Goal: Transaction & Acquisition: Purchase product/service

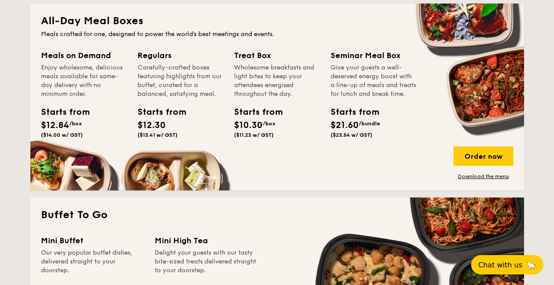
scroll to position [529, 0]
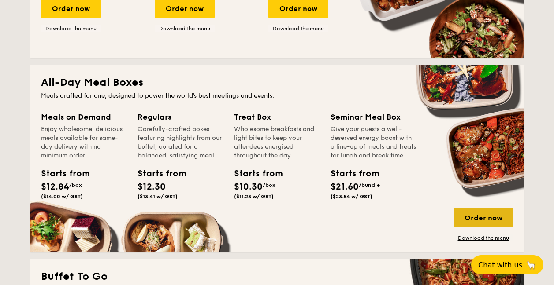
click at [476, 222] on div "Order now" at bounding box center [483, 217] width 60 height 19
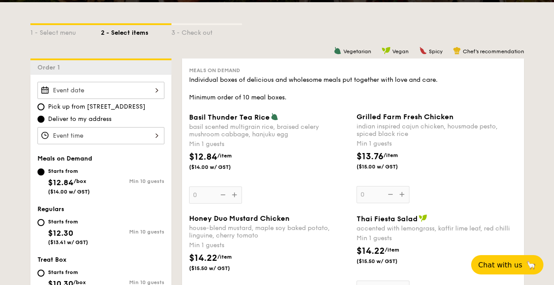
scroll to position [207, 0]
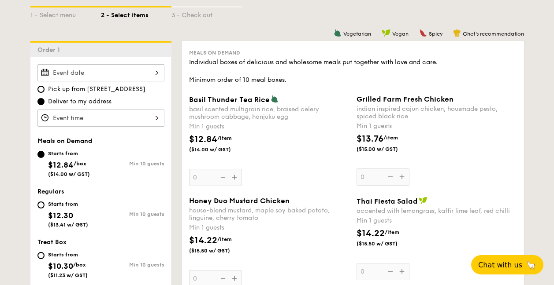
click at [117, 69] on input "Basil Thunder Tea Rice basil scented multigrain rice, braised celery mushroom c…" at bounding box center [100, 72] width 127 height 17
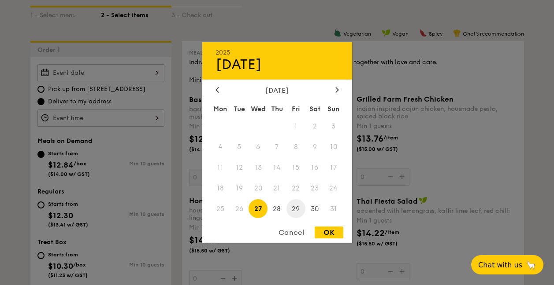
click at [296, 206] on span "29" at bounding box center [295, 209] width 19 height 19
click at [328, 233] on div "OK" at bounding box center [329, 233] width 29 height 12
type input "Aug 29, 2025"
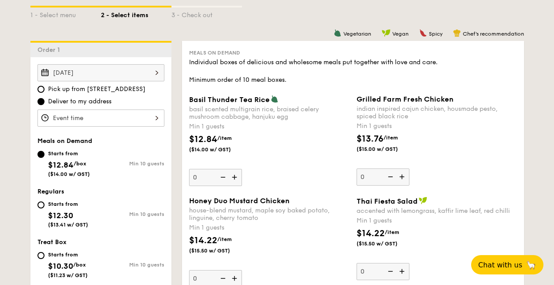
click at [141, 114] on input "Basil Thunder Tea Rice basil scented multigrain rice, braised celery mushroom c…" at bounding box center [100, 118] width 127 height 17
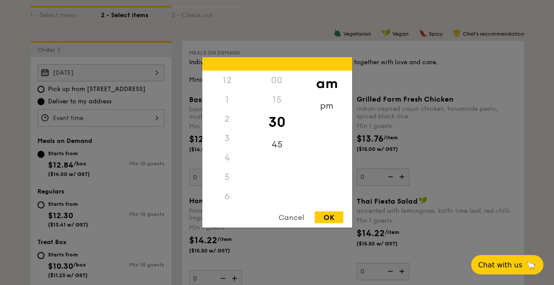
scroll to position [97, 0]
click at [330, 109] on div "pm" at bounding box center [327, 109] width 50 height 26
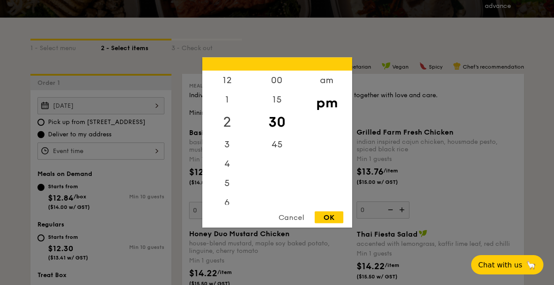
scroll to position [163, 0]
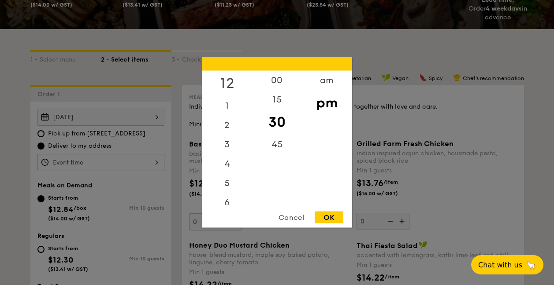
click at [230, 81] on div "12" at bounding box center [227, 84] width 50 height 26
click at [291, 83] on div "00" at bounding box center [277, 84] width 50 height 26
click at [333, 216] on div "OK" at bounding box center [329, 218] width 29 height 12
type input "12:00PM"
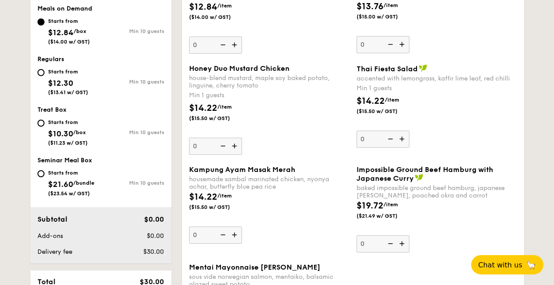
scroll to position [384, 0]
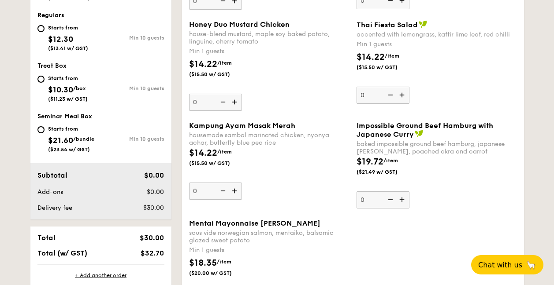
click at [112, 137] on div "Min 10 guests" at bounding box center [132, 139] width 63 height 6
click at [44, 133] on input "Starts from $21.60 /bundle ($23.54 w/ GST) Min 10 guests" at bounding box center [40, 129] width 7 height 7
radio input "true"
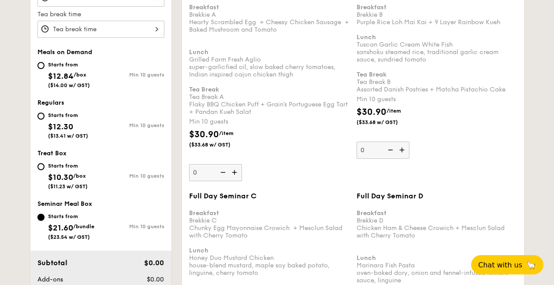
scroll to position [307, 0]
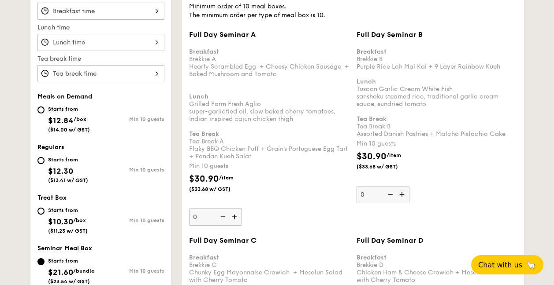
click at [404, 194] on img at bounding box center [402, 194] width 13 height 17
click at [404, 194] on input "0" at bounding box center [382, 194] width 53 height 17
click at [404, 194] on img at bounding box center [402, 194] width 13 height 17
click at [404, 194] on input "10" at bounding box center [382, 194] width 53 height 17
click at [389, 194] on img at bounding box center [389, 194] width 13 height 17
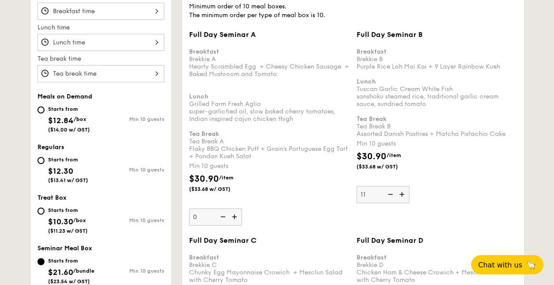
click at [389, 194] on input "11" at bounding box center [382, 194] width 53 height 17
type input "10"
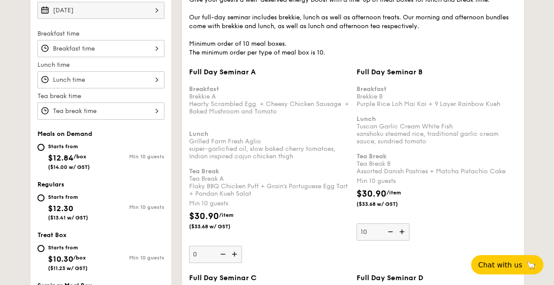
scroll to position [263, 0]
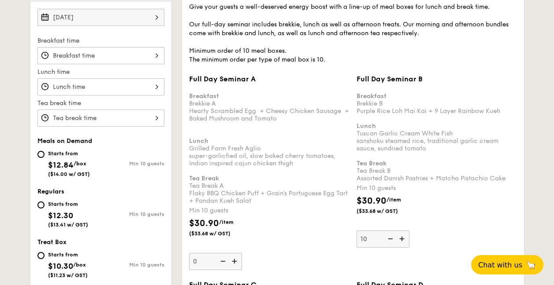
click at [142, 84] on input "Full Day Seminar A Breakfast Brekkie A Hearty Scrambled Egg  + Cheesy Chicken S…" at bounding box center [100, 86] width 127 height 17
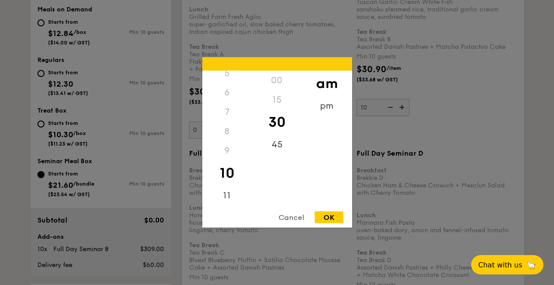
scroll to position [396, 0]
click at [293, 213] on div "Cancel" at bounding box center [291, 218] width 43 height 12
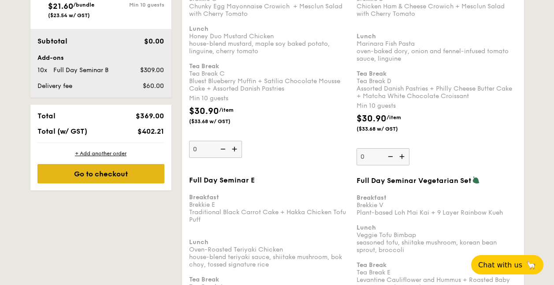
click at [76, 175] on div "Go to checkout" at bounding box center [100, 173] width 127 height 19
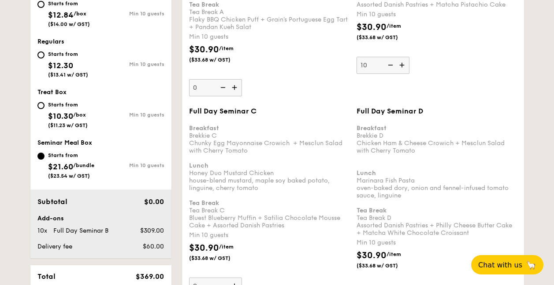
scroll to position [235, 0]
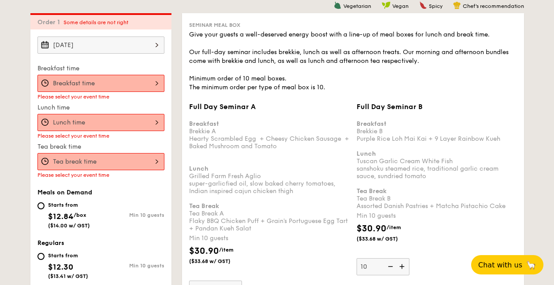
click at [132, 84] on input "Full Day Seminar A Breakfast Brekkie A Hearty Scrambled Egg  + Cheesy Chicken S…" at bounding box center [100, 83] width 127 height 17
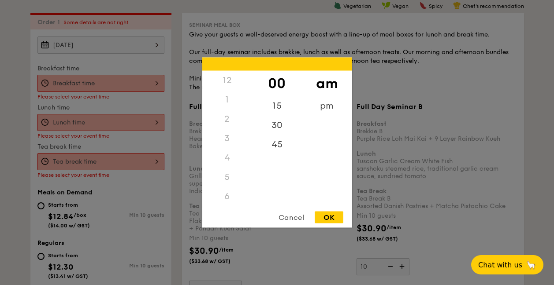
scroll to position [58, 0]
click at [132, 85] on div at bounding box center [277, 142] width 554 height 285
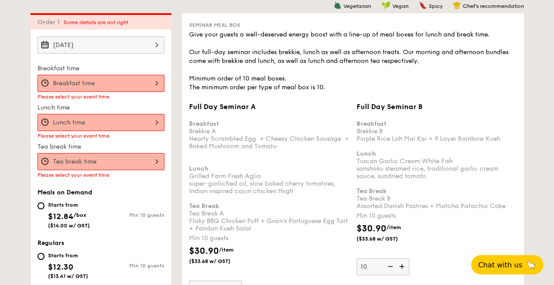
click at [132, 128] on input "Full Day Seminar A Breakfast Brekkie A Hearty Scrambled Egg  + Cheesy Chicken S…" at bounding box center [100, 122] width 127 height 17
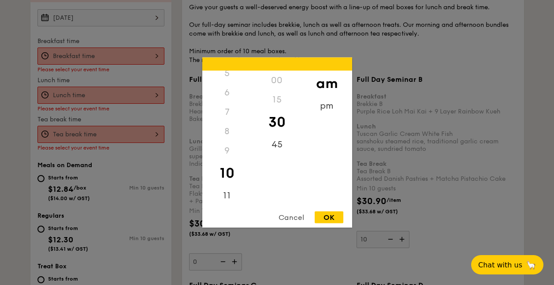
scroll to position [324, 0]
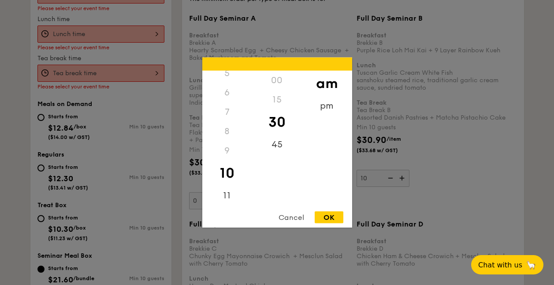
click at [136, 88] on div at bounding box center [277, 142] width 554 height 285
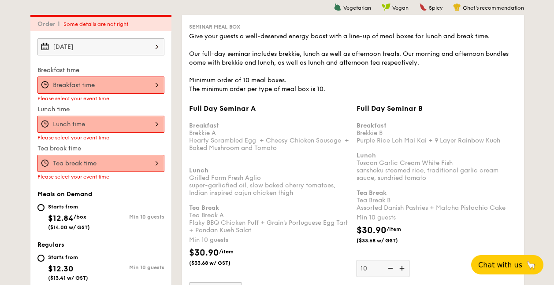
scroll to position [191, 0]
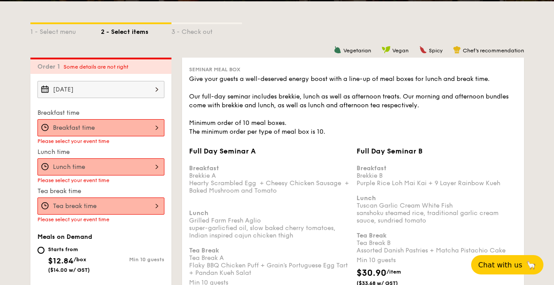
click at [145, 125] on input "Full Day Seminar A Breakfast Brekkie A Hearty Scrambled Egg  + Cheesy Chicken S…" at bounding box center [100, 127] width 127 height 17
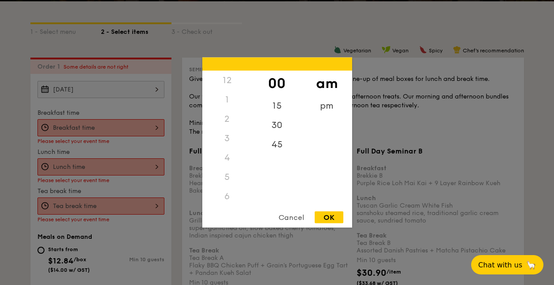
scroll to position [58, 0]
click at [145, 126] on div at bounding box center [277, 142] width 554 height 285
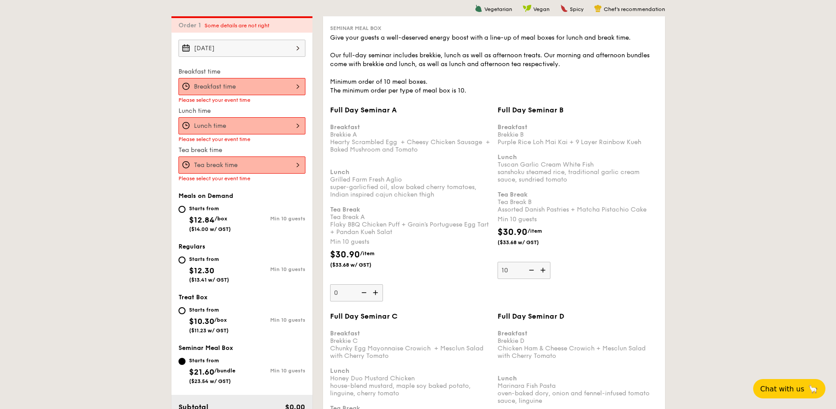
scroll to position [233, 0]
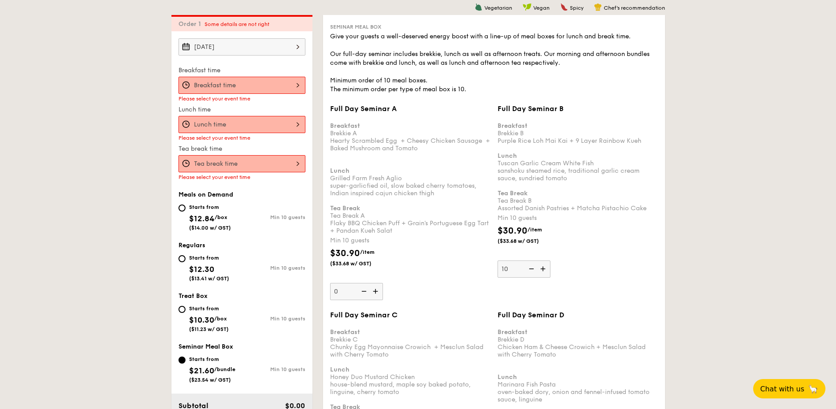
click at [286, 85] on input "Full Day Seminar A Breakfast Brekkie A Hearty Scrambled Egg  + Cheesy Chicken S…" at bounding box center [241, 85] width 127 height 17
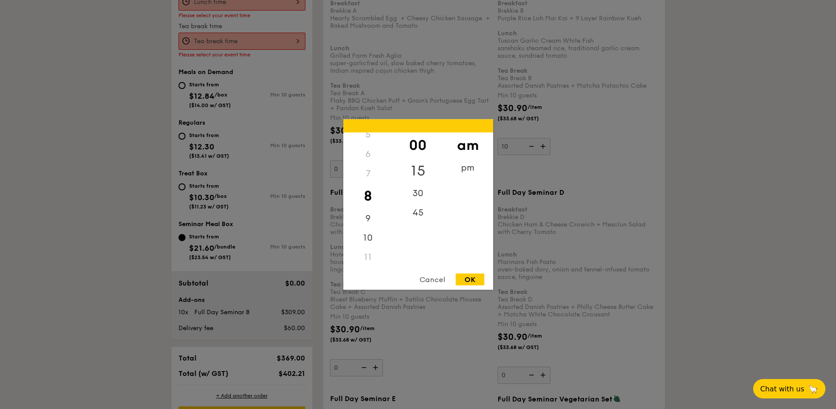
scroll to position [322, 0]
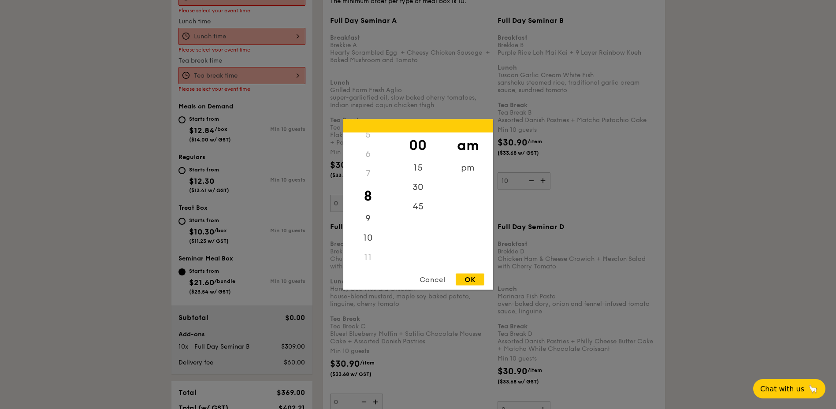
click at [368, 258] on div "11" at bounding box center [368, 257] width 50 height 19
click at [368, 240] on div "10" at bounding box center [368, 241] width 50 height 26
click at [370, 255] on div "11" at bounding box center [368, 257] width 50 height 19
click at [370, 257] on div "11" at bounding box center [368, 257] width 50 height 19
click at [409, 194] on div "30" at bounding box center [418, 191] width 50 height 26
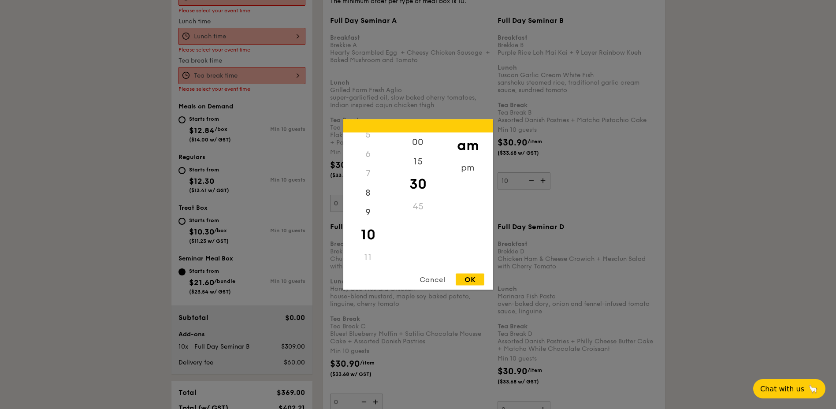
click at [435, 279] on div "Cancel" at bounding box center [432, 280] width 43 height 12
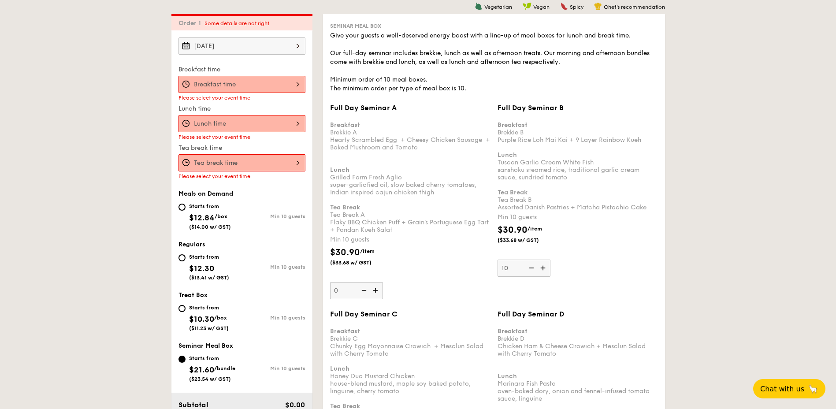
scroll to position [233, 0]
click at [256, 125] on input "Full Day Seminar A Breakfast Brekkie A Hearty Scrambled Egg  + Cheesy Chicken S…" at bounding box center [241, 124] width 127 height 17
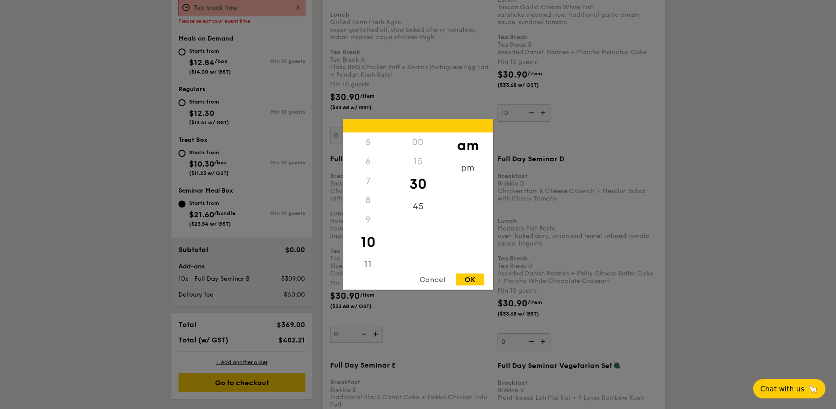
scroll to position [410, 0]
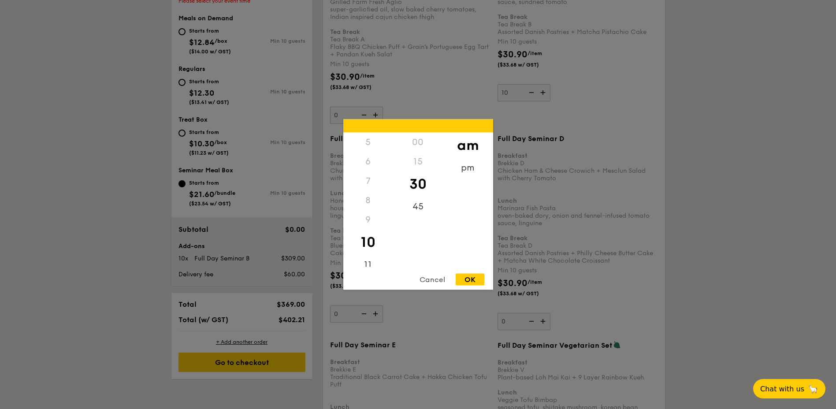
click at [439, 277] on div "Cancel" at bounding box center [432, 280] width 43 height 12
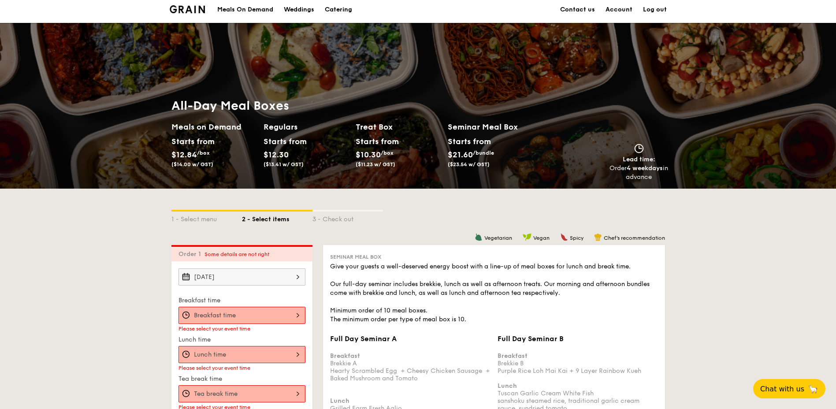
scroll to position [0, 0]
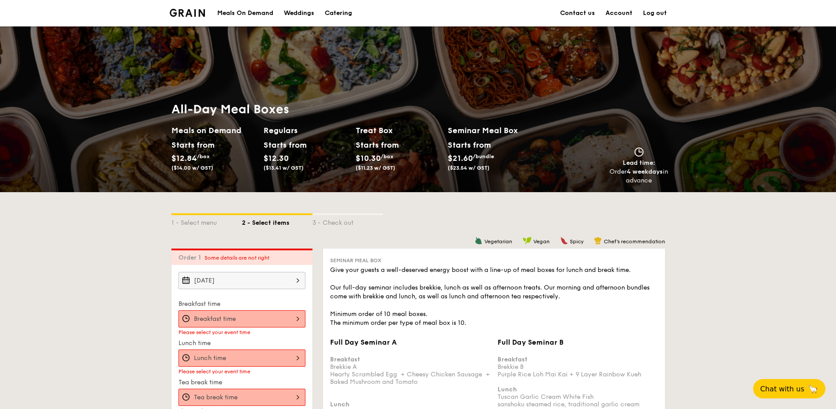
click at [348, 12] on div "Catering" at bounding box center [338, 13] width 27 height 26
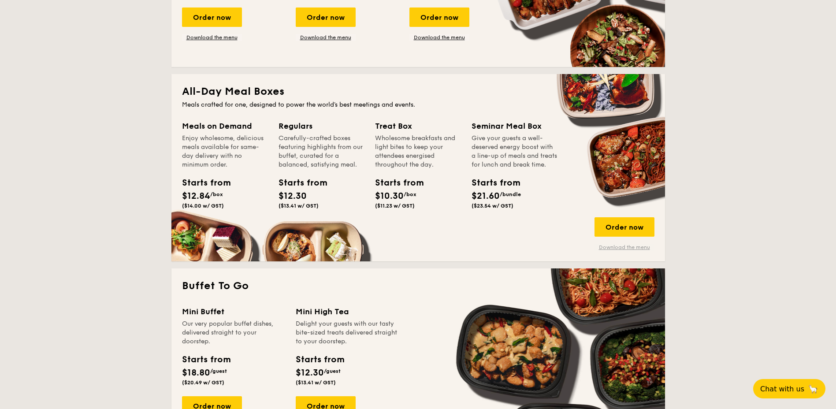
scroll to position [485, 0]
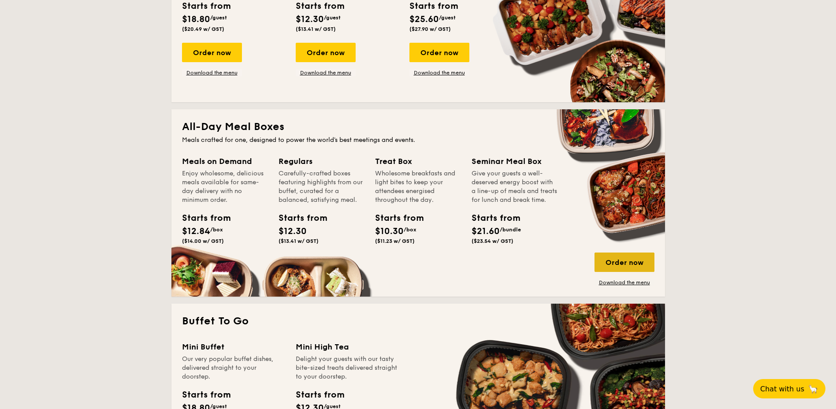
click at [553, 261] on div "Order now" at bounding box center [624, 261] width 60 height 19
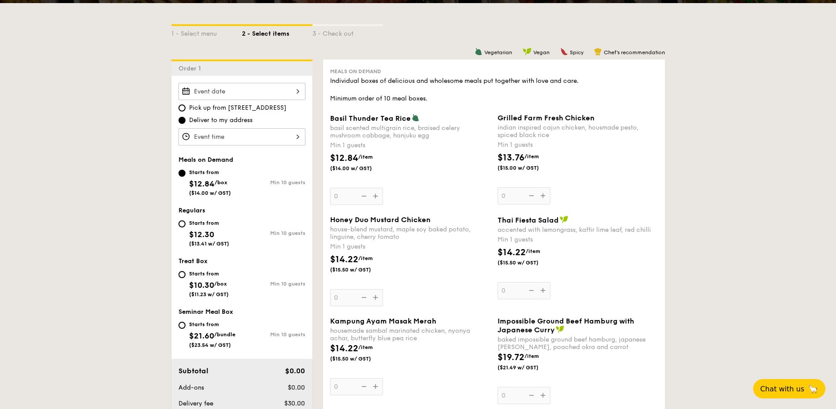
scroll to position [176, 0]
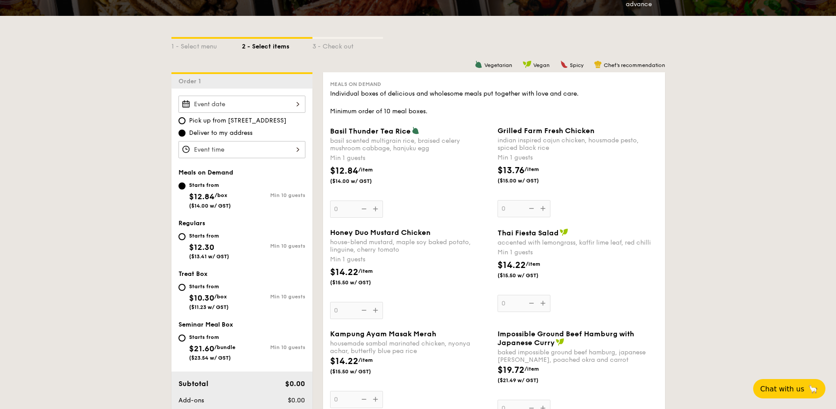
click at [182, 241] on div "Starts from $12.30 ($13.41 w/ GST)" at bounding box center [209, 244] width 63 height 29
click at [182, 240] on input "Starts from $12.30 ($13.41 w/ GST) Min 10 guests" at bounding box center [181, 236] width 7 height 7
radio input "true"
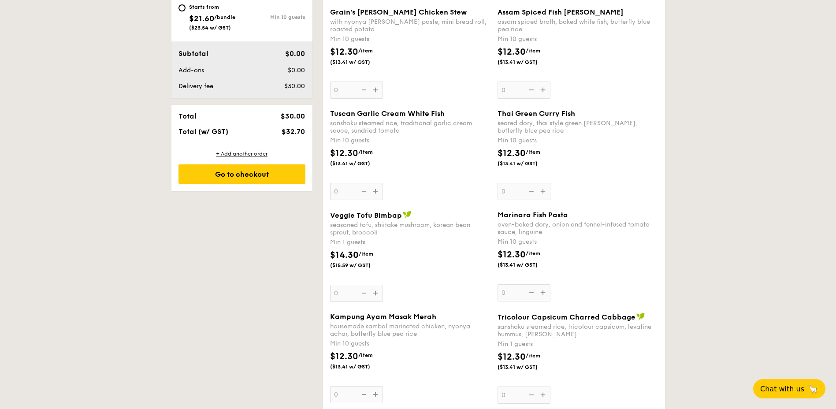
scroll to position [485, 0]
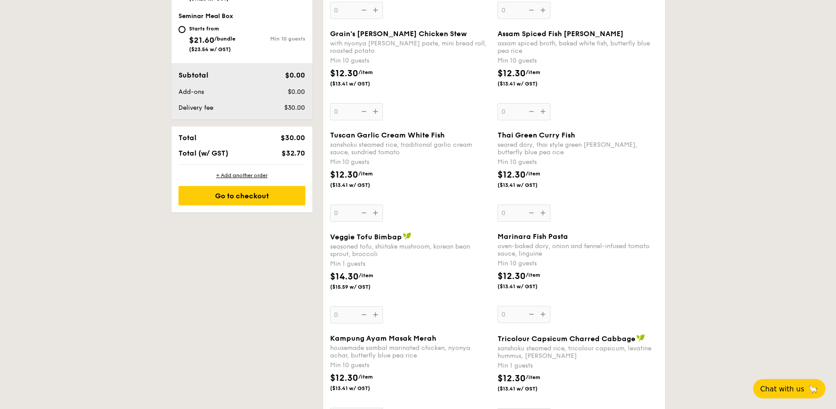
click at [377, 211] on div "Tuscan Garlic Cream White Fish sanshoku steamed rice, traditional garlic cream …" at bounding box center [410, 176] width 160 height 91
click at [377, 211] on input "0" at bounding box center [356, 212] width 53 height 17
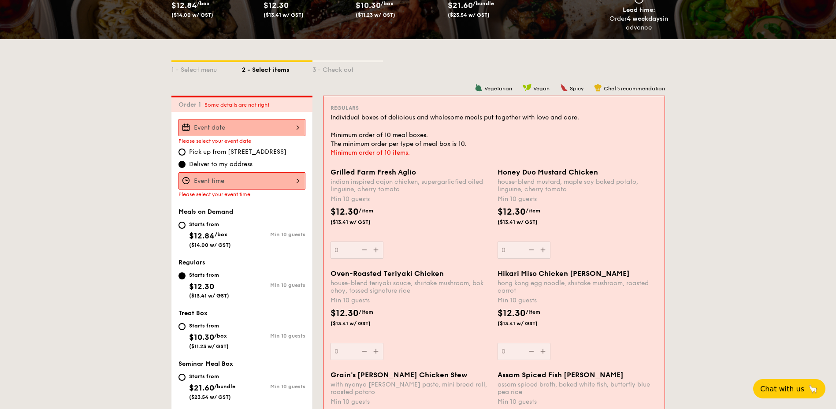
scroll to position [147, 0]
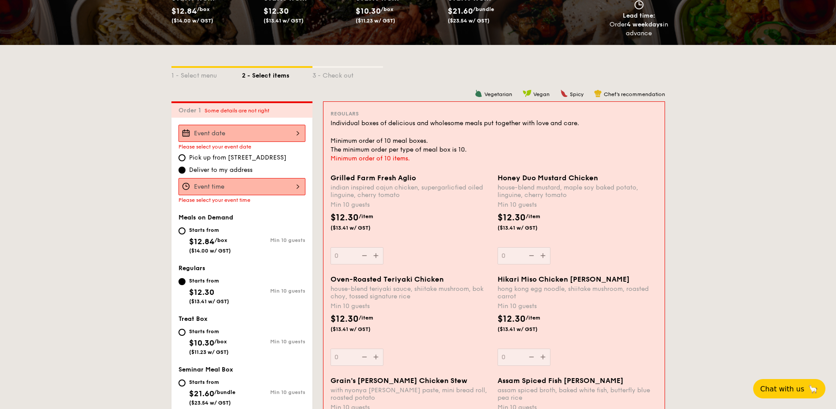
click at [288, 137] on input "Grilled Farm Fresh Aglio indian inspired cajun chicken, supergarlicfied oiled l…" at bounding box center [241, 133] width 127 height 17
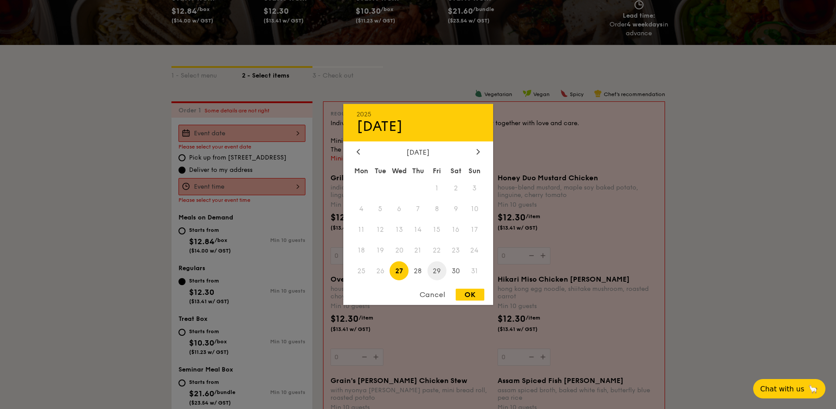
click at [436, 267] on span "29" at bounding box center [436, 270] width 19 height 19
click at [471, 285] on div "OK" at bounding box center [469, 295] width 29 height 12
type input "Aug 29, 2025"
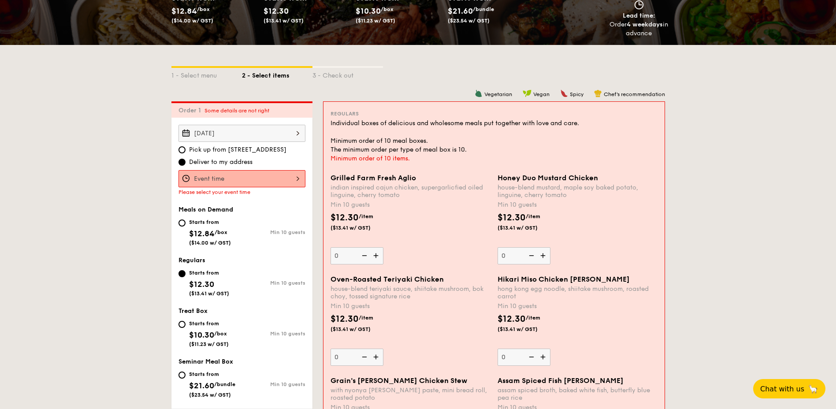
click at [263, 177] on input "Grilled Farm Fresh Aglio indian inspired cajun chicken, supergarlicfied oiled l…" at bounding box center [241, 178] width 127 height 17
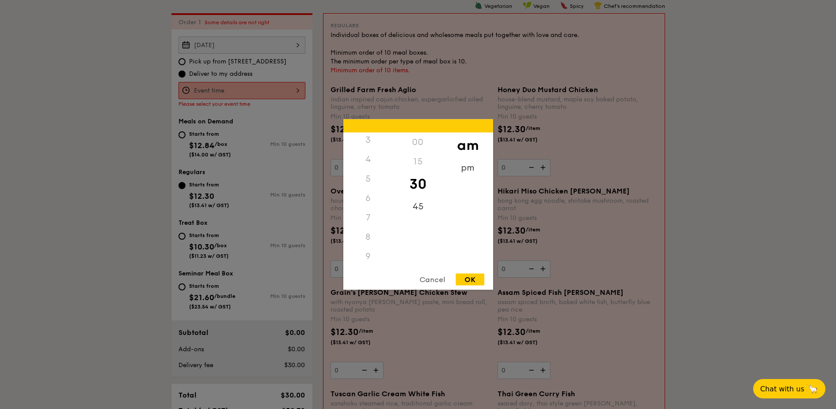
scroll to position [0, 0]
click at [370, 142] on div "12" at bounding box center [368, 142] width 50 height 19
click at [466, 167] on div "pm" at bounding box center [468, 171] width 50 height 26
click at [367, 141] on div "12" at bounding box center [368, 146] width 50 height 26
click at [412, 140] on div "00" at bounding box center [418, 146] width 50 height 26
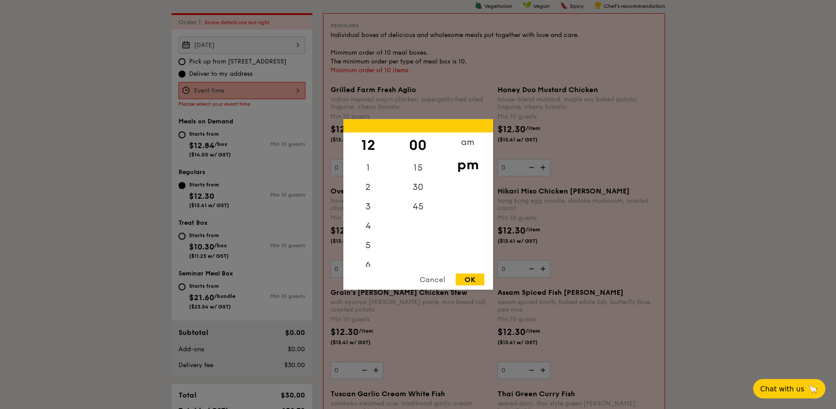
click at [466, 278] on div "OK" at bounding box center [469, 280] width 29 height 12
type input "12:00PM"
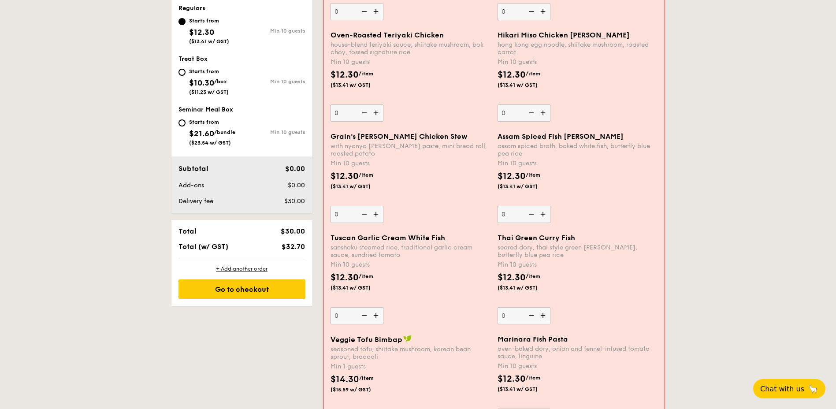
scroll to position [411, 0]
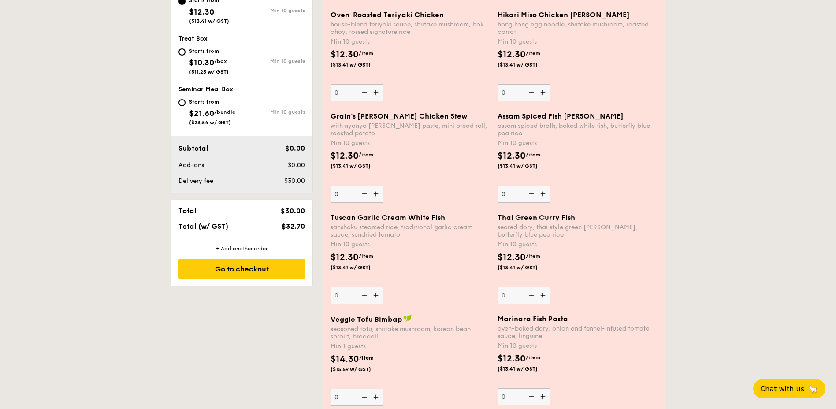
click at [378, 285] on img at bounding box center [376, 295] width 13 height 17
click at [378, 285] on input "0" at bounding box center [356, 295] width 53 height 17
type input "10"
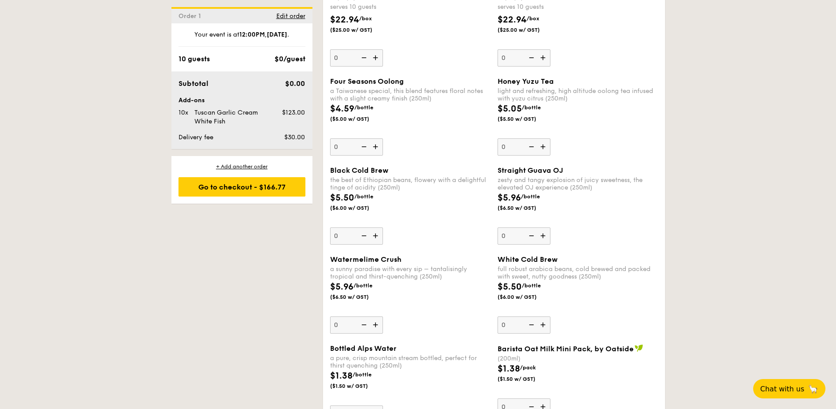
scroll to position [1821, 0]
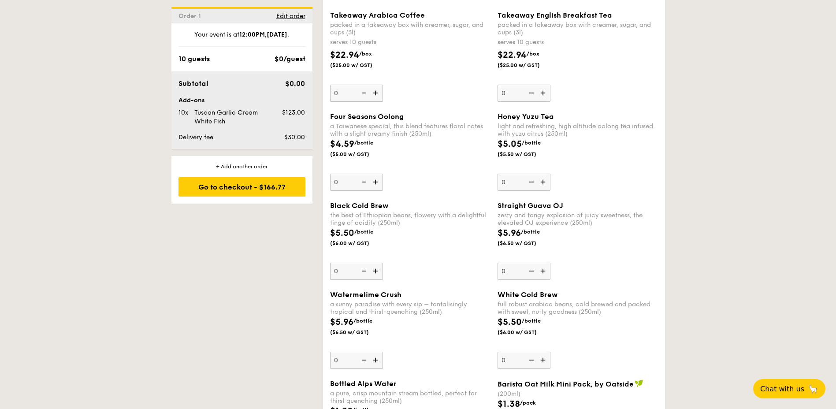
click at [375, 180] on img at bounding box center [376, 182] width 13 height 17
click at [375, 180] on input "0" at bounding box center [356, 182] width 53 height 17
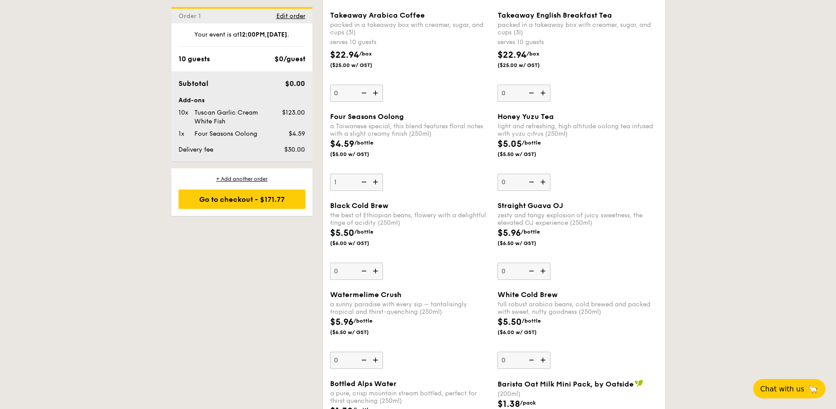
click at [375, 180] on img at bounding box center [376, 182] width 13 height 17
click at [375, 180] on input "1" at bounding box center [356, 182] width 53 height 17
click at [375, 180] on img at bounding box center [376, 182] width 13 height 17
click at [375, 180] on input "2" at bounding box center [356, 182] width 53 height 17
click at [375, 180] on img at bounding box center [376, 182] width 13 height 17
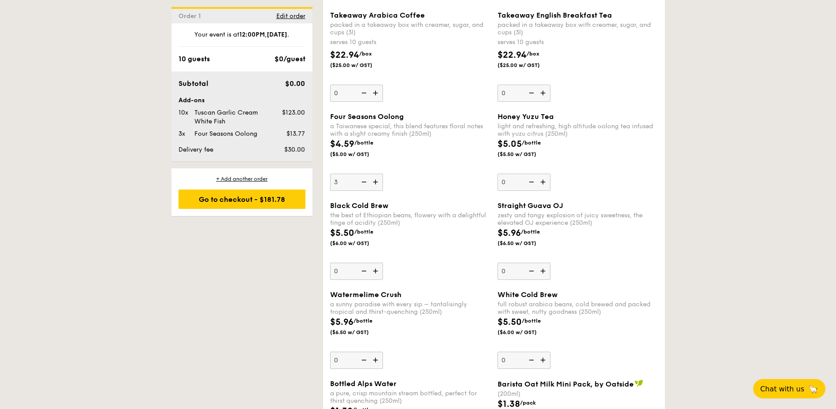
click at [375, 180] on input "3" at bounding box center [356, 182] width 53 height 17
click at [375, 180] on img at bounding box center [376, 182] width 13 height 17
click at [375, 180] on input "4" at bounding box center [356, 182] width 53 height 17
click at [375, 180] on img at bounding box center [376, 182] width 13 height 17
click at [375, 180] on input "5" at bounding box center [356, 182] width 53 height 17
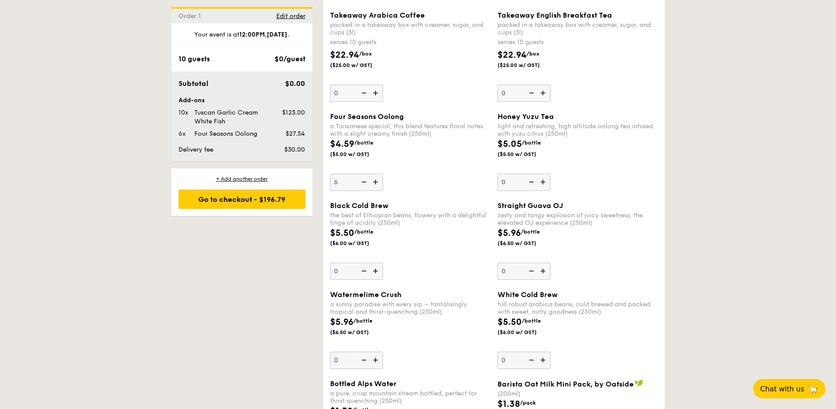
click at [375, 180] on img at bounding box center [376, 182] width 13 height 17
click at [375, 180] on input "6" at bounding box center [356, 182] width 53 height 17
click at [375, 180] on img at bounding box center [376, 182] width 13 height 17
click at [375, 180] on input "7" at bounding box center [356, 182] width 53 height 17
click at [375, 180] on img at bounding box center [376, 182] width 13 height 17
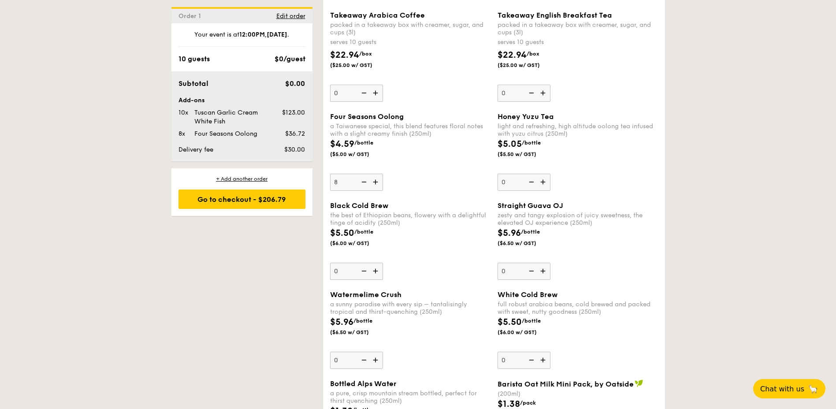
click at [375, 180] on input "8" at bounding box center [356, 182] width 53 height 17
click at [375, 180] on img at bounding box center [376, 182] width 13 height 17
click at [375, 180] on input "9" at bounding box center [356, 182] width 53 height 17
type input "10"
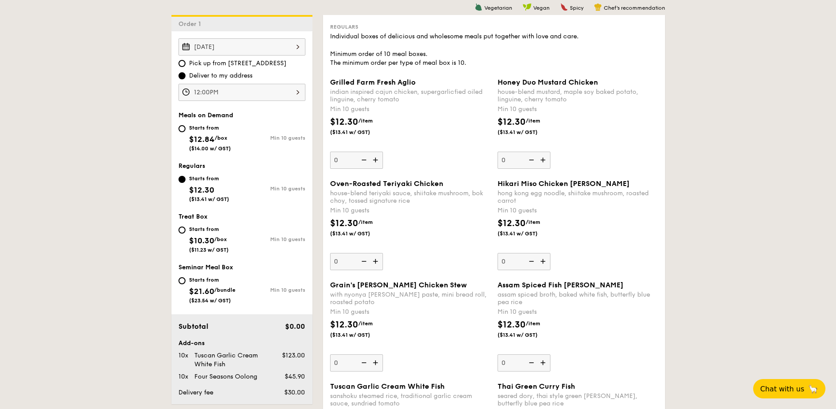
scroll to position [235, 0]
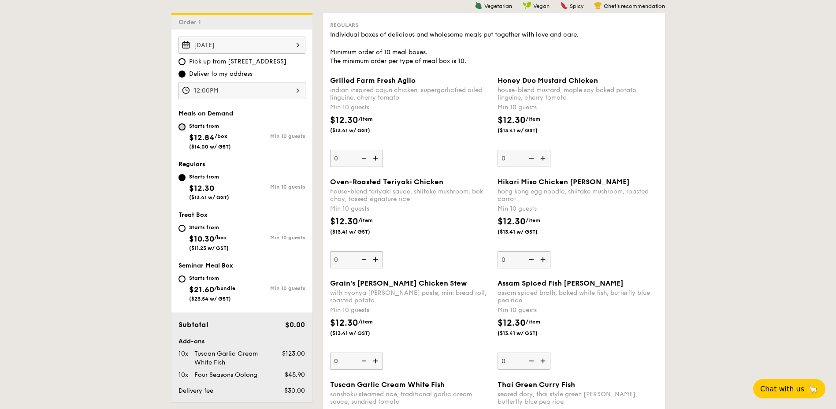
click at [181, 129] on input "Starts from $12.84 /box ($14.00 w/ GST) Min 10 guests" at bounding box center [181, 126] width 7 height 7
radio input "true"
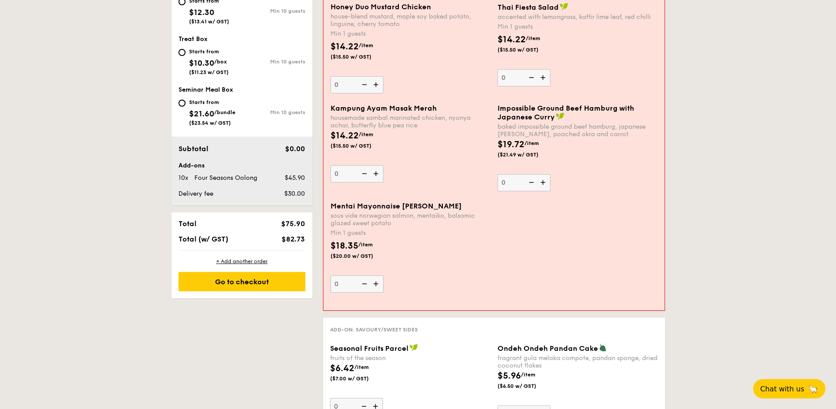
scroll to position [411, 0]
click at [375, 282] on img at bounding box center [376, 283] width 13 height 17
click at [375, 282] on input "0" at bounding box center [356, 283] width 53 height 17
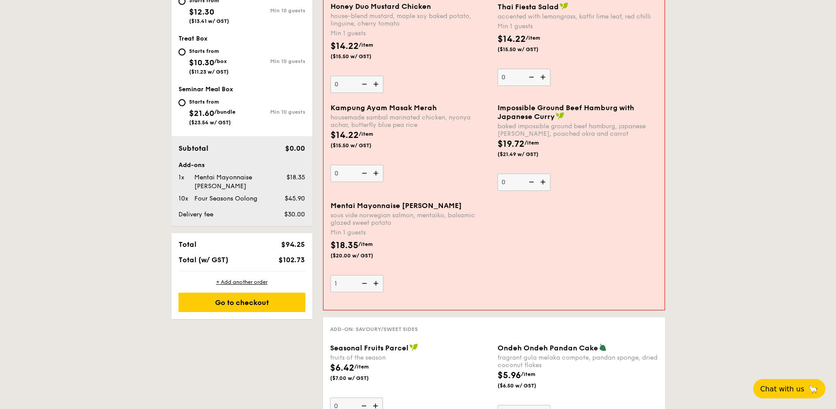
click at [375, 282] on img at bounding box center [376, 283] width 13 height 17
click at [375, 282] on input "1" at bounding box center [356, 283] width 53 height 17
click at [375, 282] on img at bounding box center [376, 283] width 13 height 17
click at [375, 282] on input "2" at bounding box center [356, 283] width 53 height 17
click at [375, 282] on img at bounding box center [376, 283] width 13 height 17
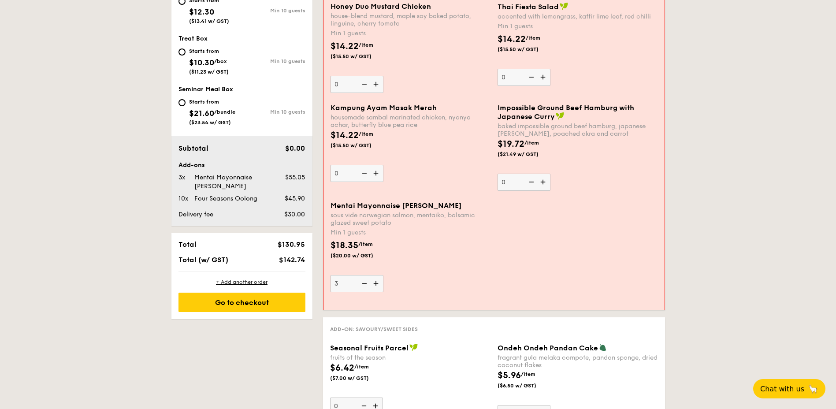
click at [375, 282] on input "3" at bounding box center [356, 283] width 53 height 17
click at [375, 282] on img at bounding box center [376, 283] width 13 height 17
click at [375, 282] on input "4" at bounding box center [356, 283] width 53 height 17
click at [361, 281] on img at bounding box center [363, 283] width 13 height 17
click at [361, 281] on input "5" at bounding box center [356, 283] width 53 height 17
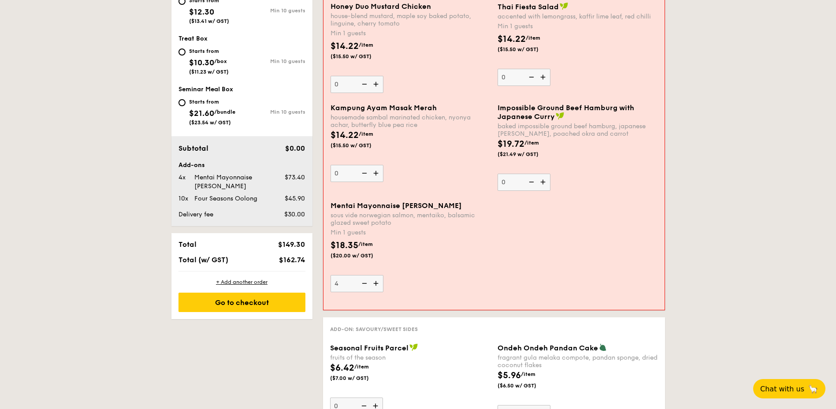
click at [361, 281] on img at bounding box center [363, 283] width 13 height 17
click at [361, 281] on input "4" at bounding box center [356, 283] width 53 height 17
click at [361, 281] on img at bounding box center [363, 283] width 13 height 17
click at [361, 281] on input "3" at bounding box center [356, 283] width 53 height 17
click at [361, 281] on img at bounding box center [363, 283] width 13 height 17
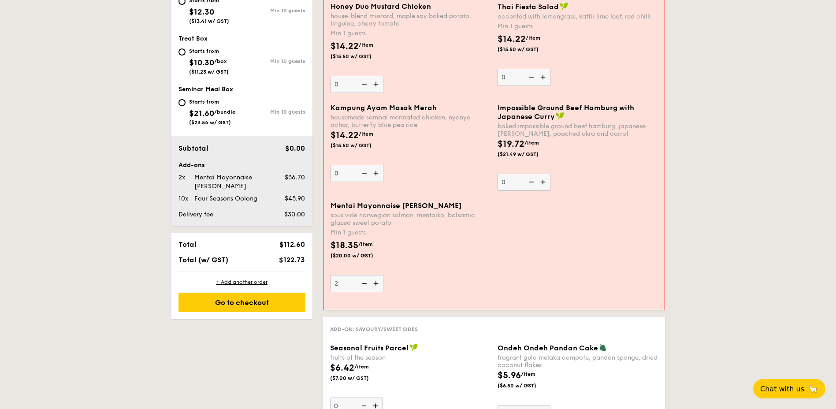
click at [361, 281] on input "2" at bounding box center [356, 283] width 53 height 17
click at [361, 281] on img at bounding box center [363, 283] width 13 height 17
click at [361, 281] on input "1" at bounding box center [356, 283] width 53 height 17
type input "0"
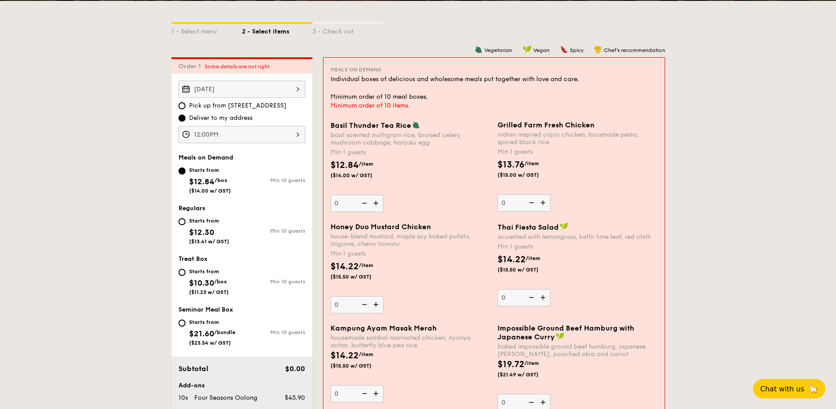
scroll to position [147, 0]
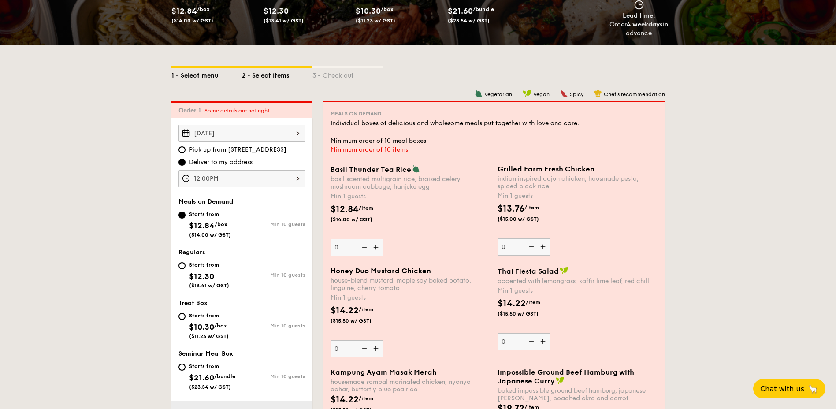
click at [199, 76] on div "1 - Select menu" at bounding box center [206, 74] width 70 height 12
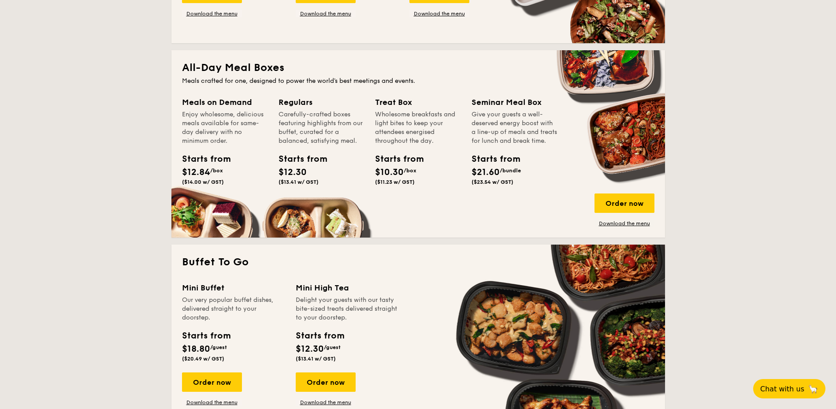
scroll to position [588, 0]
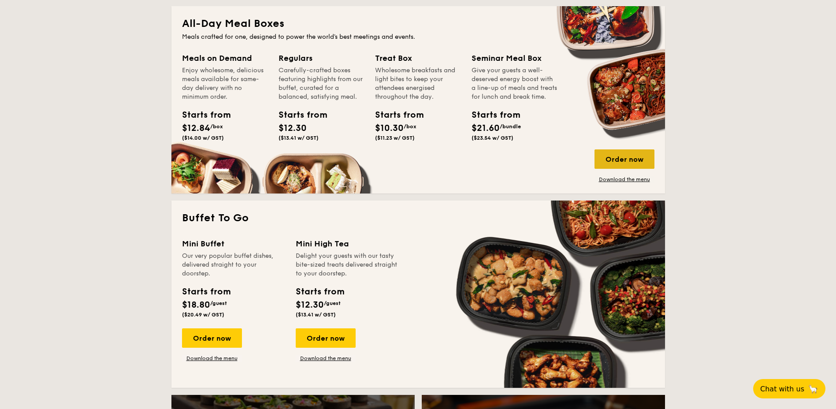
click at [553, 162] on div "Order now" at bounding box center [624, 158] width 60 height 19
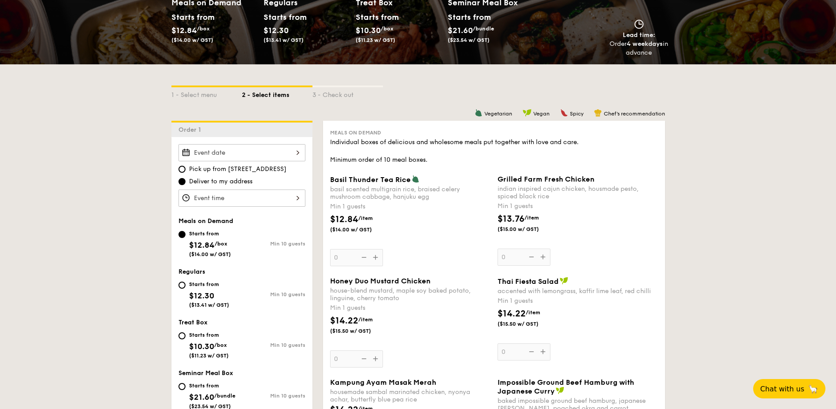
scroll to position [176, 0]
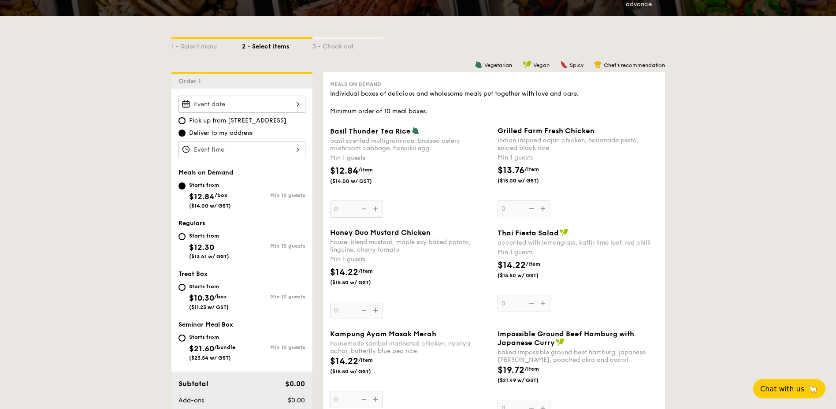
click at [289, 104] on input "Basil Thunder Tea Rice basil scented multigrain rice, braised celery mushroom c…" at bounding box center [241, 104] width 127 height 17
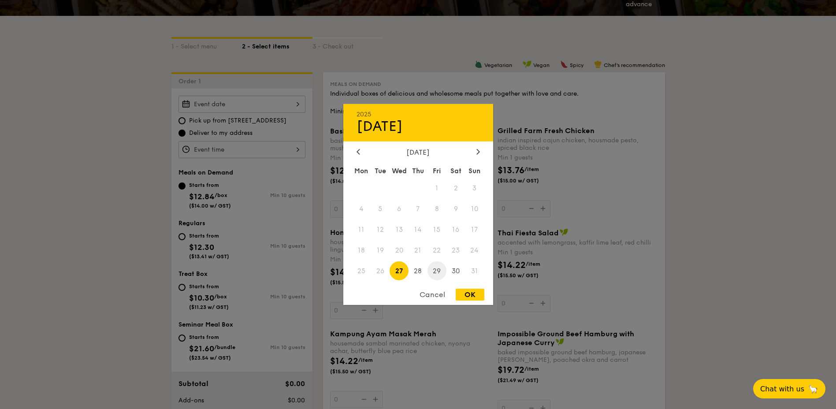
click at [437, 269] on span "29" at bounding box center [436, 270] width 19 height 19
click at [474, 285] on div "OK" at bounding box center [469, 295] width 29 height 12
type input "Aug 29, 2025"
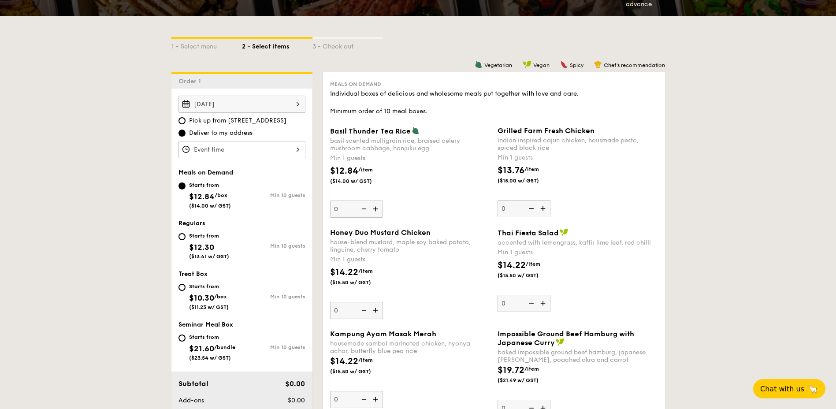
click at [239, 146] on input "Basil Thunder Tea Rice basil scented multigrain rice, braised celery mushroom c…" at bounding box center [241, 149] width 127 height 17
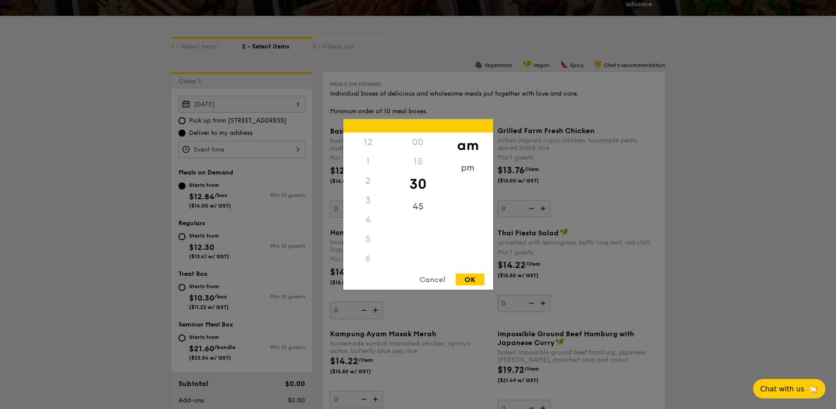
scroll to position [97, 0]
click at [470, 168] on div "pm" at bounding box center [468, 171] width 50 height 26
click at [369, 143] on div "12" at bounding box center [368, 146] width 50 height 26
click at [418, 145] on div "00" at bounding box center [418, 146] width 50 height 26
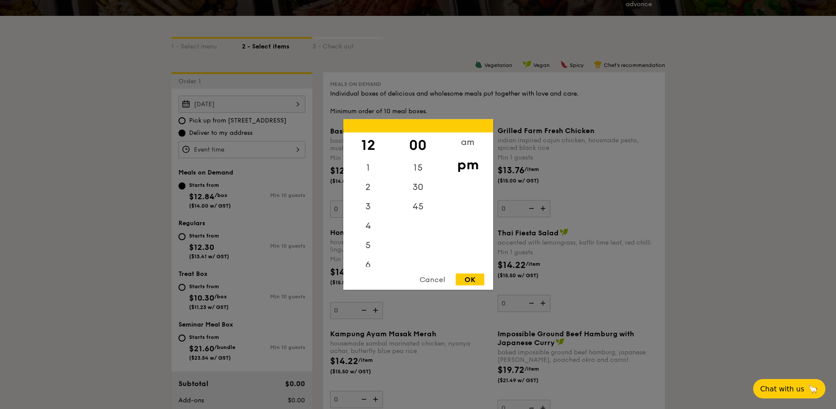
click at [474, 279] on div "OK" at bounding box center [469, 280] width 29 height 12
type input "12:00PM"
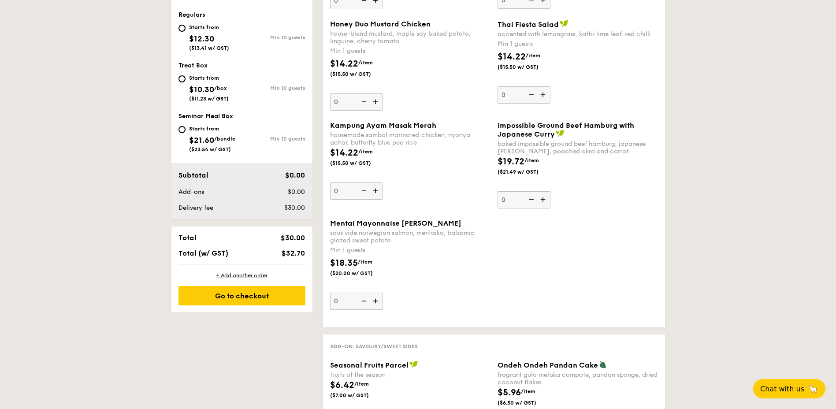
scroll to position [396, 0]
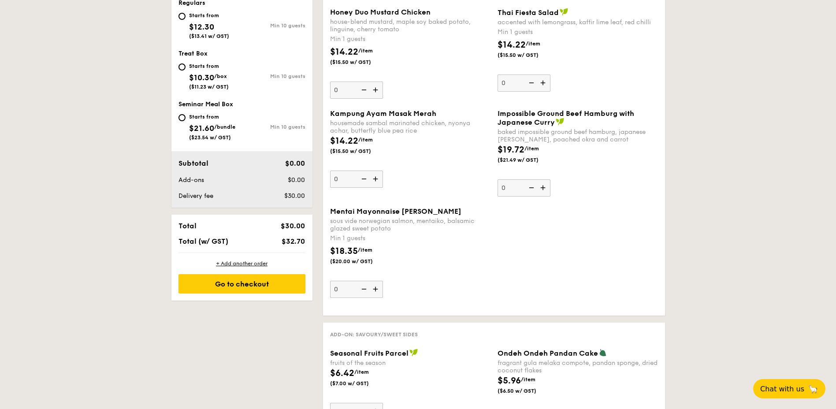
click at [374, 285] on img at bounding box center [376, 289] width 13 height 17
click at [374, 285] on input "0" at bounding box center [356, 289] width 53 height 17
click at [374, 285] on img at bounding box center [376, 289] width 13 height 17
click at [374, 285] on input "1" at bounding box center [356, 289] width 53 height 17
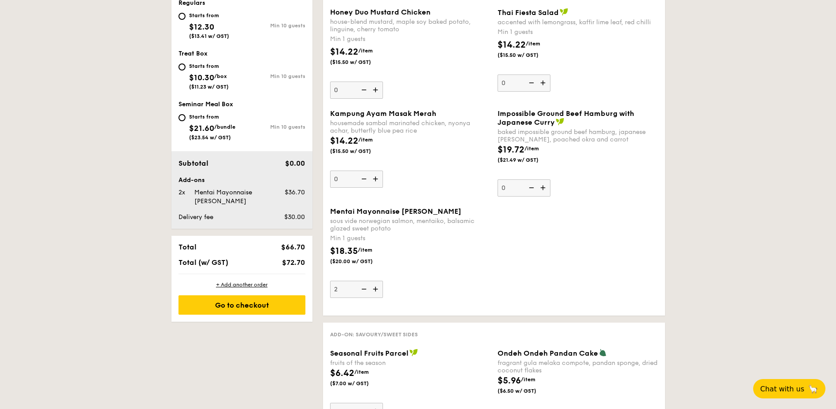
click at [374, 285] on img at bounding box center [376, 289] width 13 height 17
click at [374, 285] on input "2" at bounding box center [356, 289] width 53 height 17
click at [374, 285] on img at bounding box center [376, 289] width 13 height 17
click at [374, 285] on input "3" at bounding box center [356, 289] width 53 height 17
click at [374, 285] on img at bounding box center [376, 289] width 13 height 17
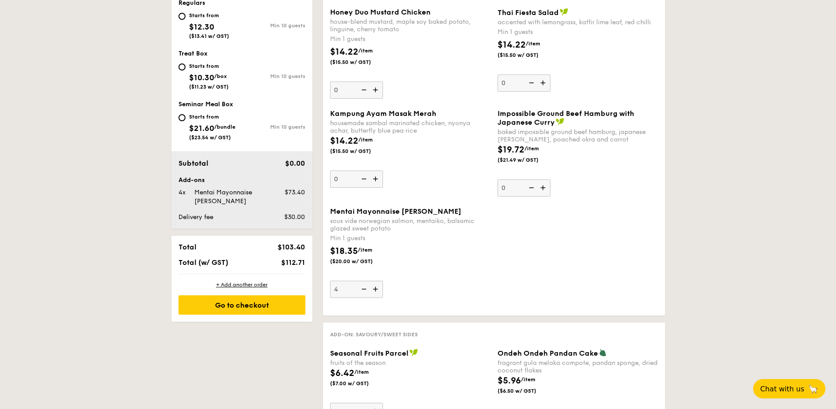
click at [374, 285] on input "4" at bounding box center [356, 289] width 53 height 17
click at [374, 285] on img at bounding box center [376, 289] width 13 height 17
click at [374, 285] on input "5" at bounding box center [356, 289] width 53 height 17
click at [374, 285] on img at bounding box center [376, 289] width 13 height 17
click at [374, 285] on input "6" at bounding box center [356, 289] width 53 height 17
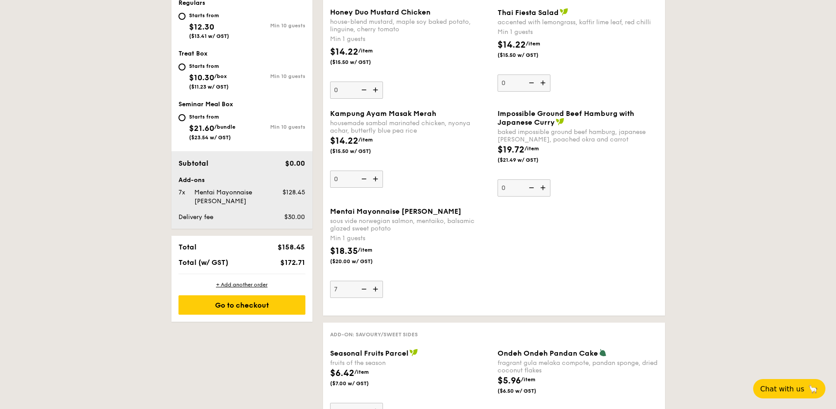
click at [374, 285] on img at bounding box center [376, 289] width 13 height 17
click at [374, 285] on input "7" at bounding box center [356, 289] width 53 height 17
click at [374, 285] on img at bounding box center [376, 289] width 13 height 17
click at [374, 285] on input "8" at bounding box center [356, 289] width 53 height 17
click at [374, 285] on img at bounding box center [376, 289] width 13 height 17
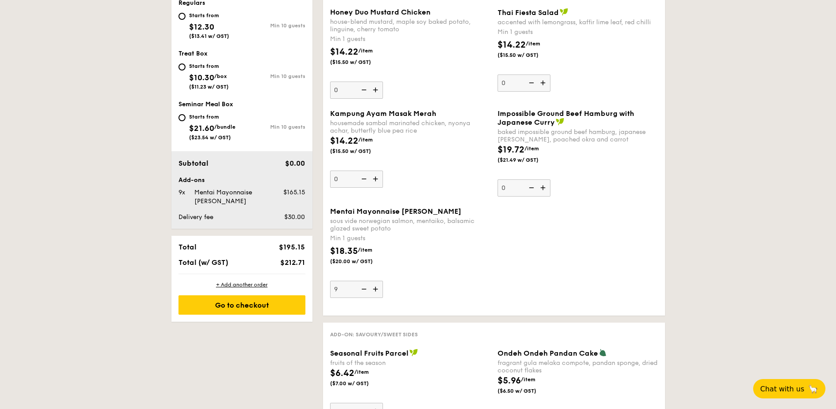
click at [374, 285] on input "9" at bounding box center [356, 289] width 53 height 17
type input "10"
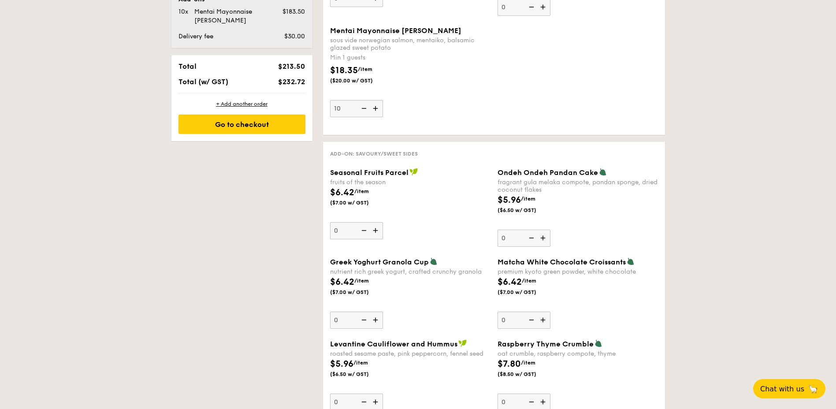
scroll to position [573, 0]
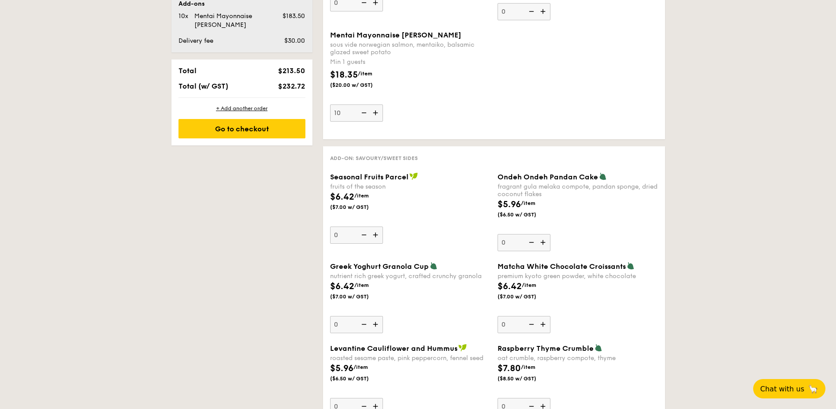
click at [373, 234] on img at bounding box center [376, 234] width 13 height 17
click at [373, 234] on input "0" at bounding box center [356, 234] width 53 height 17
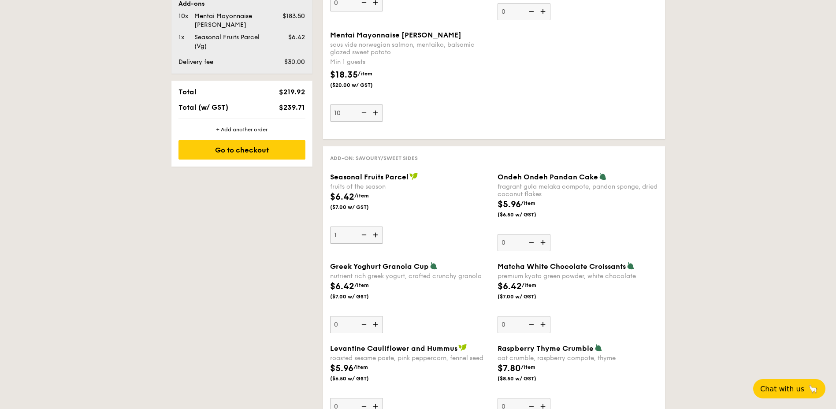
click at [374, 234] on img at bounding box center [376, 234] width 13 height 17
click at [374, 234] on input "1" at bounding box center [356, 234] width 53 height 17
click at [374, 234] on img at bounding box center [376, 234] width 13 height 17
click at [374, 234] on input "2" at bounding box center [356, 234] width 53 height 17
click at [374, 234] on img at bounding box center [376, 234] width 13 height 17
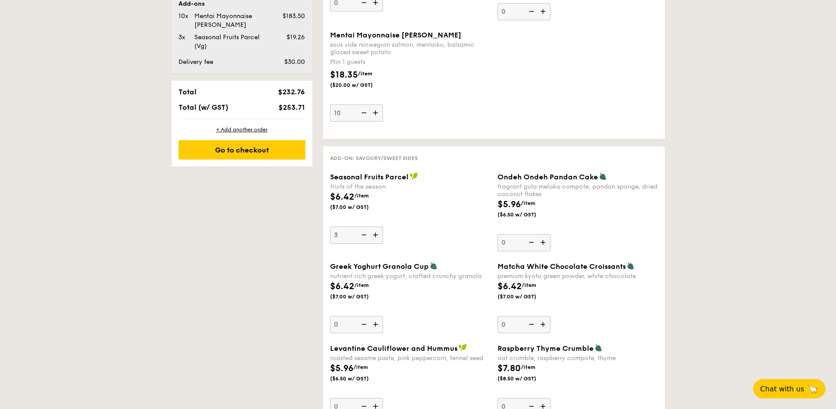
click at [374, 234] on input "3" at bounding box center [356, 234] width 53 height 17
click at [374, 234] on img at bounding box center [376, 234] width 13 height 17
click at [374, 234] on input "4" at bounding box center [356, 234] width 53 height 17
click at [374, 234] on img at bounding box center [376, 234] width 13 height 17
click at [374, 234] on input "5" at bounding box center [356, 234] width 53 height 17
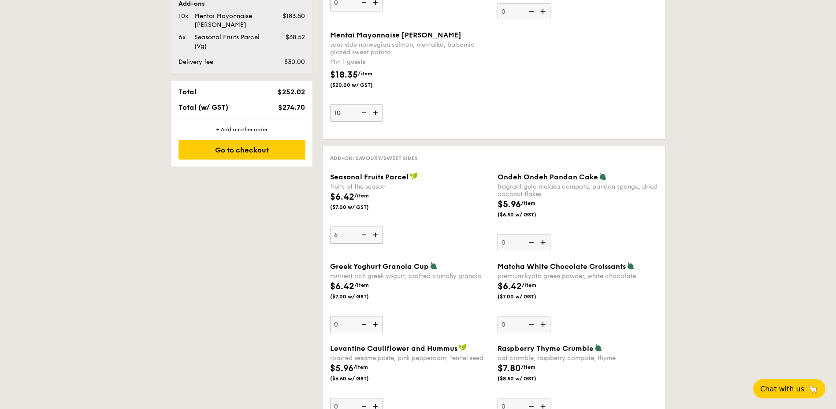
click at [374, 234] on img at bounding box center [376, 234] width 13 height 17
click at [374, 234] on input "6" at bounding box center [356, 234] width 53 height 17
click at [374, 234] on img at bounding box center [376, 234] width 13 height 17
click at [374, 234] on input "7" at bounding box center [356, 234] width 53 height 17
click at [374, 234] on img at bounding box center [376, 234] width 13 height 17
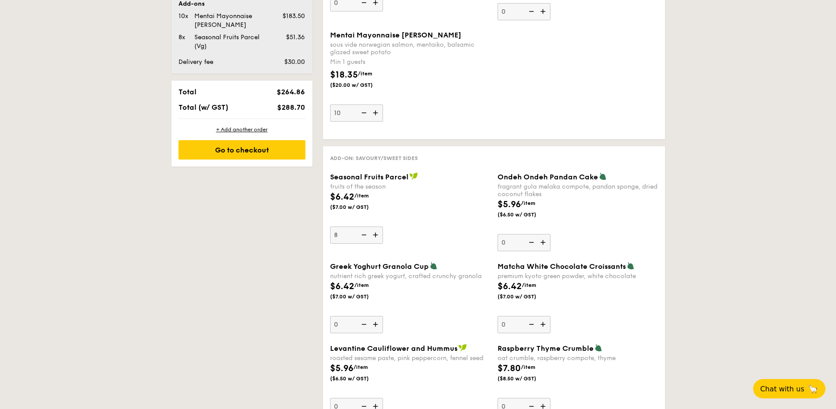
click at [374, 234] on input "8" at bounding box center [356, 234] width 53 height 17
click at [374, 234] on img at bounding box center [376, 234] width 13 height 17
click at [374, 234] on input "9" at bounding box center [356, 234] width 53 height 17
type input "10"
click at [544, 242] on img at bounding box center [543, 242] width 13 height 17
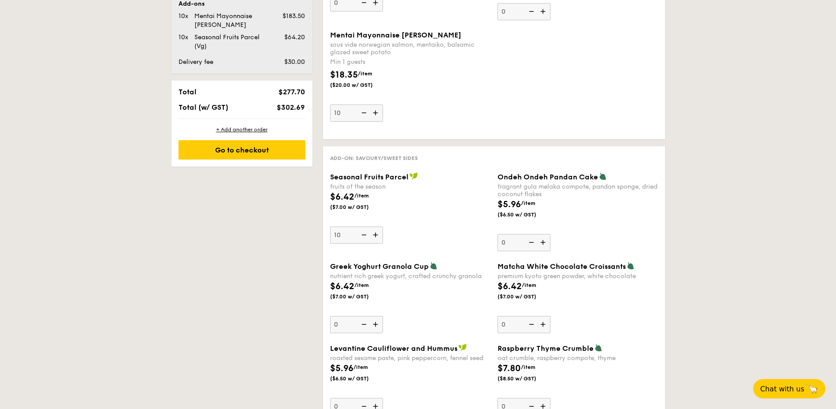
click at [544, 242] on input "0" at bounding box center [523, 242] width 53 height 17
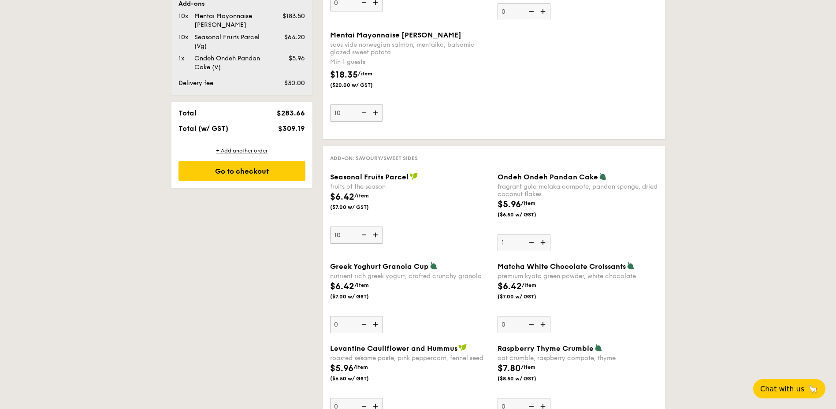
click at [544, 242] on img at bounding box center [543, 242] width 13 height 17
click at [544, 242] on input "1" at bounding box center [523, 242] width 53 height 17
click at [544, 242] on img at bounding box center [543, 242] width 13 height 17
click at [544, 242] on input "2" at bounding box center [523, 242] width 53 height 17
click at [544, 242] on img at bounding box center [543, 242] width 13 height 17
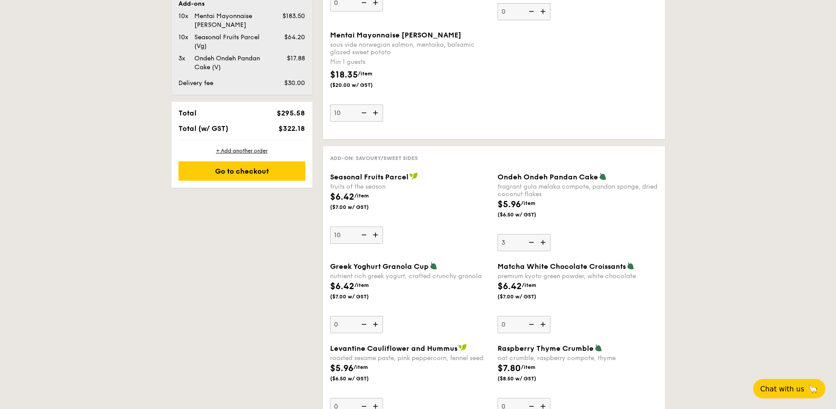
click at [544, 242] on input "3" at bounding box center [523, 242] width 53 height 17
click at [544, 242] on img at bounding box center [543, 242] width 13 height 17
click at [544, 242] on input "4" at bounding box center [523, 242] width 53 height 17
click at [544, 242] on img at bounding box center [543, 242] width 13 height 17
click at [544, 242] on input "5" at bounding box center [523, 242] width 53 height 17
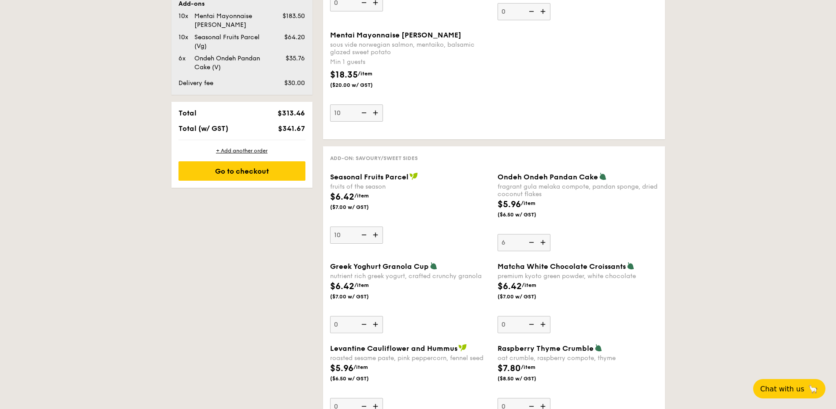
click at [544, 242] on img at bounding box center [543, 242] width 13 height 17
click at [544, 242] on input "6" at bounding box center [523, 242] width 53 height 17
click at [544, 242] on img at bounding box center [543, 242] width 13 height 17
click at [544, 242] on input "7" at bounding box center [523, 242] width 53 height 17
click at [544, 242] on img at bounding box center [543, 242] width 13 height 17
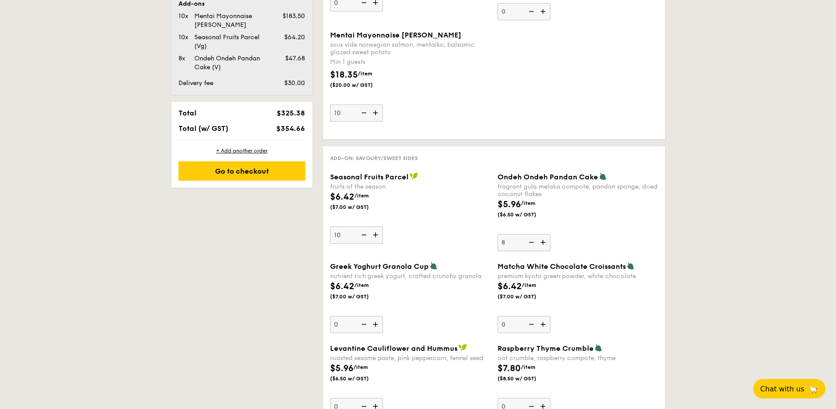
click at [544, 242] on input "8" at bounding box center [523, 242] width 53 height 17
click at [544, 242] on img at bounding box center [543, 242] width 13 height 17
click at [544, 242] on input "9" at bounding box center [523, 242] width 53 height 17
type input "10"
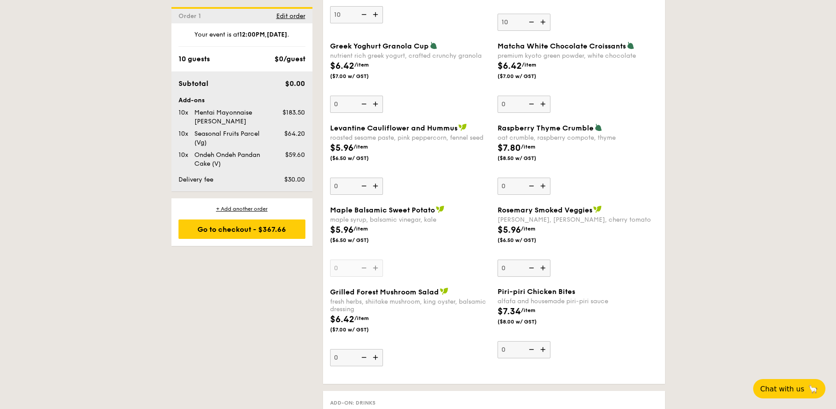
scroll to position [749, 0]
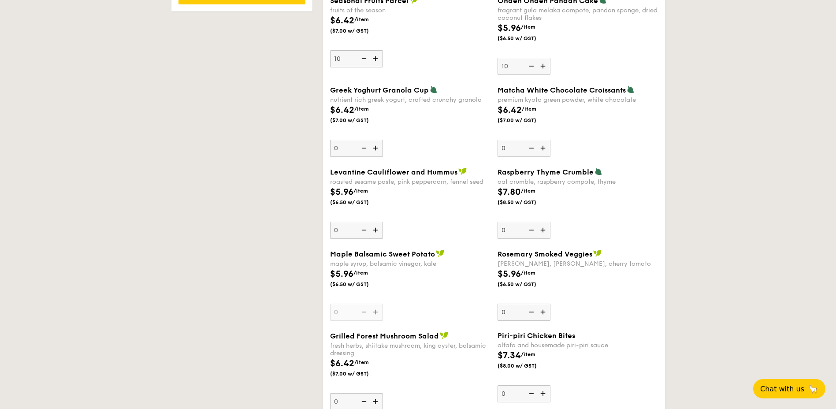
click at [376, 152] on img at bounding box center [376, 148] width 13 height 17
click at [376, 152] on input "0" at bounding box center [356, 148] width 53 height 17
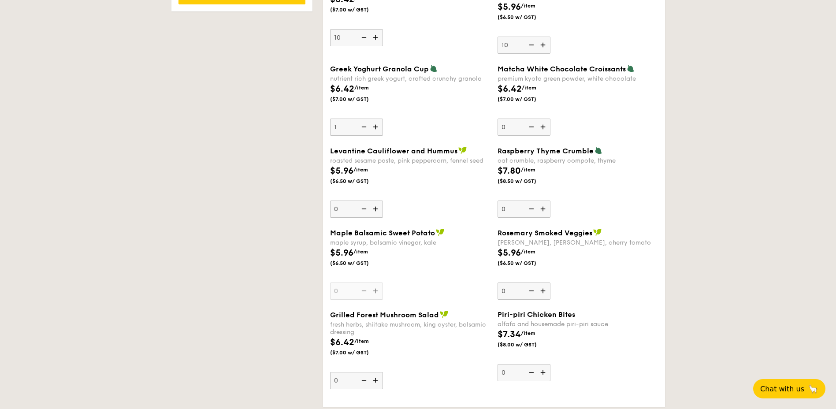
click at [376, 151] on span "Levantine Cauliflower and Hummus" at bounding box center [393, 151] width 127 height 8
click at [376, 200] on input "0" at bounding box center [356, 208] width 53 height 17
click at [379, 126] on img at bounding box center [376, 126] width 13 height 17
click at [379, 126] on input "1" at bounding box center [356, 126] width 53 height 17
click at [379, 126] on img at bounding box center [376, 126] width 13 height 17
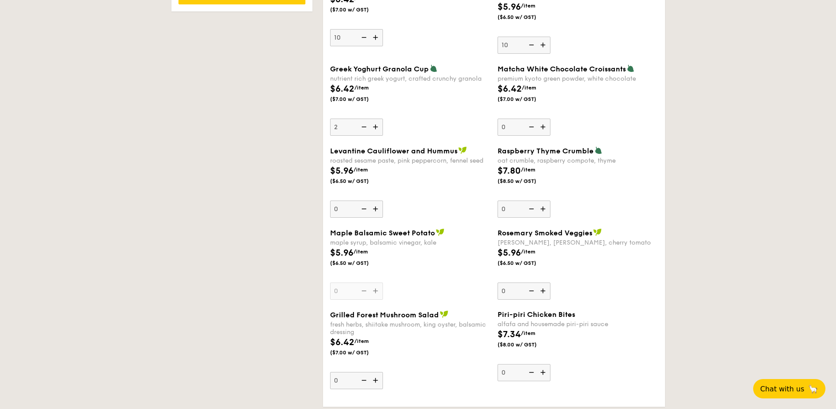
click at [379, 126] on input "2" at bounding box center [356, 126] width 53 height 17
click at [379, 126] on img at bounding box center [376, 126] width 13 height 17
click at [379, 126] on input "3" at bounding box center [356, 126] width 53 height 17
click at [379, 126] on img at bounding box center [376, 126] width 13 height 17
click at [379, 126] on input "4" at bounding box center [356, 126] width 53 height 17
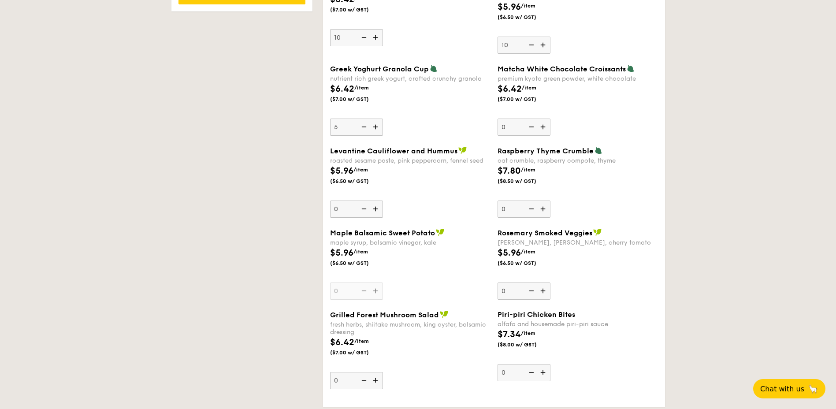
click at [379, 126] on img at bounding box center [376, 126] width 13 height 17
click at [379, 126] on input "5" at bounding box center [356, 126] width 53 height 17
click at [379, 126] on img at bounding box center [376, 126] width 13 height 17
click at [379, 126] on input "6" at bounding box center [356, 126] width 53 height 17
click at [379, 126] on img at bounding box center [376, 126] width 13 height 17
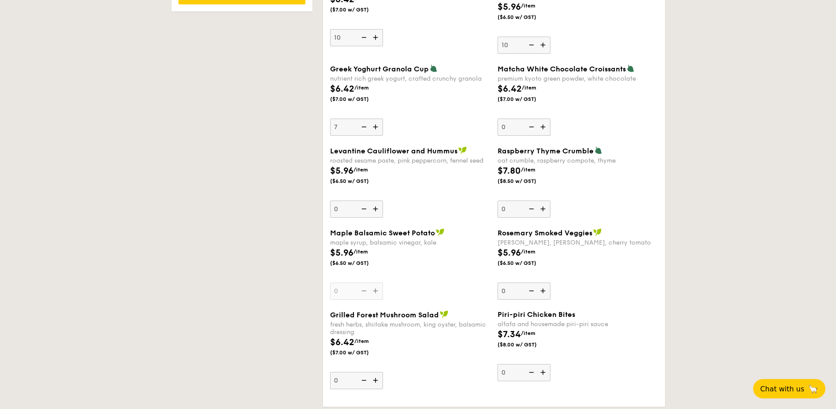
click at [379, 126] on input "7" at bounding box center [356, 126] width 53 height 17
click at [379, 126] on img at bounding box center [376, 126] width 13 height 17
click at [379, 126] on input "8" at bounding box center [356, 126] width 53 height 17
click at [379, 126] on img at bounding box center [376, 126] width 13 height 17
click at [379, 126] on input "9" at bounding box center [356, 126] width 53 height 17
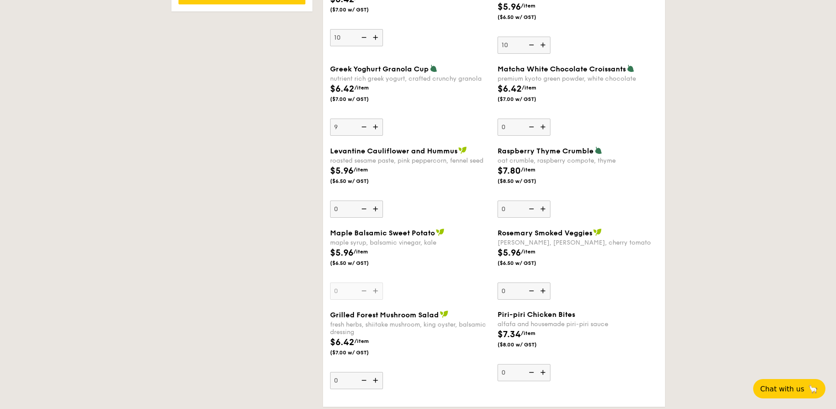
type input "10"
click at [374, 212] on img at bounding box center [376, 209] width 13 height 17
click at [374, 212] on input "0" at bounding box center [356, 209] width 53 height 17
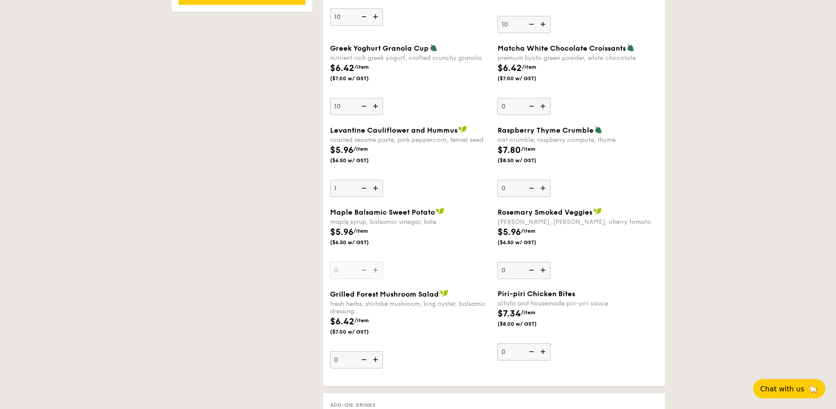
click at [374, 212] on span "Maple Balsamic Sweet Potato" at bounding box center [382, 212] width 105 height 8
click at [374, 262] on input "0" at bounding box center [356, 270] width 53 height 17
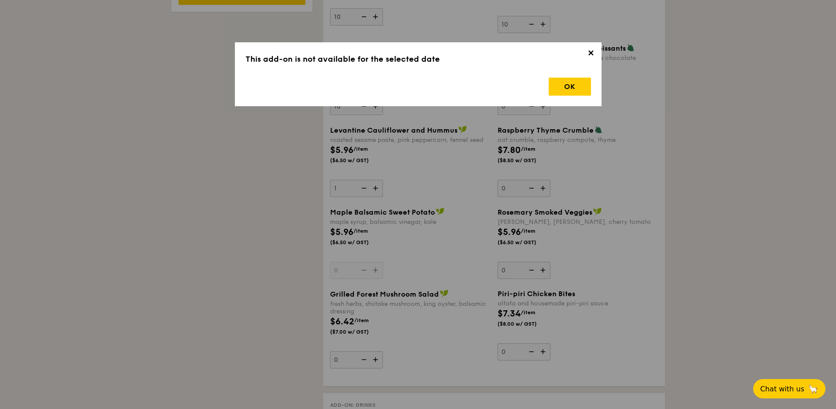
click at [553, 56] on span "✕" at bounding box center [591, 54] width 12 height 12
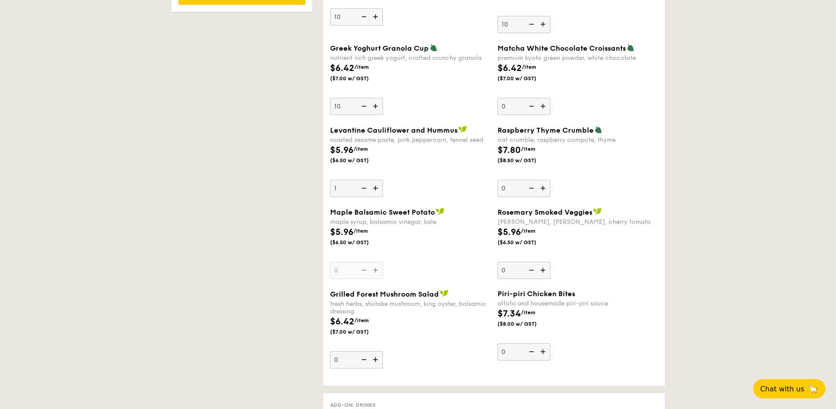
click at [377, 188] on img at bounding box center [376, 188] width 13 height 17
click at [377, 188] on input "1" at bounding box center [356, 188] width 53 height 17
click at [377, 188] on img at bounding box center [376, 188] width 13 height 17
click at [377, 188] on input "2" at bounding box center [356, 188] width 53 height 17
click at [377, 188] on img at bounding box center [376, 188] width 13 height 17
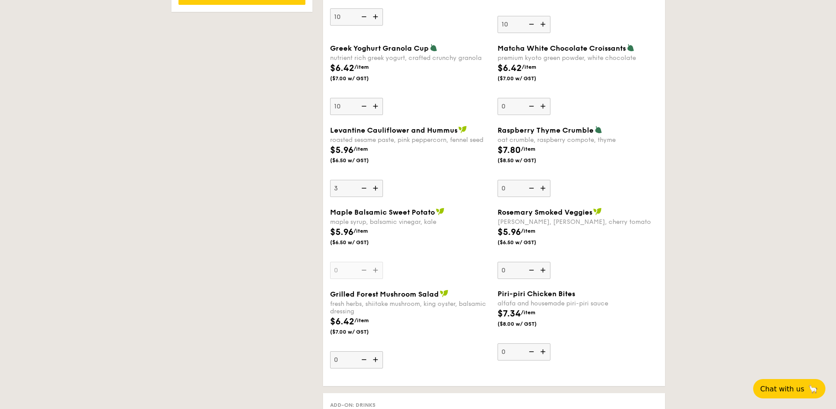
click at [377, 188] on input "3" at bounding box center [356, 188] width 53 height 17
click at [377, 188] on img at bounding box center [376, 188] width 13 height 17
click at [377, 188] on input "4" at bounding box center [356, 188] width 53 height 17
click at [377, 188] on img at bounding box center [376, 188] width 13 height 17
click at [377, 188] on input "5" at bounding box center [356, 188] width 53 height 17
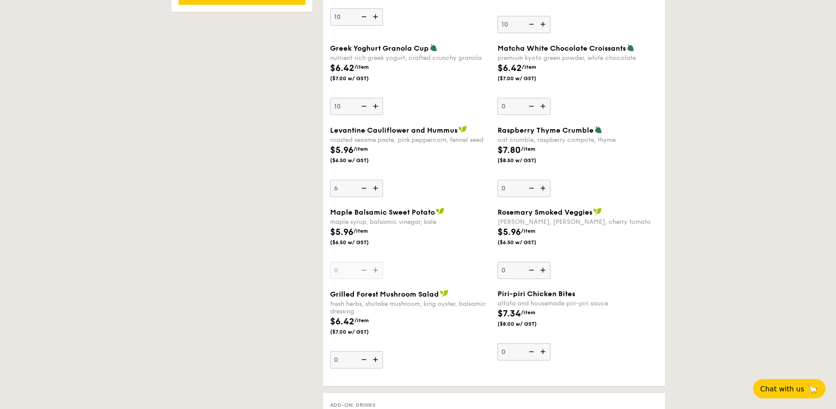
click at [377, 188] on img at bounding box center [376, 188] width 13 height 17
click at [377, 188] on input "6" at bounding box center [356, 188] width 53 height 17
click at [377, 188] on img at bounding box center [376, 188] width 13 height 17
click at [377, 188] on input "7" at bounding box center [356, 188] width 53 height 17
click at [377, 188] on img at bounding box center [376, 188] width 13 height 17
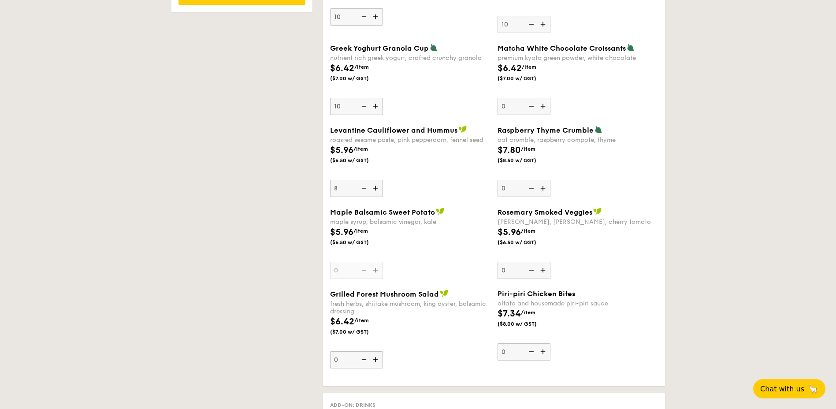
click at [377, 188] on input "8" at bounding box center [356, 188] width 53 height 17
click at [377, 188] on img at bounding box center [376, 188] width 13 height 17
click at [377, 188] on input "9" at bounding box center [356, 188] width 53 height 17
click at [377, 188] on img at bounding box center [376, 188] width 13 height 17
click at [377, 188] on input "10" at bounding box center [356, 188] width 53 height 17
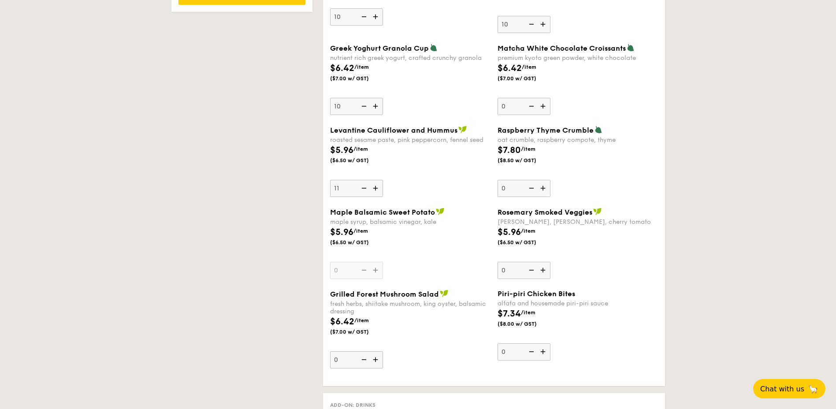
click at [367, 190] on img at bounding box center [362, 188] width 13 height 17
click at [367, 190] on input "11" at bounding box center [356, 188] width 53 height 17
type input "10"
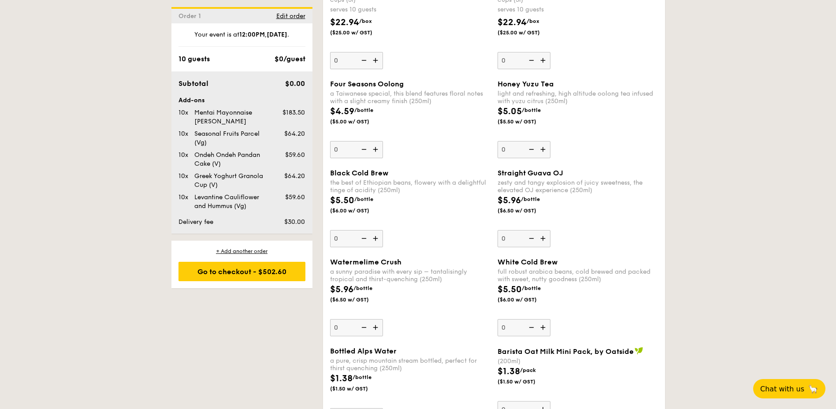
scroll to position [1275, 0]
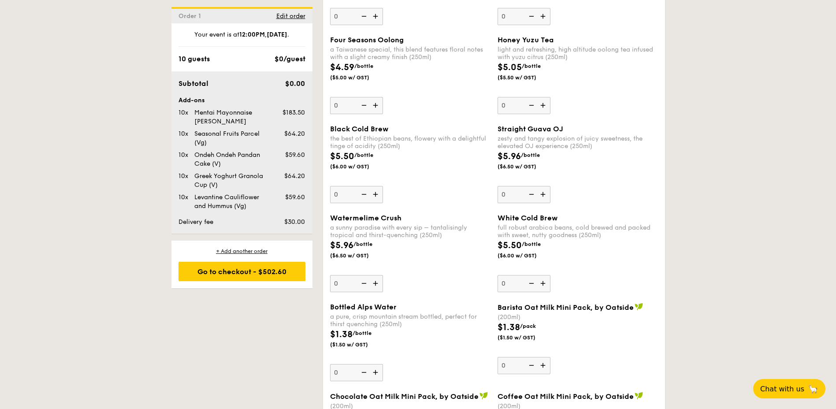
click at [374, 105] on img at bounding box center [376, 105] width 13 height 17
click at [374, 105] on input "0" at bounding box center [356, 105] width 53 height 17
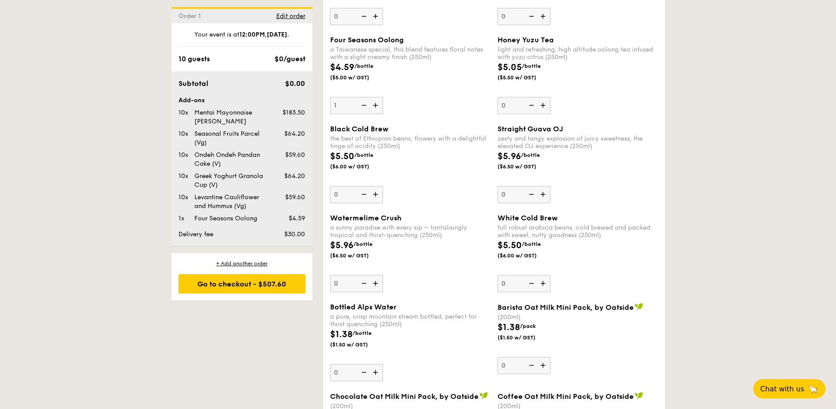
click at [374, 105] on img at bounding box center [376, 105] width 13 height 17
click at [374, 105] on input "1" at bounding box center [356, 105] width 53 height 17
click at [374, 105] on img at bounding box center [376, 105] width 13 height 17
click at [374, 105] on input "2" at bounding box center [356, 105] width 53 height 17
click at [374, 105] on img at bounding box center [376, 105] width 13 height 17
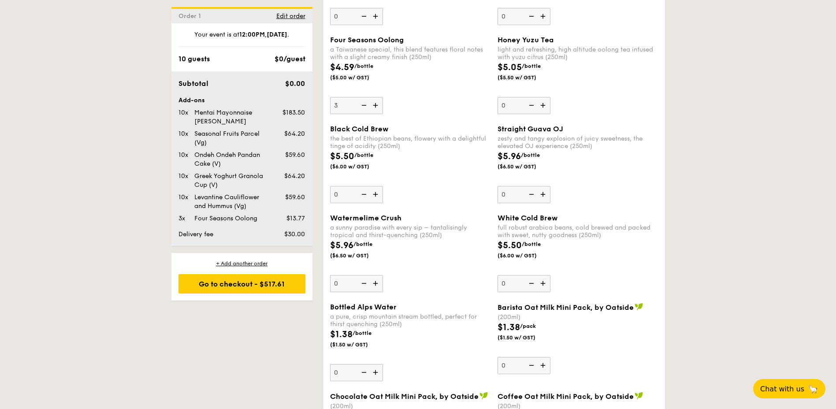
click at [374, 105] on input "3" at bounding box center [356, 105] width 53 height 17
click at [374, 105] on img at bounding box center [376, 105] width 13 height 17
click at [374, 105] on input "4" at bounding box center [356, 105] width 53 height 17
click at [374, 105] on img at bounding box center [376, 105] width 13 height 17
click at [374, 105] on input "5" at bounding box center [356, 105] width 53 height 17
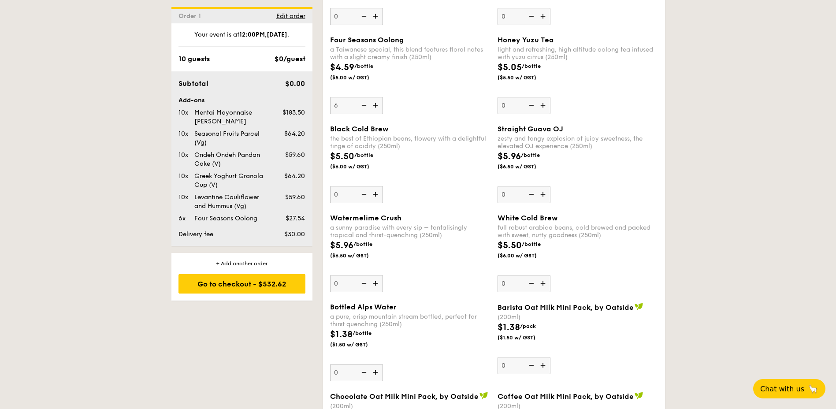
click at [374, 105] on img at bounding box center [376, 105] width 13 height 17
click at [374, 105] on input "6" at bounding box center [356, 105] width 53 height 17
click at [374, 105] on img at bounding box center [376, 105] width 13 height 17
click at [374, 105] on input "7" at bounding box center [356, 105] width 53 height 17
click at [374, 105] on img at bounding box center [376, 105] width 13 height 17
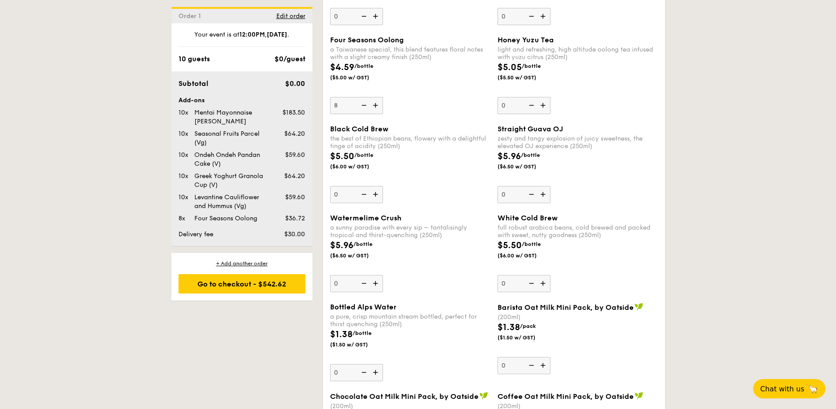
click at [374, 105] on input "8" at bounding box center [356, 105] width 53 height 17
click at [374, 105] on img at bounding box center [376, 105] width 13 height 17
click at [374, 105] on input "9" at bounding box center [356, 105] width 53 height 17
type input "10"
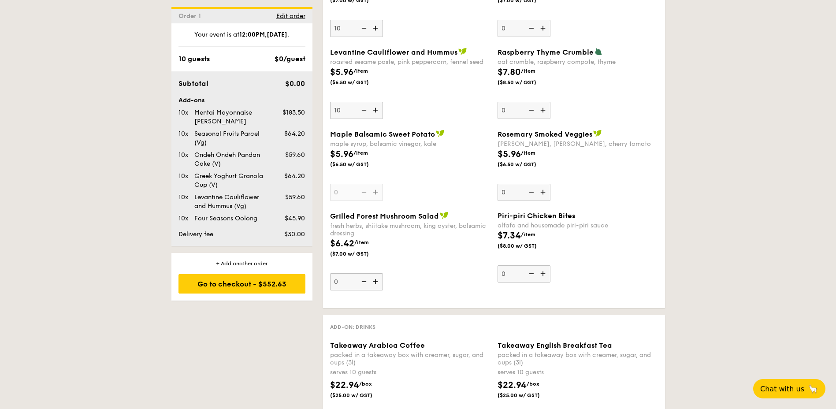
scroll to position [868, 0]
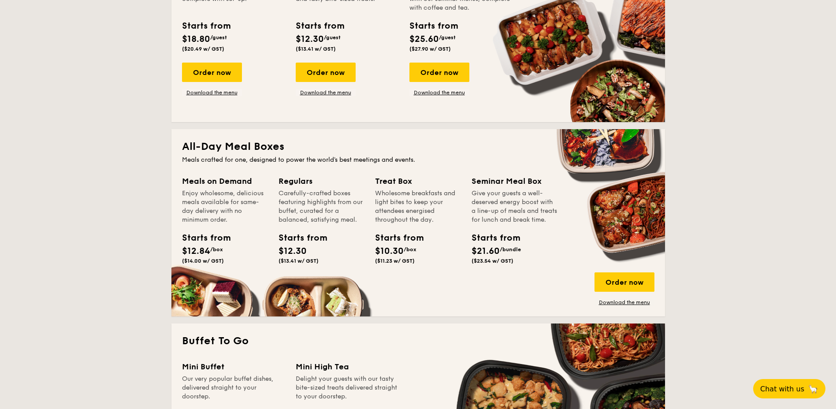
scroll to position [485, 0]
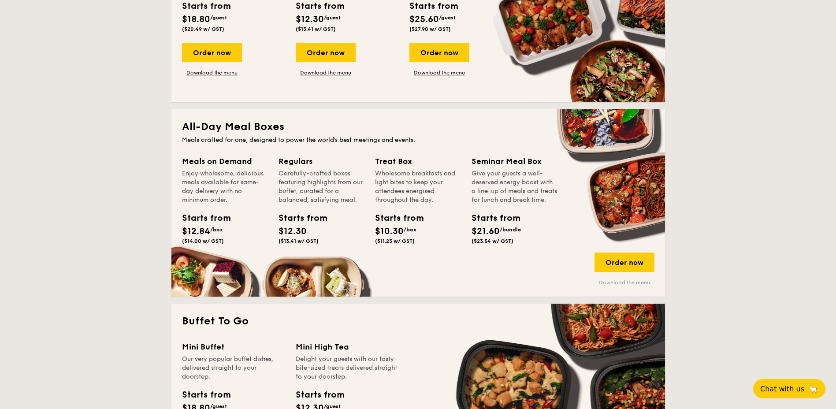
click at [623, 284] on link "Download the menu" at bounding box center [624, 282] width 60 height 7
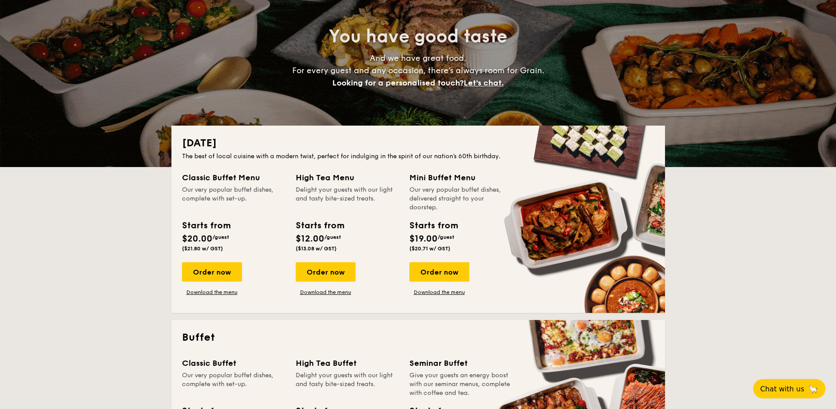
scroll to position [0, 0]
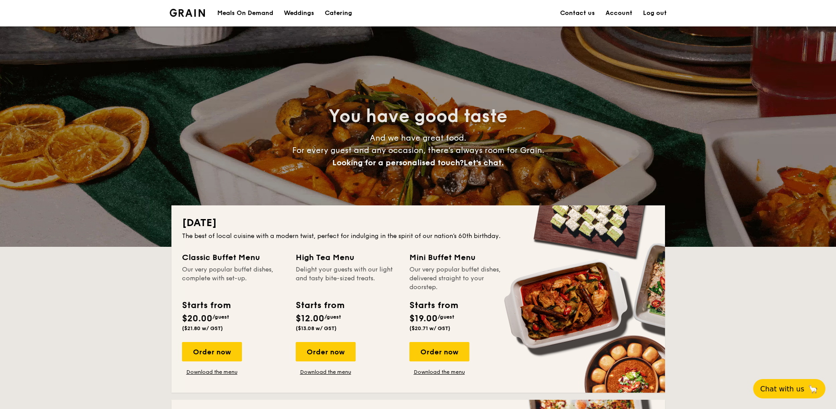
click at [331, 14] on h1 "Catering" at bounding box center [338, 13] width 27 height 26
click at [238, 8] on div "Meals On Demand" at bounding box center [245, 13] width 56 height 26
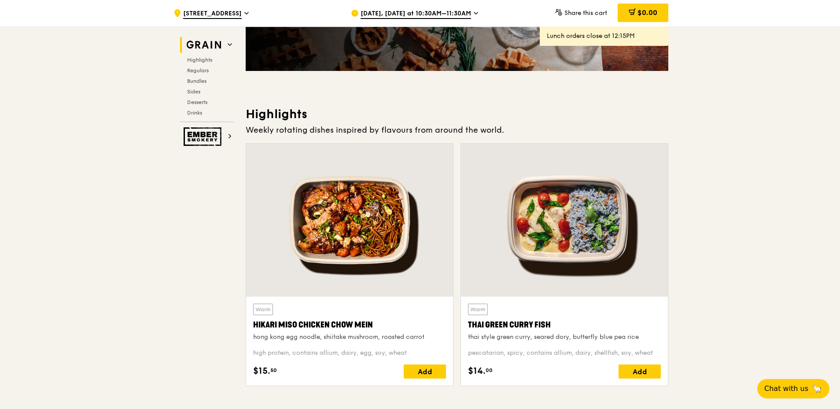
scroll to position [132, 0]
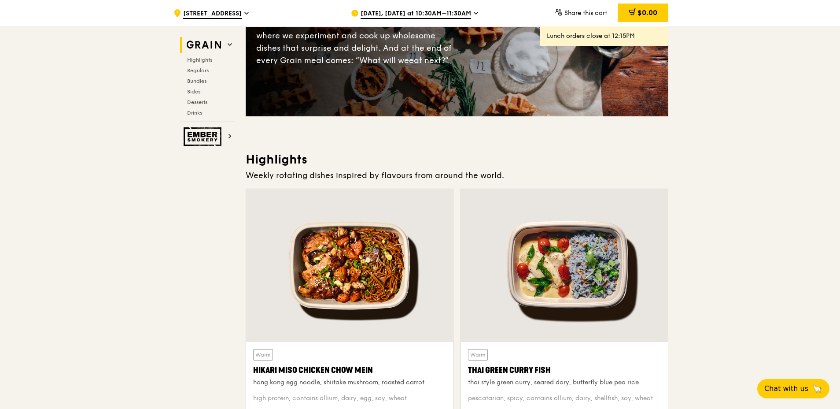
click at [469, 11] on span "[DATE], [DATE] at 10:30AM–11:30AM" at bounding box center [416, 14] width 111 height 10
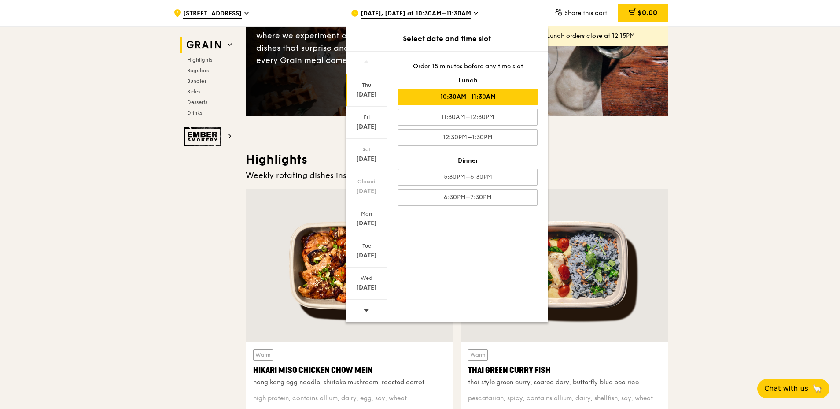
click at [367, 307] on icon at bounding box center [366, 310] width 6 height 7
click at [374, 119] on div "Fri" at bounding box center [366, 117] width 39 height 7
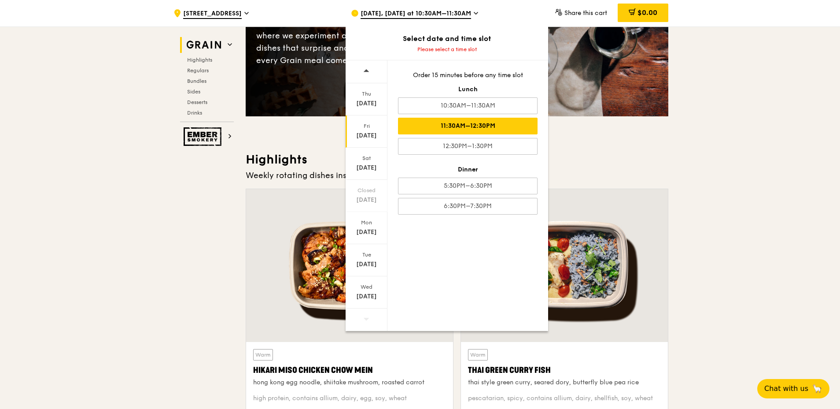
click at [481, 123] on div "11:30AM–12:30PM" at bounding box center [468, 126] width 140 height 17
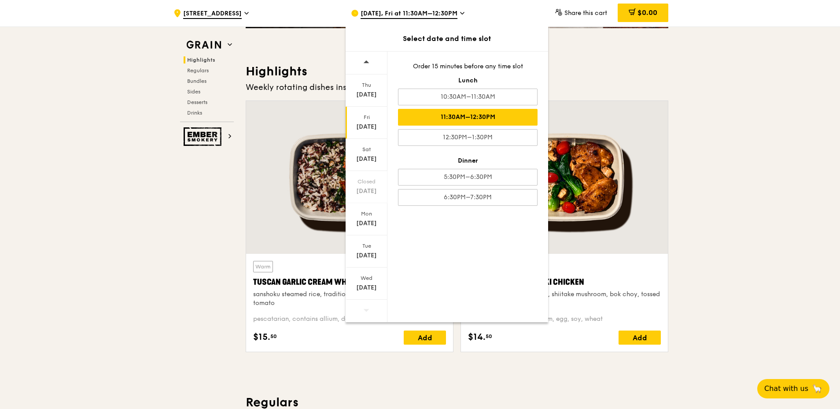
scroll to position [308, 0]
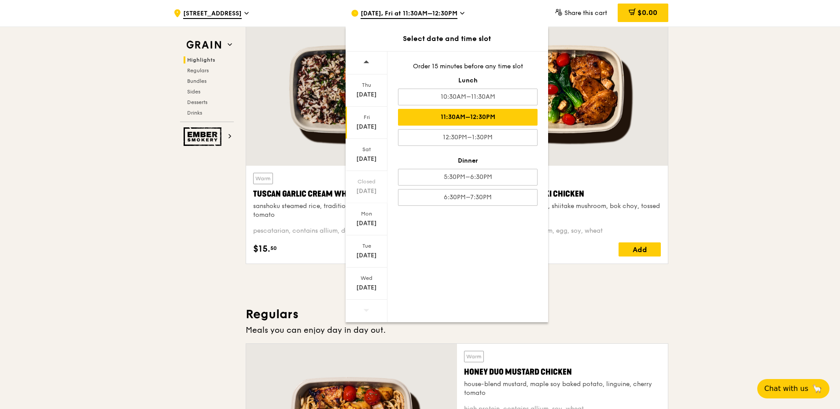
drag, startPoint x: 717, startPoint y: 161, endPoint x: 763, endPoint y: 161, distance: 46.7
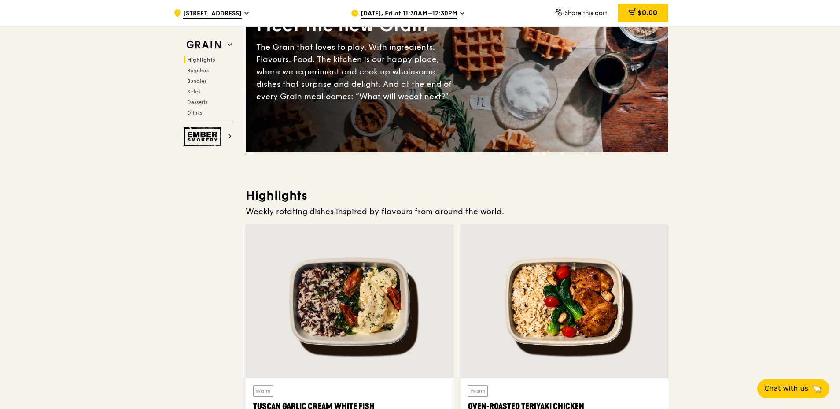
scroll to position [0, 0]
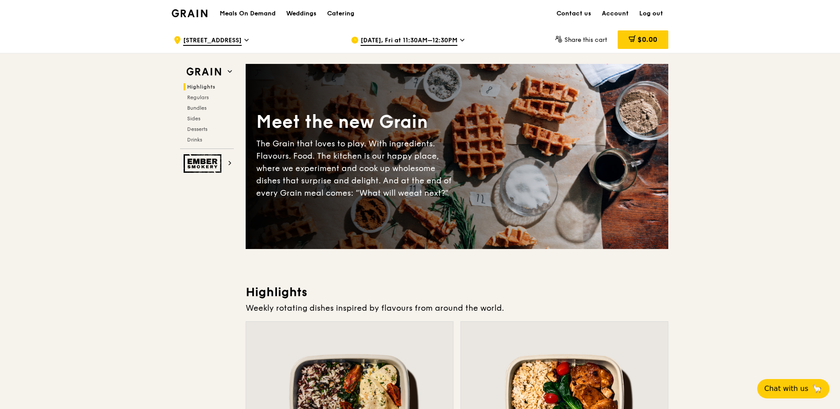
click at [237, 42] on span "[STREET_ADDRESS]" at bounding box center [212, 41] width 59 height 10
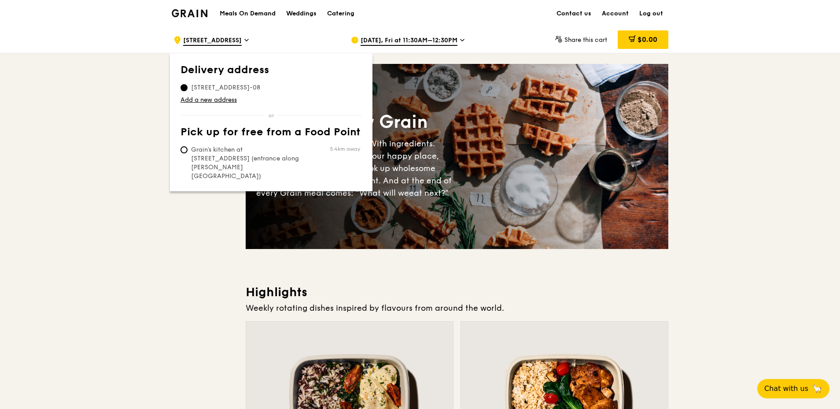
click at [244, 88] on span "[STREET_ADDRESS]-08" at bounding box center [226, 87] width 90 height 9
click at [188, 88] on input "[STREET_ADDRESS]-08" at bounding box center [184, 87] width 7 height 7
click at [230, 100] on link "Add a new address" at bounding box center [271, 100] width 181 height 9
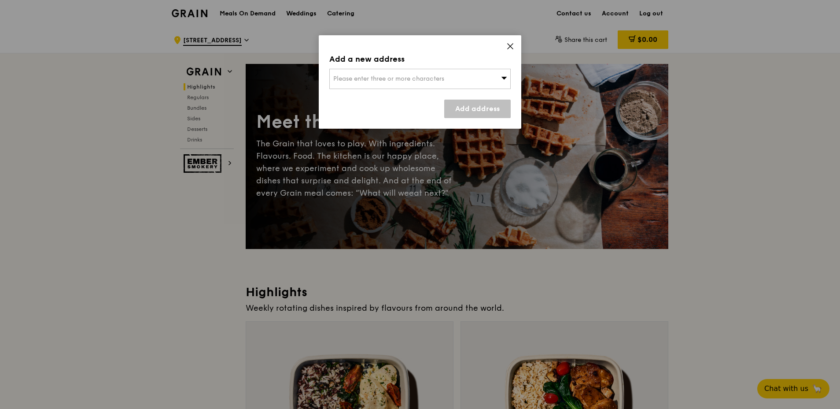
click at [372, 83] on div "Please enter three or more characters" at bounding box center [419, 79] width 181 height 20
type input "[GEOGRAPHIC_DATA]"
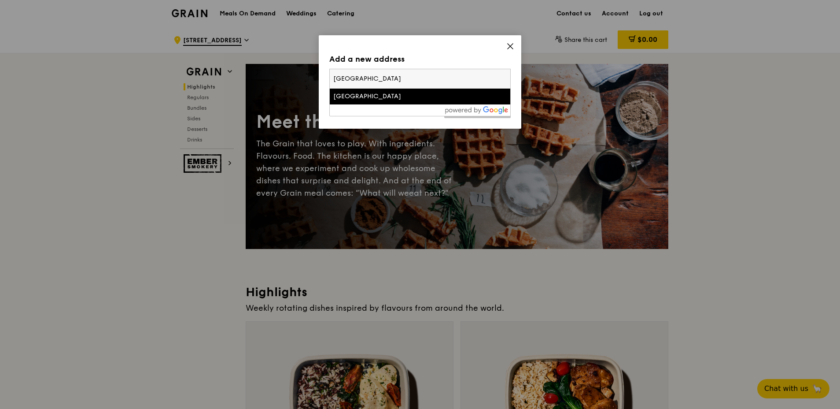
click at [376, 89] on li "[GEOGRAPHIC_DATA]" at bounding box center [420, 97] width 181 height 16
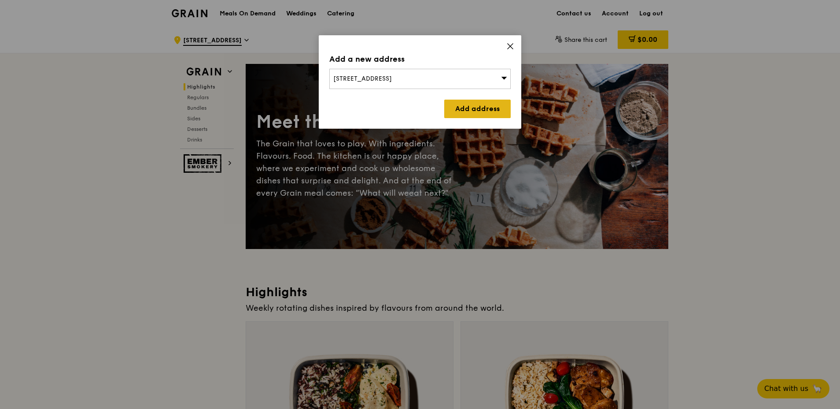
click at [461, 106] on link "Add address" at bounding box center [477, 109] width 67 height 19
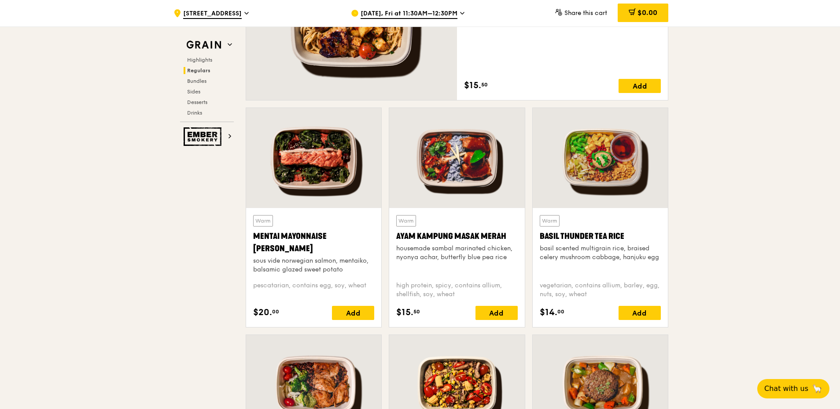
scroll to position [749, 0]
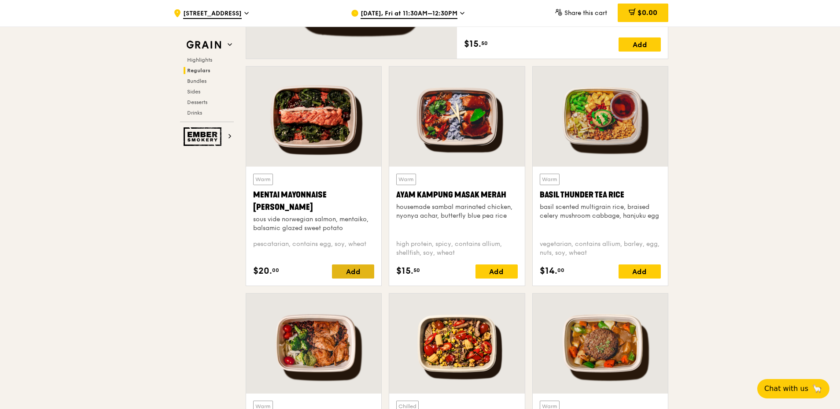
click at [364, 270] on div "Add" at bounding box center [353, 271] width 42 height 14
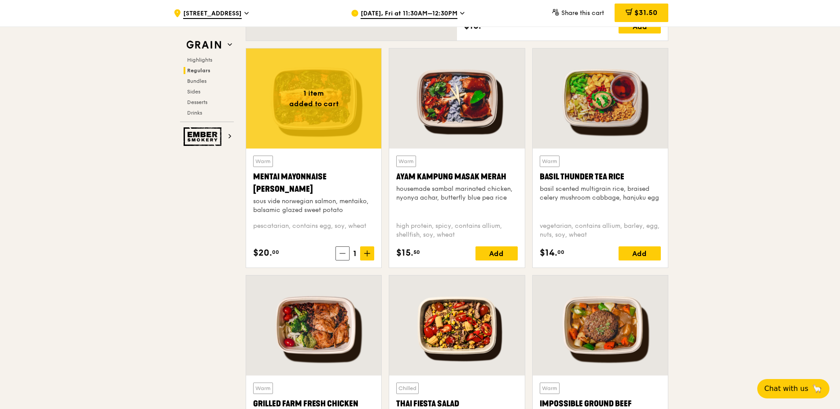
scroll to position [705, 0]
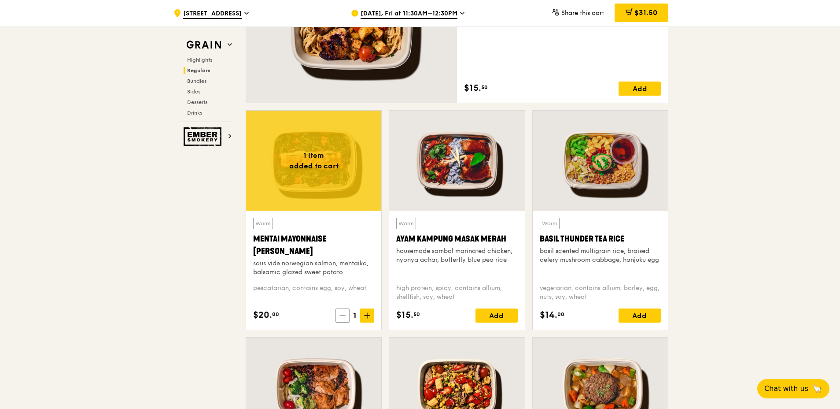
click at [339, 314] on span at bounding box center [343, 315] width 14 height 14
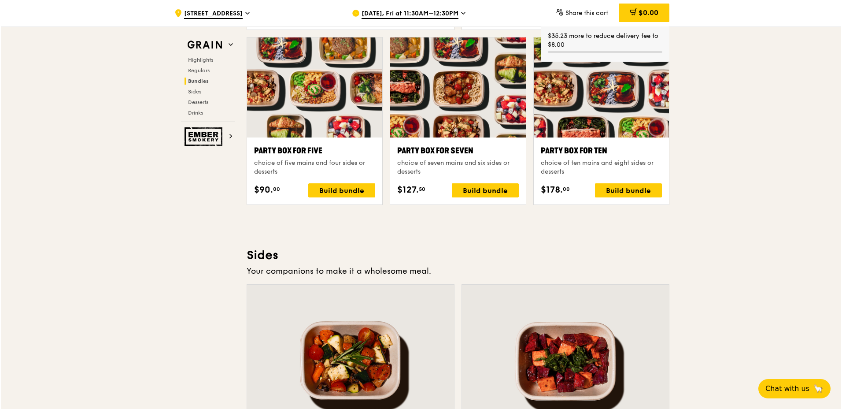
scroll to position [1762, 0]
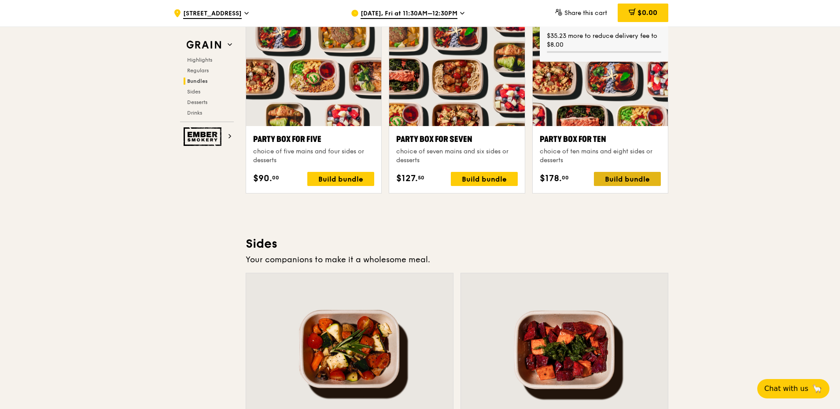
click at [650, 176] on div "Build bundle" at bounding box center [627, 179] width 67 height 14
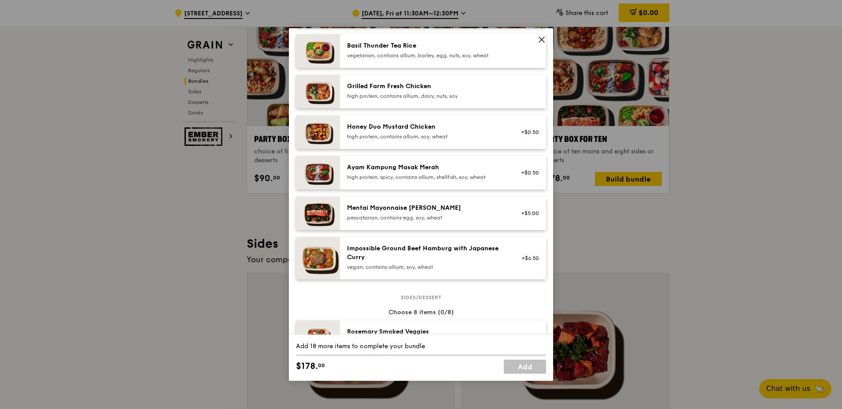
scroll to position [203, 0]
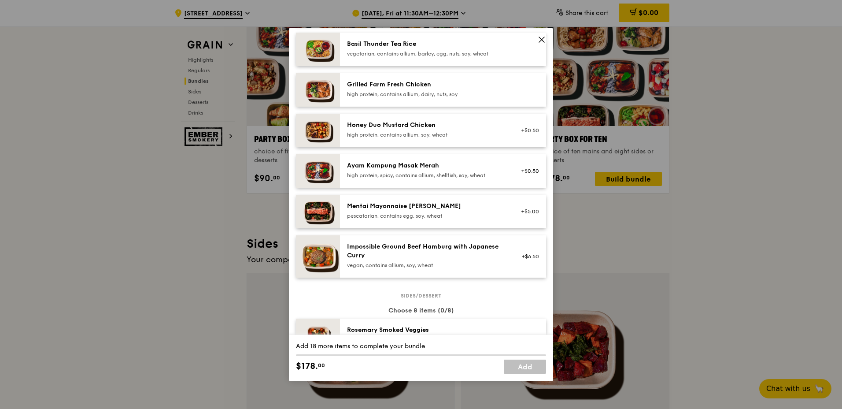
click at [516, 216] on div "+$5.00" at bounding box center [528, 211] width 34 height 19
click at [519, 216] on link "Remove" at bounding box center [529, 216] width 20 height 6
drag, startPoint x: 516, startPoint y: 216, endPoint x: 520, endPoint y: 213, distance: 4.8
click at [520, 213] on div "+$5.00" at bounding box center [527, 211] width 23 height 7
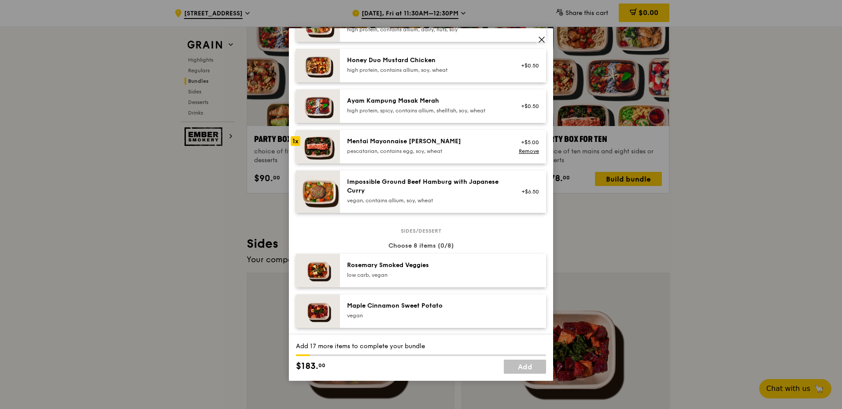
scroll to position [247, 0]
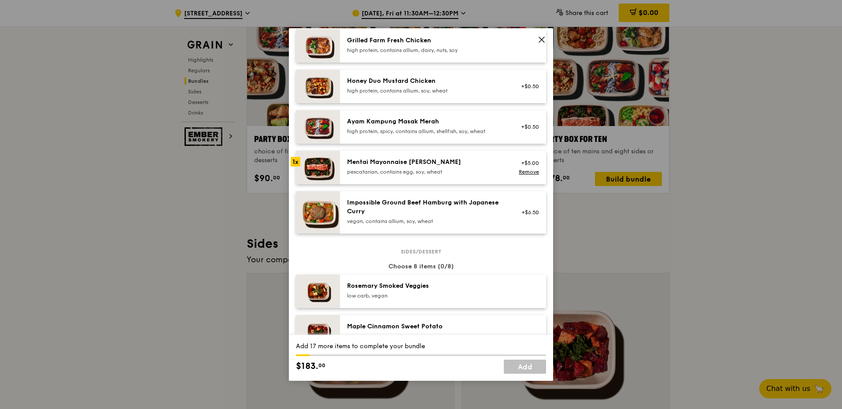
click at [392, 170] on div "pescatarian, contains egg, soy, wheat" at bounding box center [426, 171] width 158 height 7
click at [391, 173] on div "pescatarian, contains egg, soy, wheat" at bounding box center [426, 171] width 158 height 7
click at [392, 169] on div "pescatarian, contains egg, soy, wheat" at bounding box center [426, 171] width 158 height 7
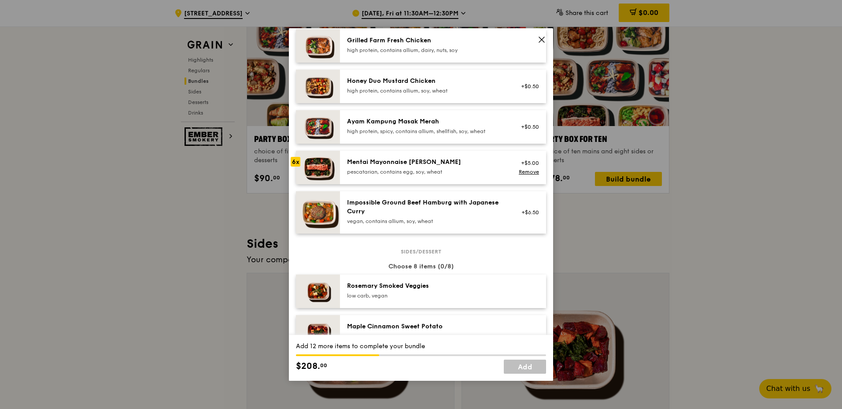
click at [392, 169] on div "pescatarian, contains egg, soy, wheat" at bounding box center [426, 171] width 158 height 7
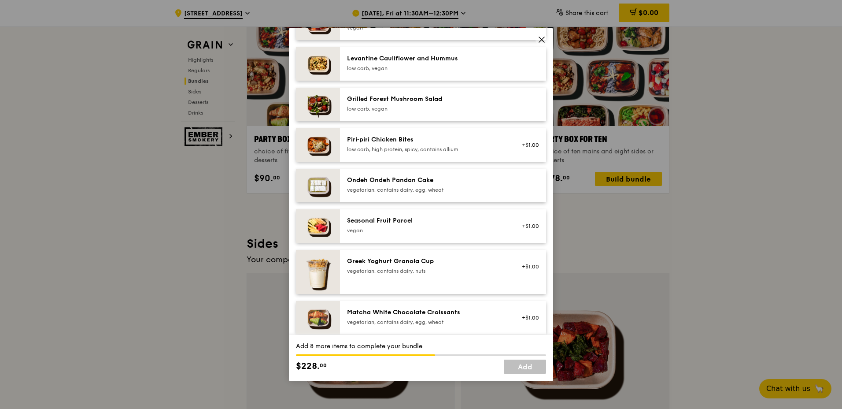
scroll to position [600, 0]
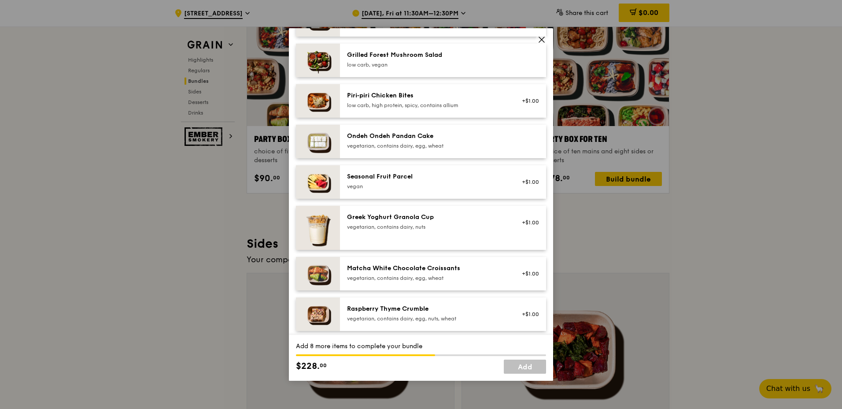
click at [435, 221] on div "Greek Yoghurt Granola Cup" at bounding box center [426, 217] width 158 height 9
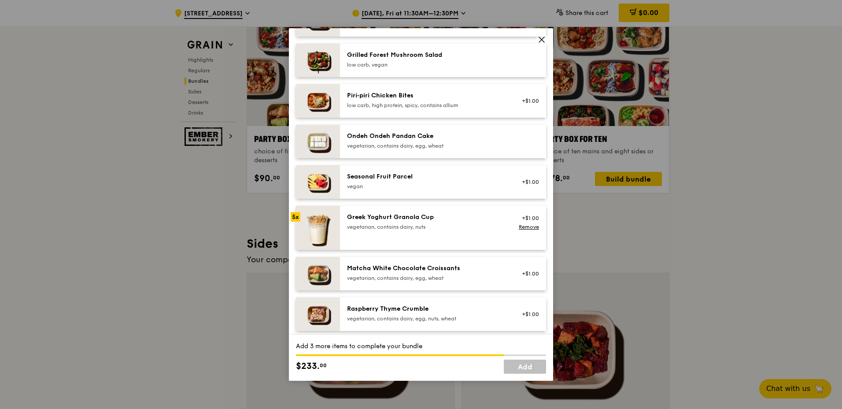
click at [435, 221] on div "Greek Yoghurt Granola Cup" at bounding box center [426, 217] width 158 height 9
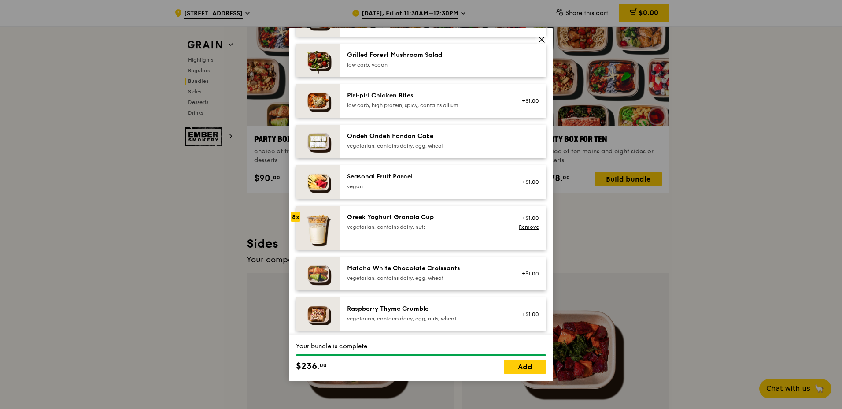
click at [435, 221] on div "Greek Yoghurt Granola Cup" at bounding box center [426, 217] width 158 height 9
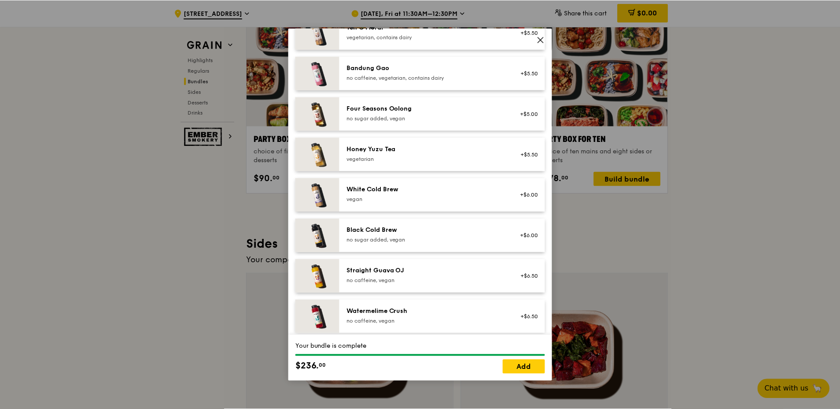
scroll to position [1001, 0]
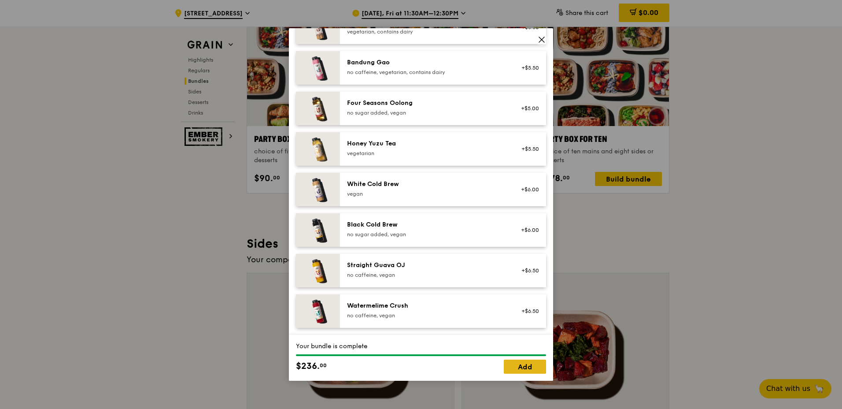
click at [533, 367] on link "Add" at bounding box center [525, 366] width 42 height 14
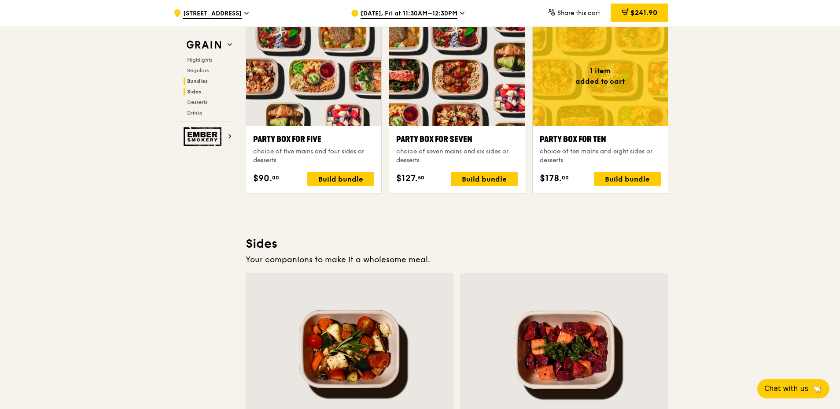
click at [195, 93] on span "Sides" at bounding box center [194, 92] width 14 height 6
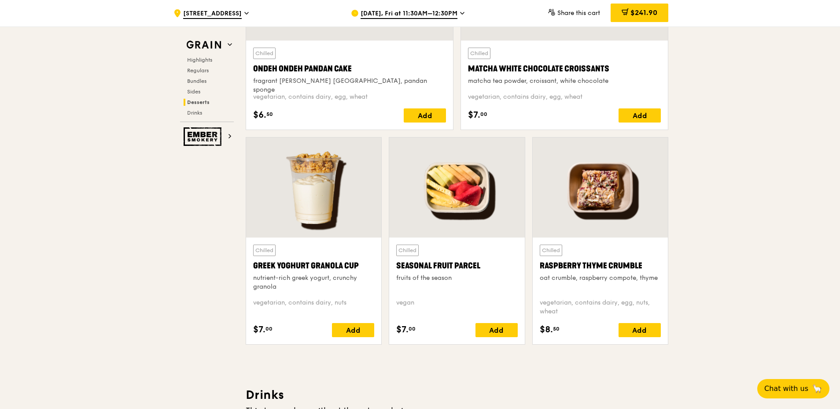
scroll to position [2711, 0]
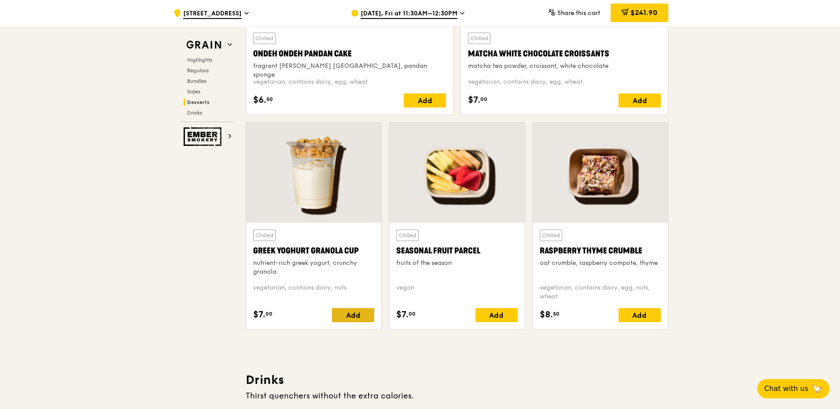
click at [362, 314] on div "Add" at bounding box center [353, 315] width 42 height 14
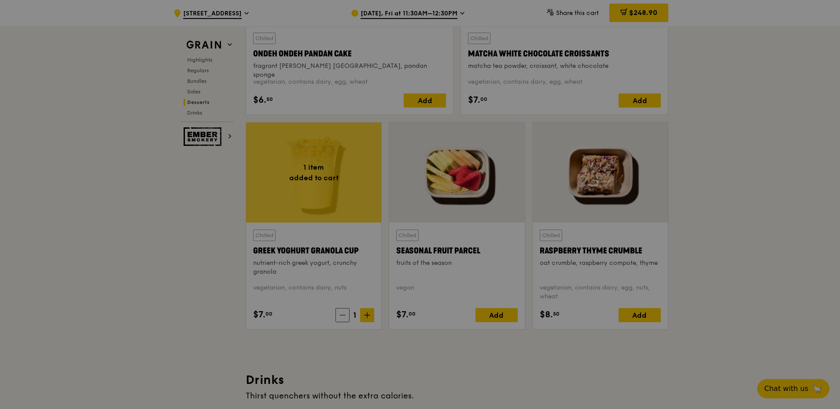
click at [367, 314] on div at bounding box center [420, 204] width 840 height 409
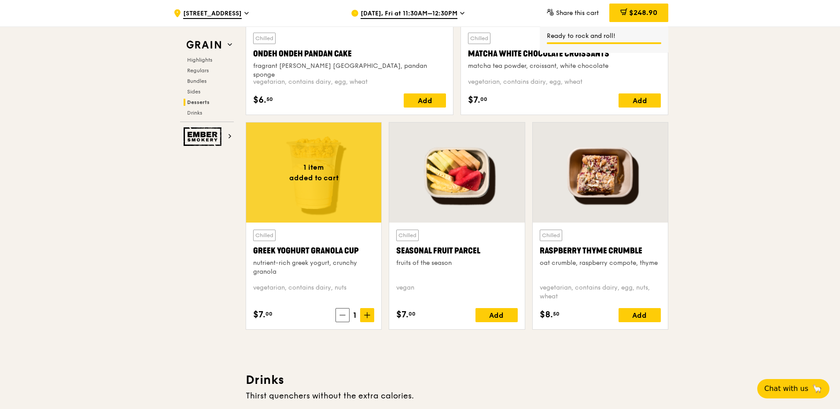
click at [367, 314] on icon at bounding box center [367, 315] width 6 height 6
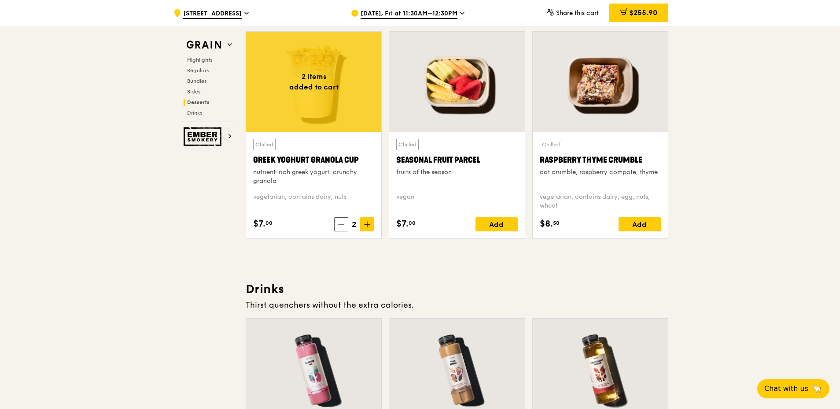
scroll to position [2799, 0]
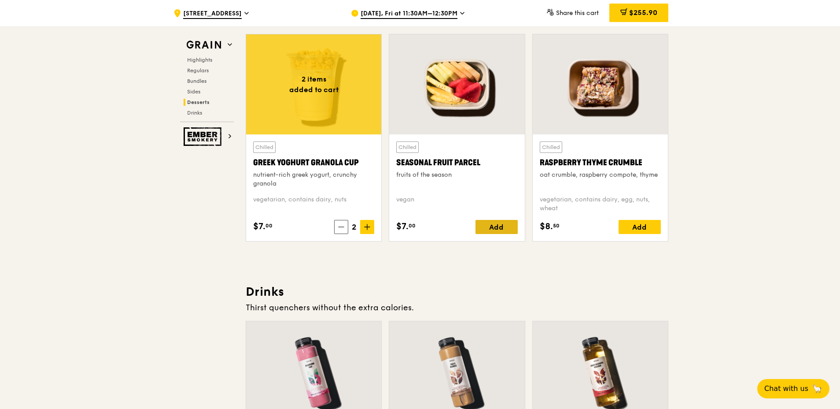
click at [502, 223] on div "Add" at bounding box center [497, 227] width 42 height 14
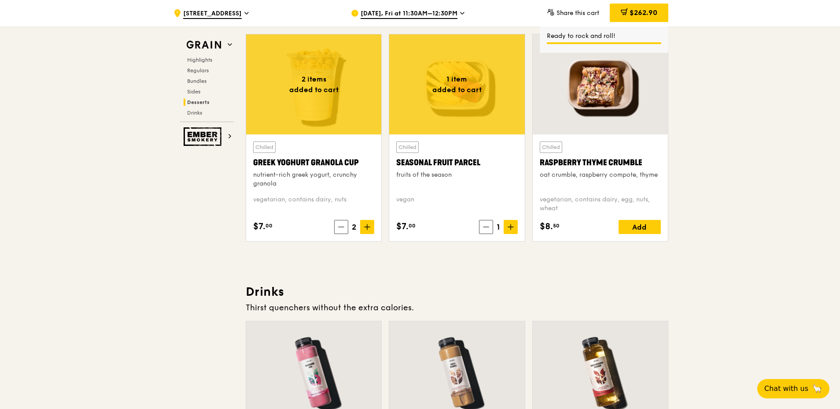
click at [512, 226] on icon at bounding box center [511, 227] width 6 height 6
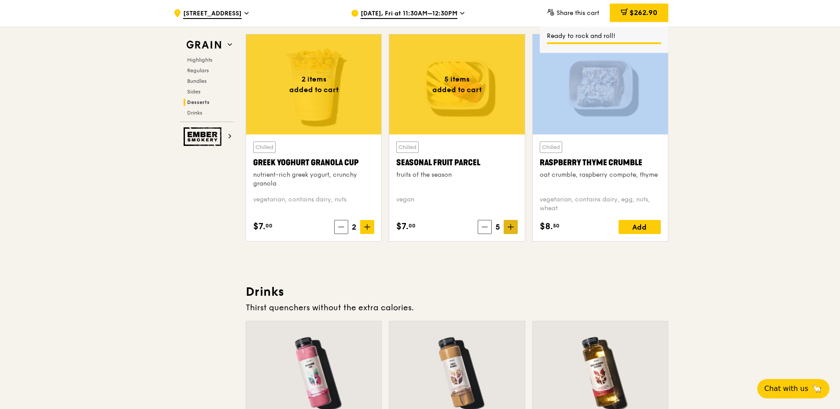
click at [512, 226] on icon at bounding box center [511, 227] width 6 height 6
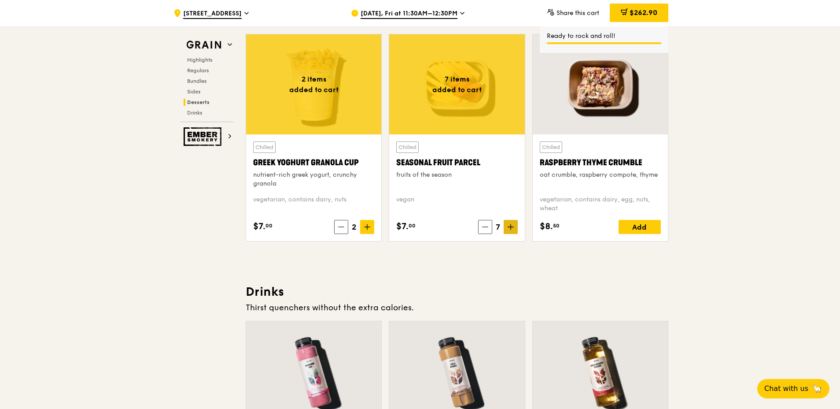
click at [512, 226] on icon at bounding box center [511, 227] width 6 height 6
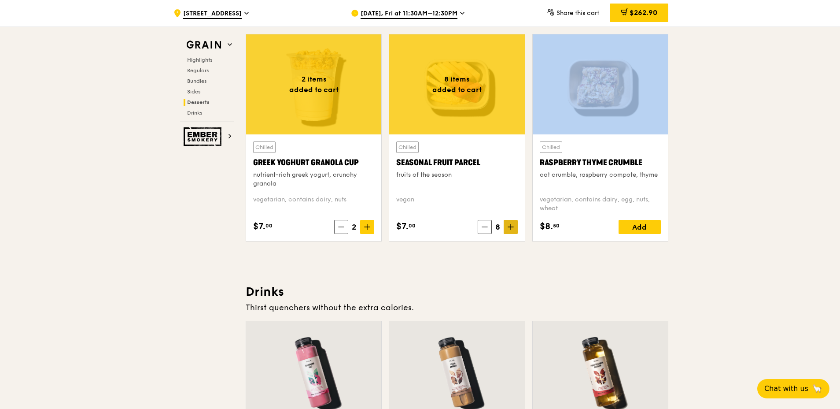
click at [512, 226] on icon at bounding box center [511, 227] width 6 height 6
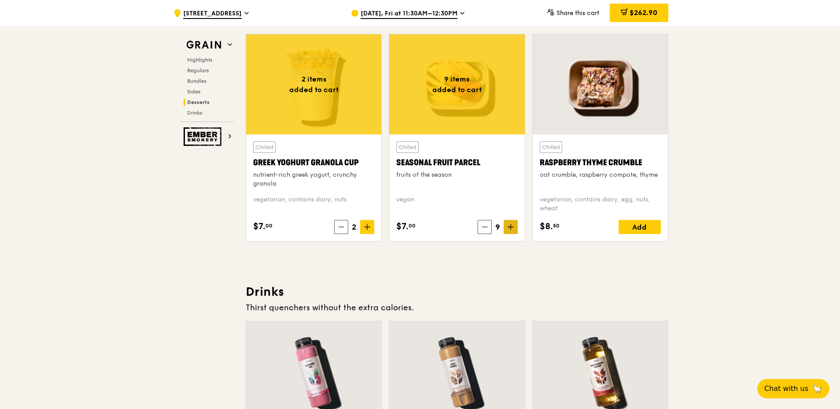
click at [512, 226] on icon at bounding box center [511, 227] width 6 height 6
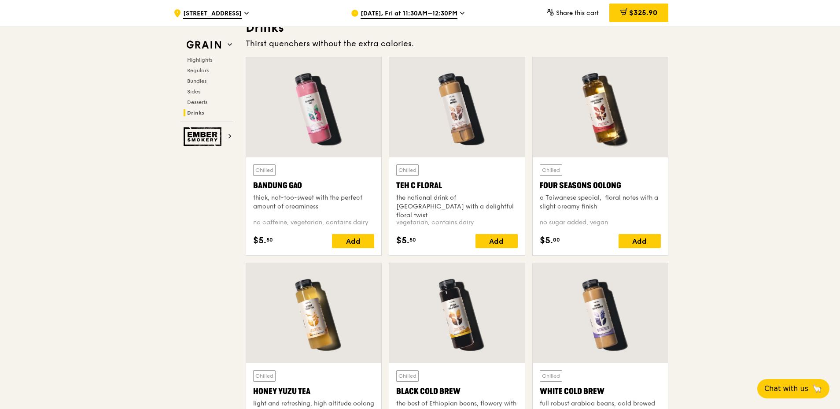
scroll to position [3020, 0]
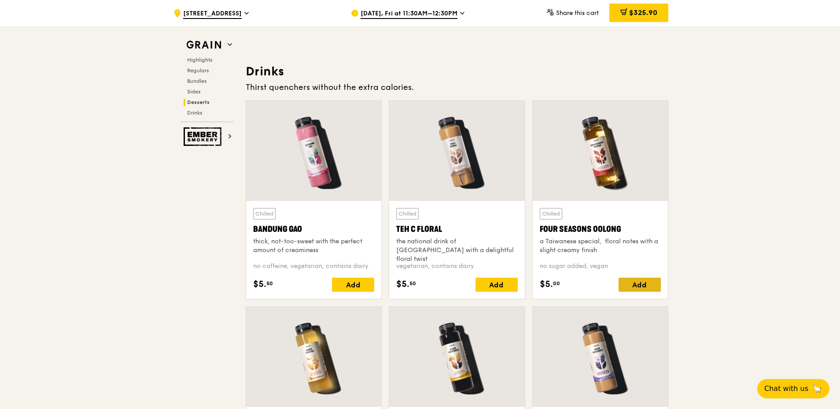
click at [656, 286] on div "Add" at bounding box center [640, 285] width 42 height 14
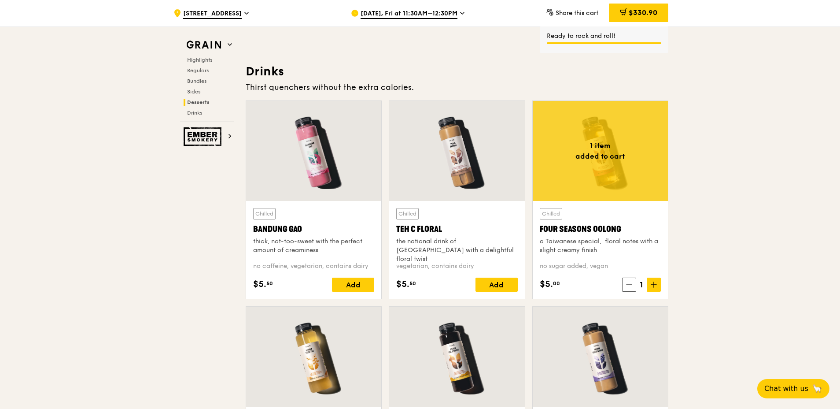
click at [656, 286] on icon at bounding box center [654, 284] width 6 height 6
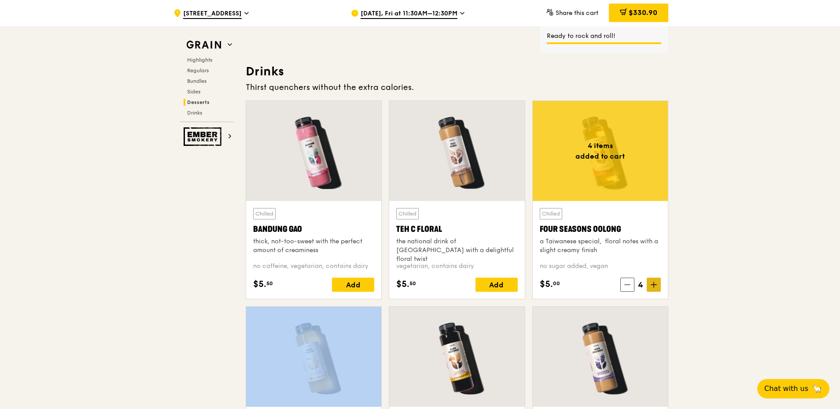
click at [656, 286] on icon at bounding box center [654, 284] width 6 height 6
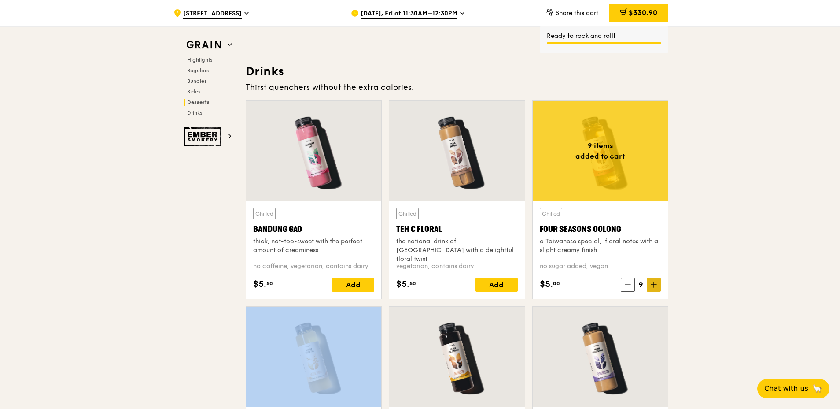
click at [656, 286] on icon at bounding box center [654, 284] width 6 height 6
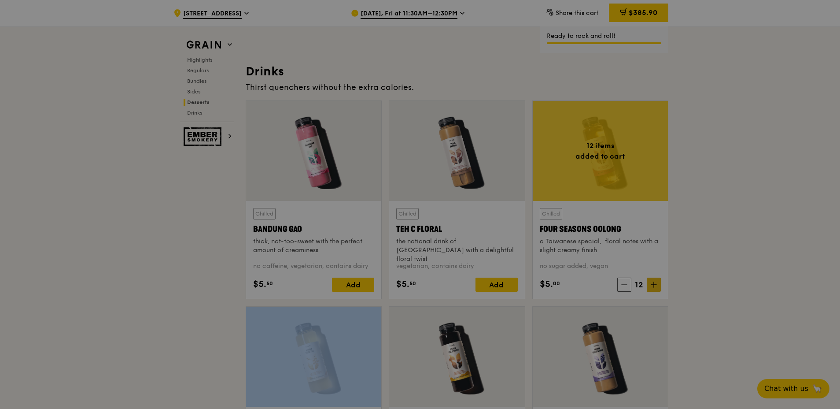
click at [626, 283] on div at bounding box center [420, 204] width 840 height 409
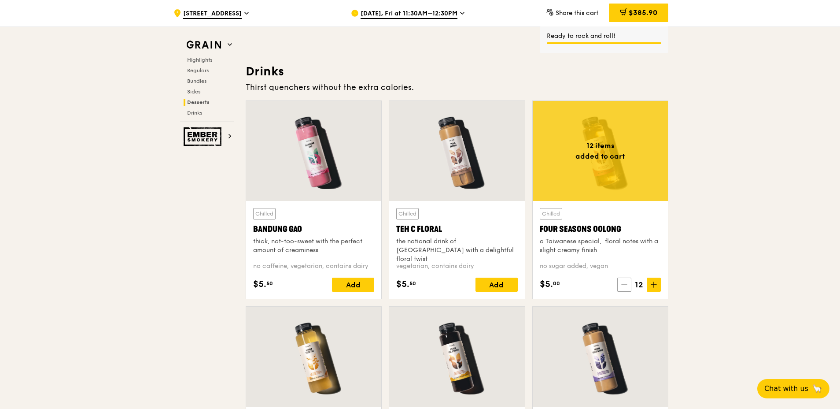
click at [626, 285] on icon at bounding box center [624, 285] width 5 height 0
click at [626, 285] on icon at bounding box center [625, 285] width 5 height 0
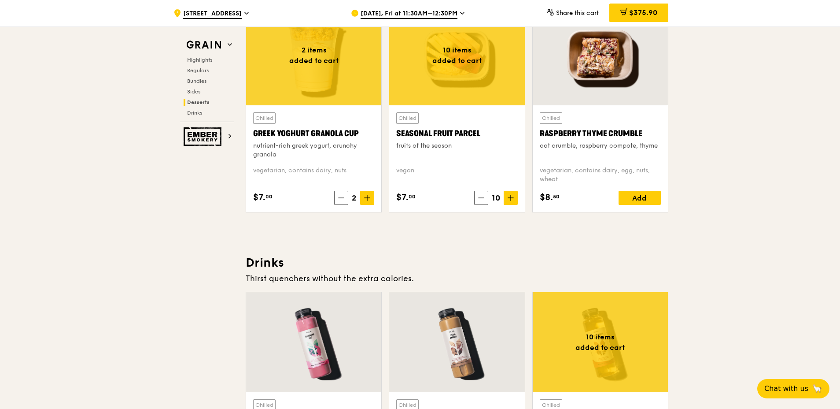
scroll to position [2825, 0]
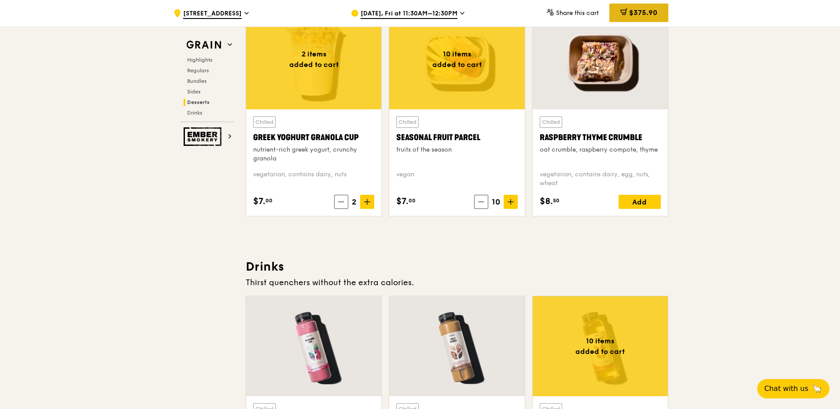
click at [648, 7] on div "$375.90" at bounding box center [639, 13] width 59 height 19
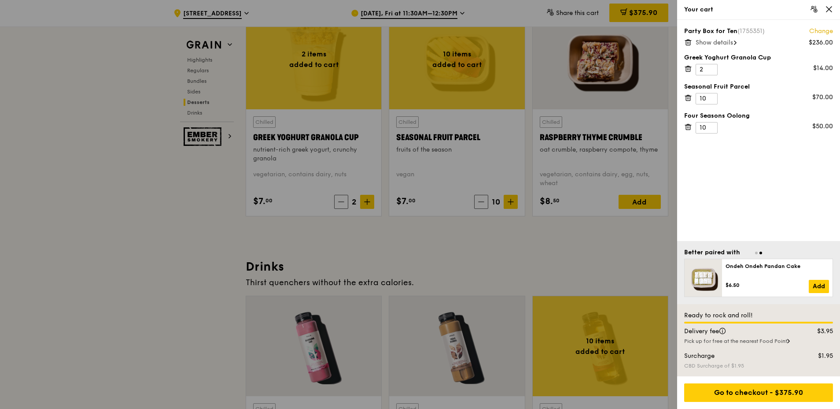
click at [716, 41] on span "Show details" at bounding box center [714, 42] width 37 height 7
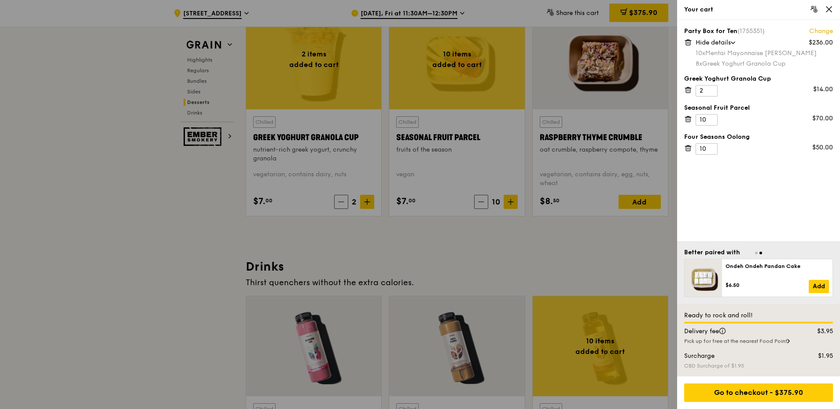
click at [832, 11] on icon at bounding box center [830, 9] width 8 height 8
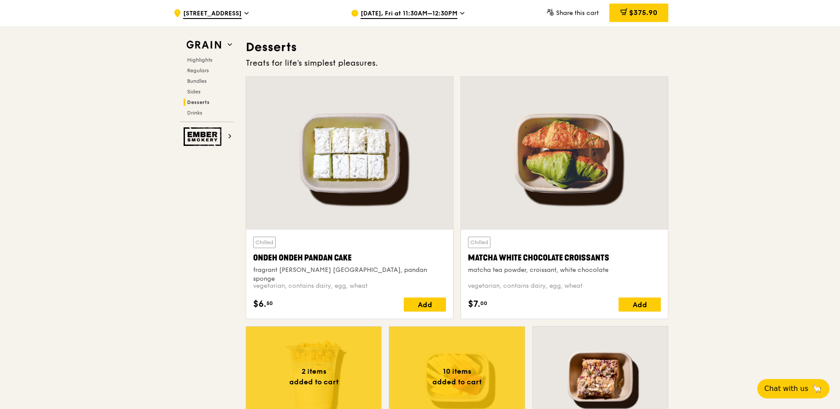
scroll to position [2516, 0]
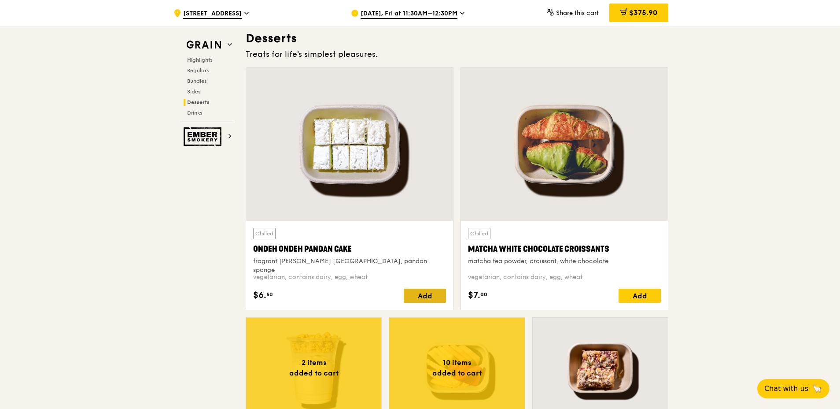
click at [439, 290] on div "Add" at bounding box center [425, 296] width 42 height 14
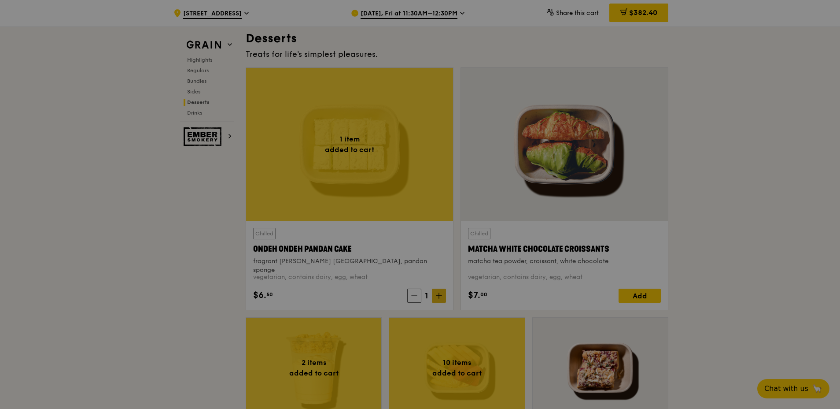
click at [439, 291] on div at bounding box center [420, 204] width 840 height 409
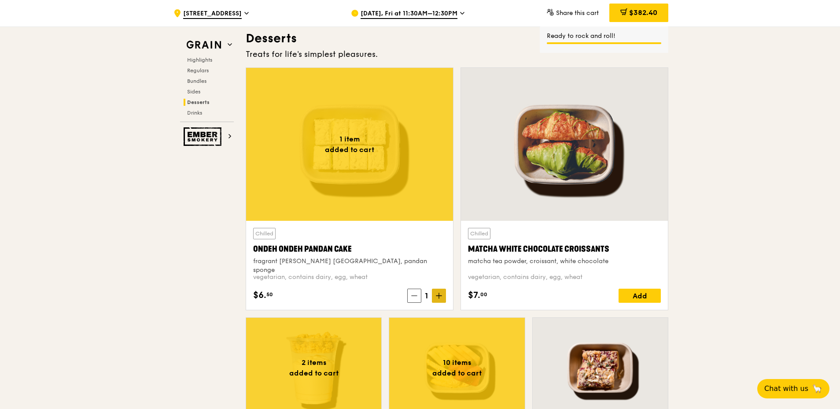
click at [439, 291] on span at bounding box center [439, 296] width 14 height 14
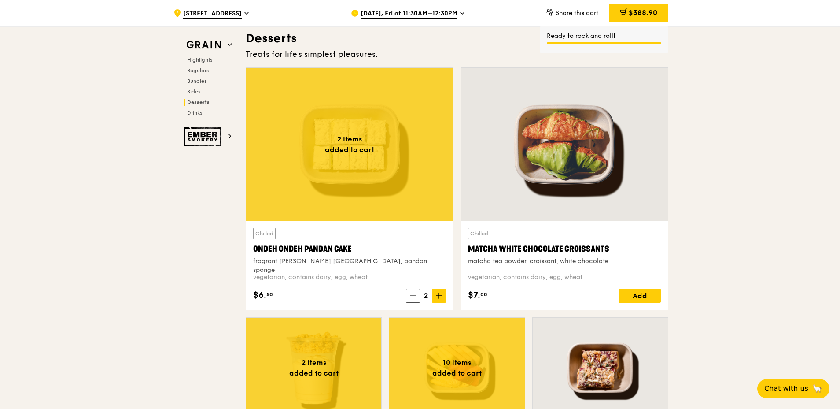
click at [442, 293] on span at bounding box center [439, 296] width 14 height 14
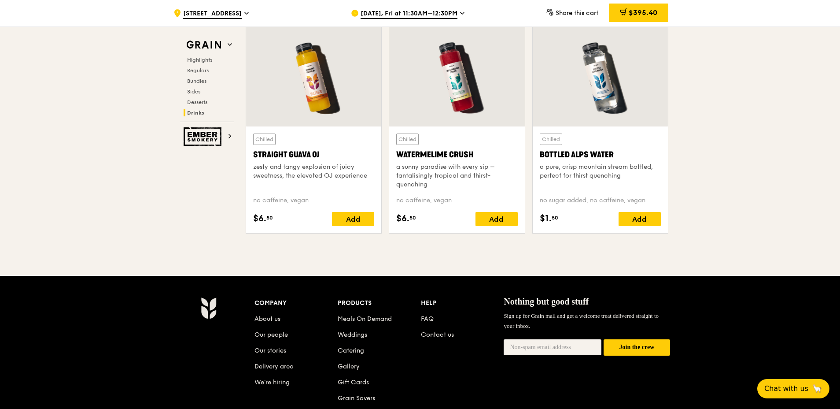
scroll to position [3573, 0]
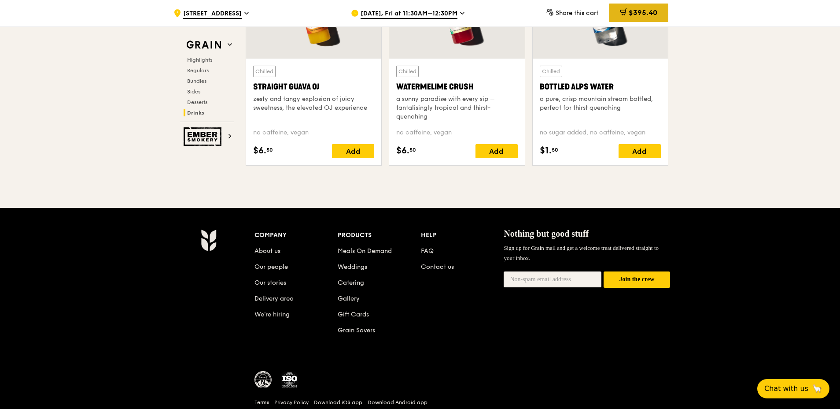
click at [642, 16] on span "$395.40" at bounding box center [643, 12] width 29 height 8
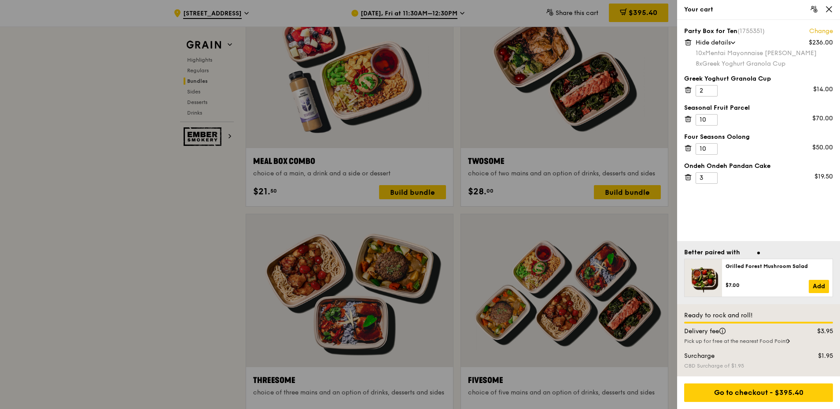
scroll to position [1327, 0]
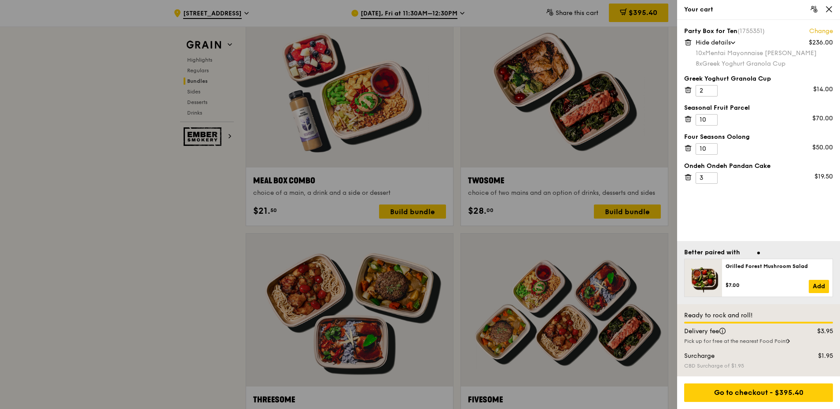
drag, startPoint x: 168, startPoint y: 179, endPoint x: 171, endPoint y: 185, distance: 5.9
click at [171, 185] on div at bounding box center [420, 204] width 840 height 409
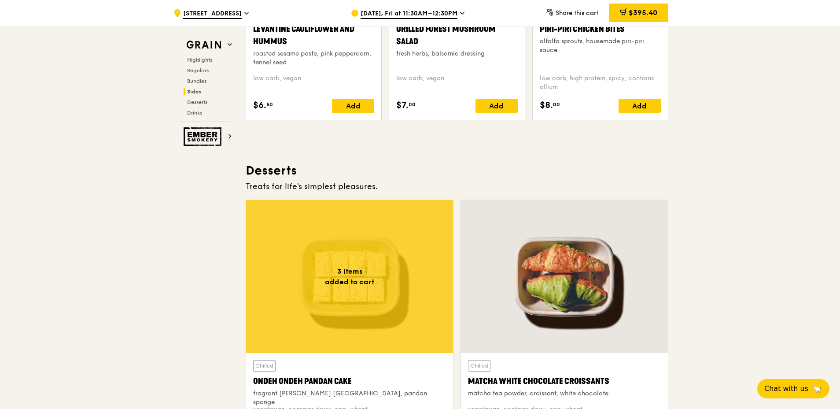
scroll to position [2516, 0]
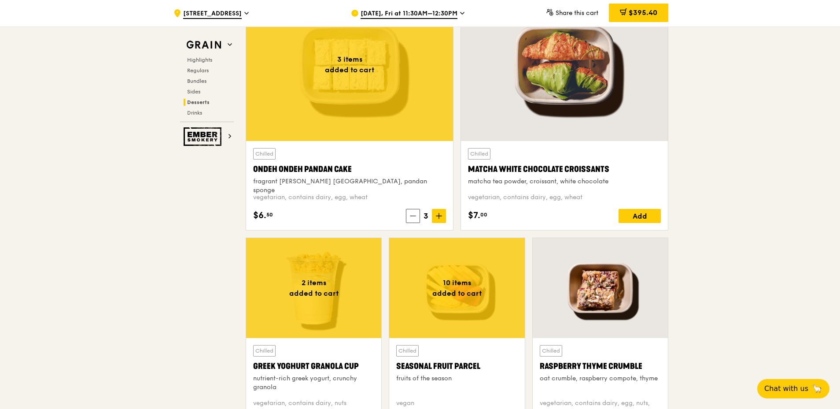
scroll to position [2648, 0]
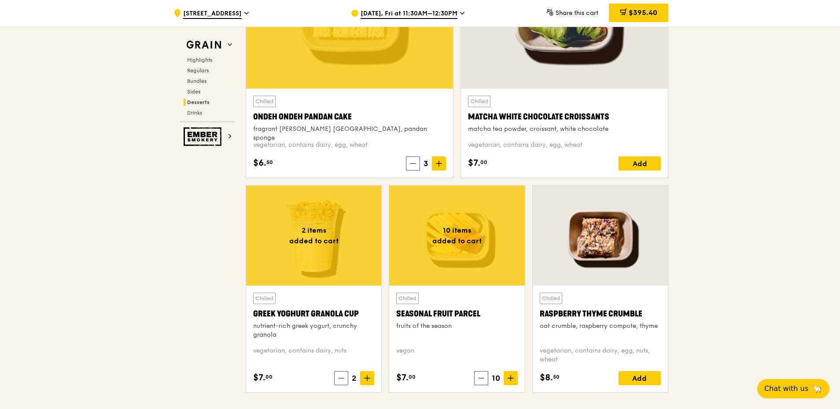
click at [457, 230] on div at bounding box center [456, 235] width 135 height 100
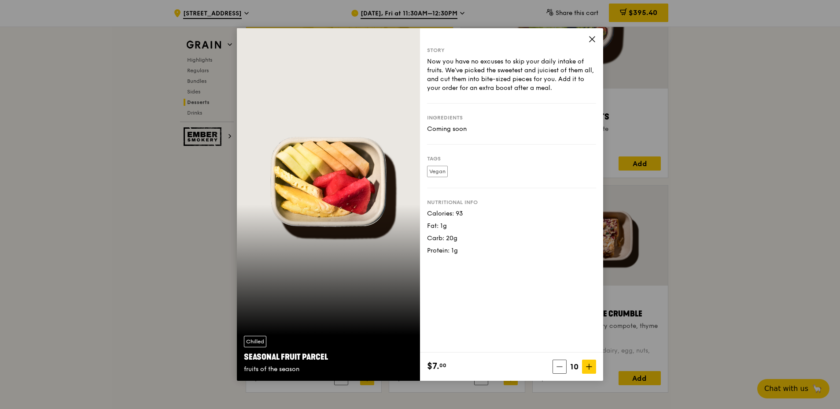
click at [593, 39] on icon at bounding box center [593, 39] width 8 height 8
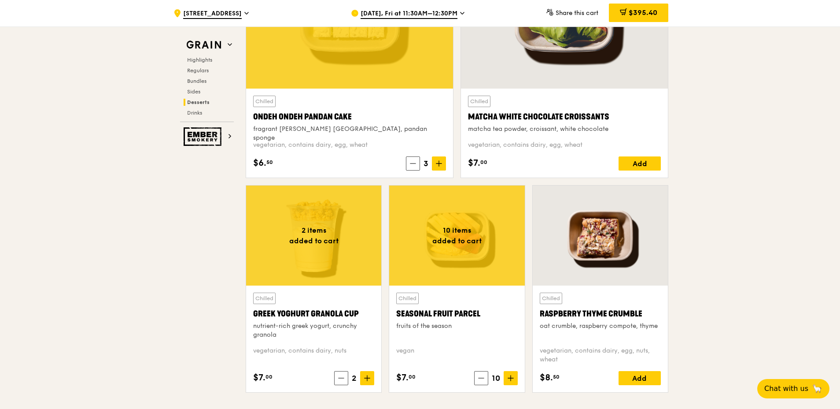
click at [344, 222] on div at bounding box center [313, 235] width 135 height 100
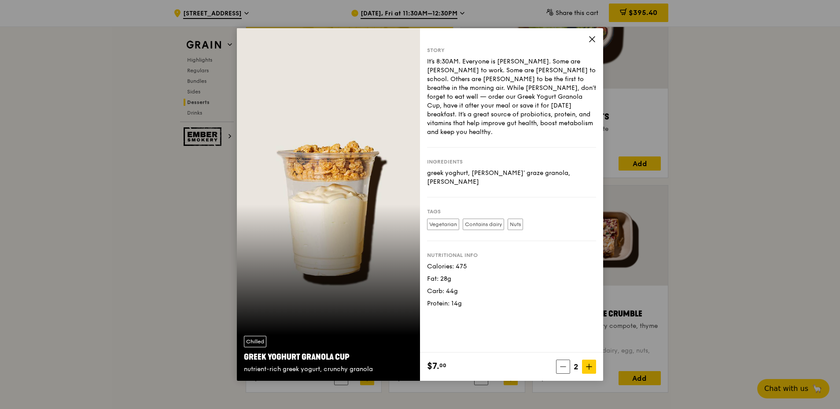
click at [592, 38] on icon at bounding box center [593, 39] width 8 height 8
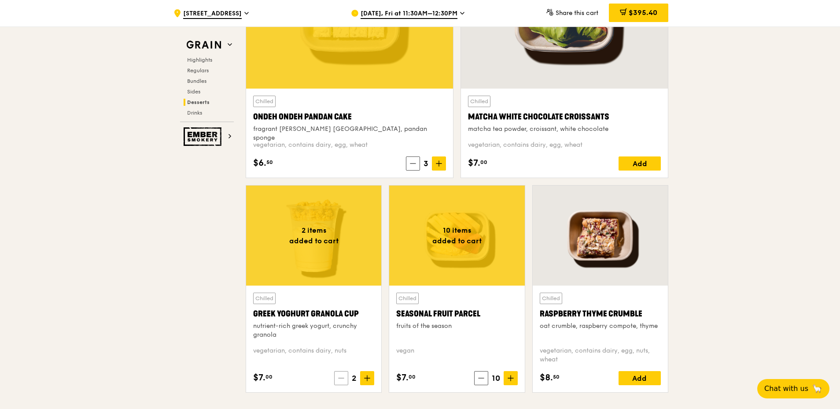
click at [338, 377] on span at bounding box center [341, 378] width 14 height 14
click at [340, 377] on icon at bounding box center [343, 378] width 6 height 6
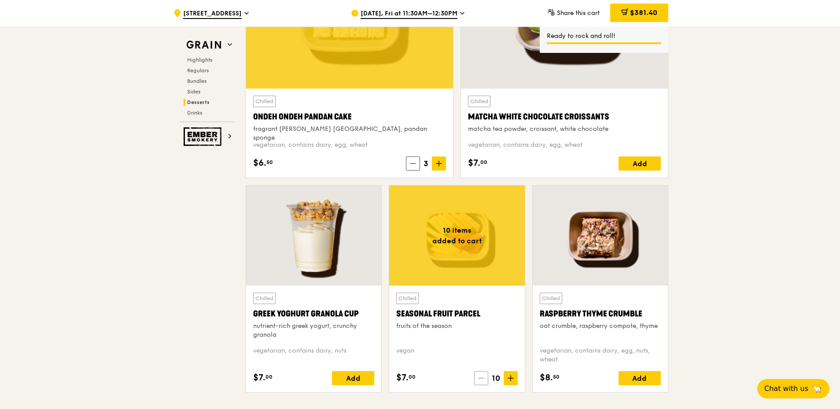
click at [482, 378] on icon at bounding box center [481, 378] width 5 height 0
click at [482, 378] on icon at bounding box center [484, 378] width 5 height 0
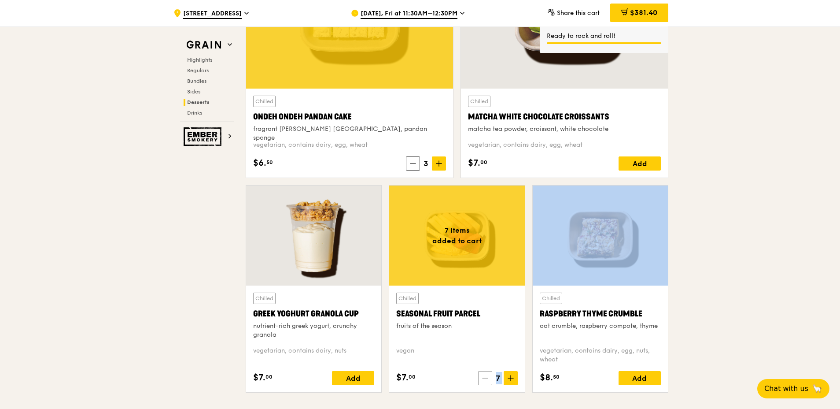
click at [483, 378] on icon at bounding box center [485, 378] width 5 height 0
click at [482, 378] on icon at bounding box center [485, 378] width 6 height 6
click at [482, 378] on icon at bounding box center [484, 378] width 5 height 0
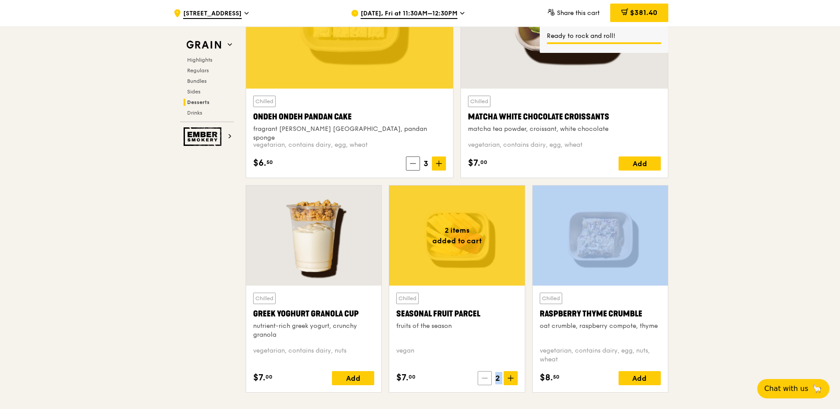
click at [482, 378] on icon at bounding box center [484, 378] width 5 height 0
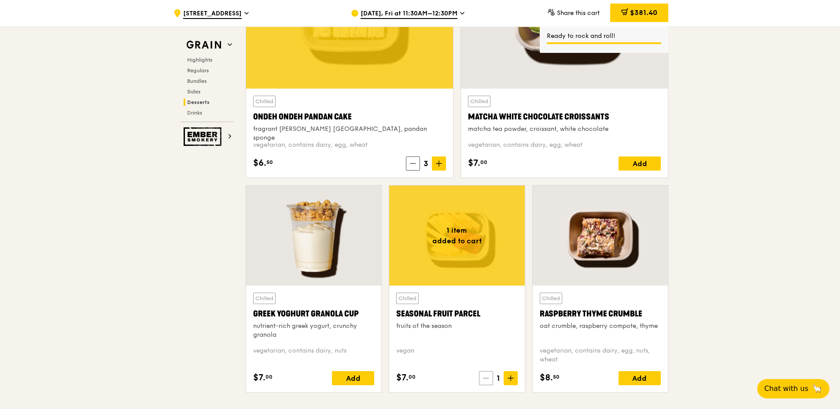
click at [482, 378] on span at bounding box center [486, 378] width 14 height 14
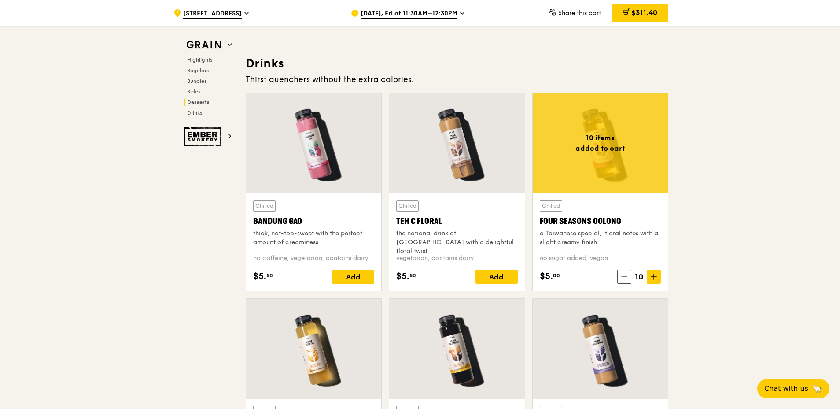
scroll to position [3045, 0]
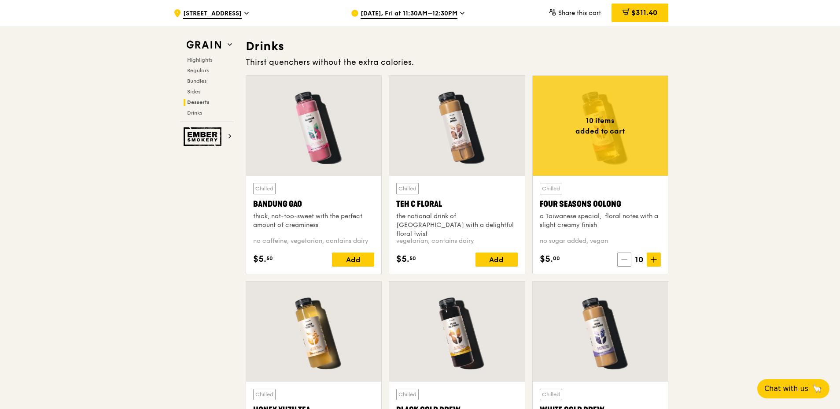
click at [625, 255] on span at bounding box center [625, 259] width 14 height 14
click at [625, 255] on span at bounding box center [628, 259] width 14 height 14
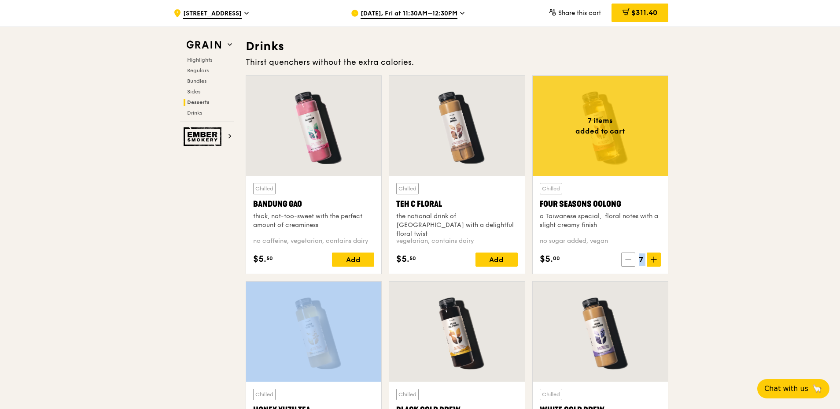
click at [625, 255] on span at bounding box center [629, 259] width 14 height 14
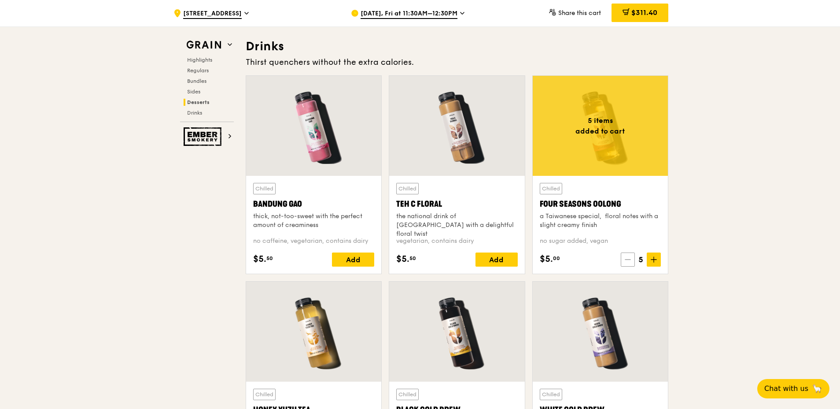
click at [625, 255] on span at bounding box center [628, 259] width 14 height 14
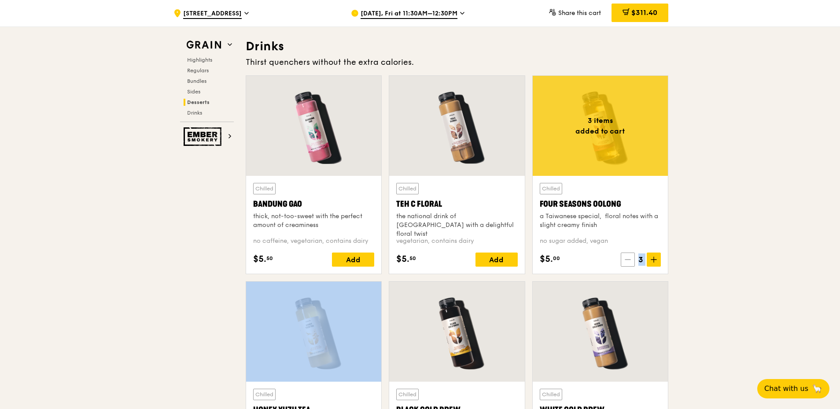
click at [625, 255] on span at bounding box center [628, 259] width 14 height 14
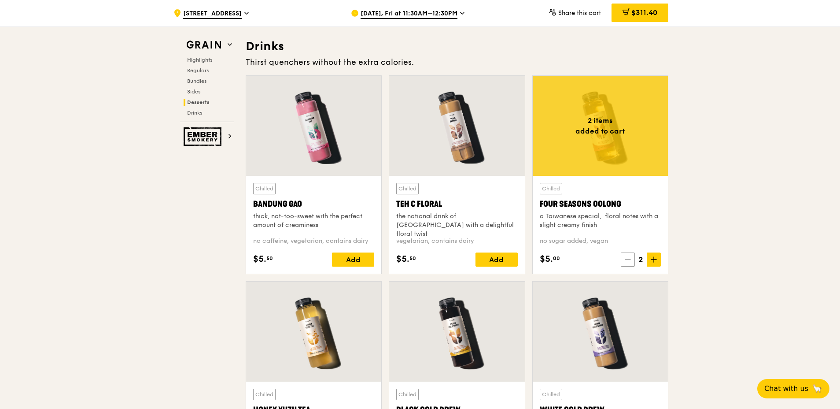
click at [625, 255] on span at bounding box center [628, 259] width 14 height 14
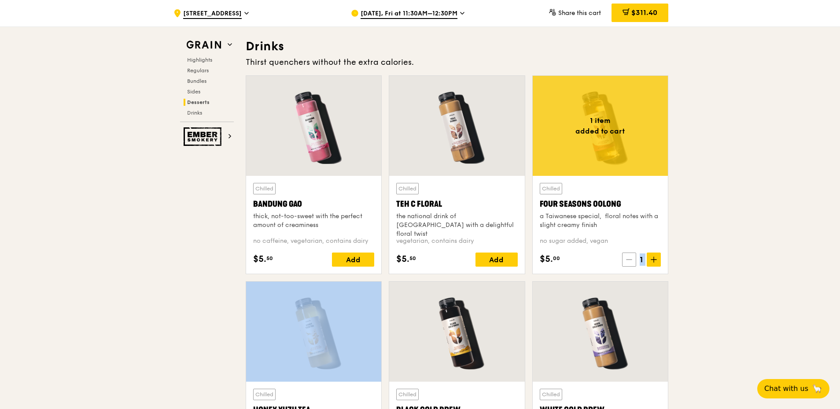
click at [625, 255] on span at bounding box center [629, 259] width 14 height 14
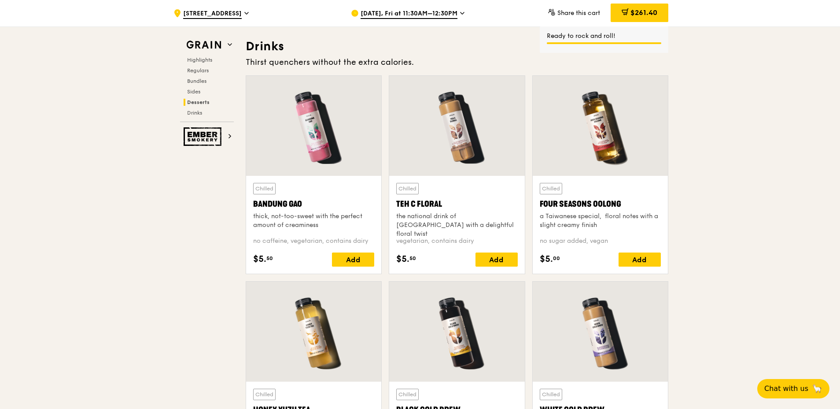
click at [606, 141] on div at bounding box center [600, 126] width 135 height 100
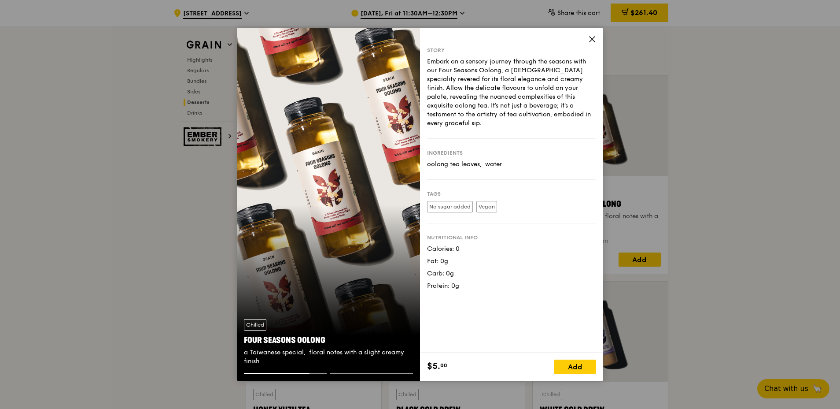
click at [593, 40] on icon at bounding box center [592, 39] width 5 height 5
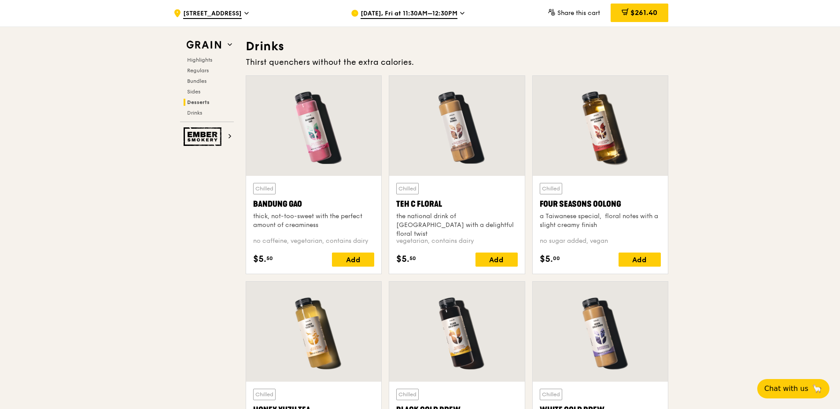
click at [612, 134] on div at bounding box center [600, 126] width 135 height 100
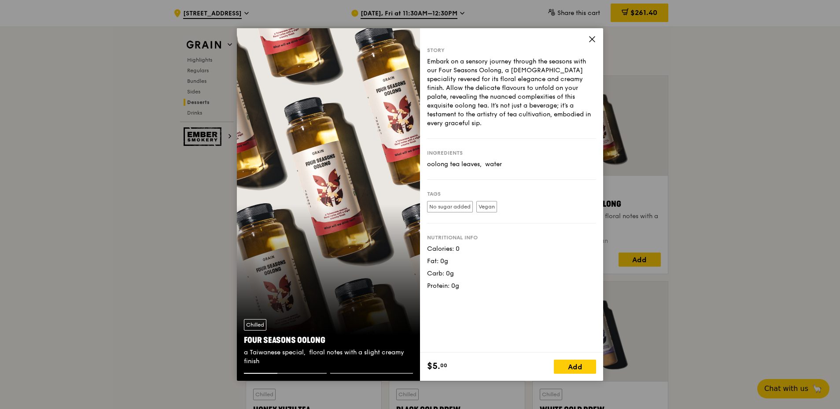
click at [591, 41] on icon at bounding box center [592, 39] width 5 height 5
